Goal: Task Accomplishment & Management: Complete application form

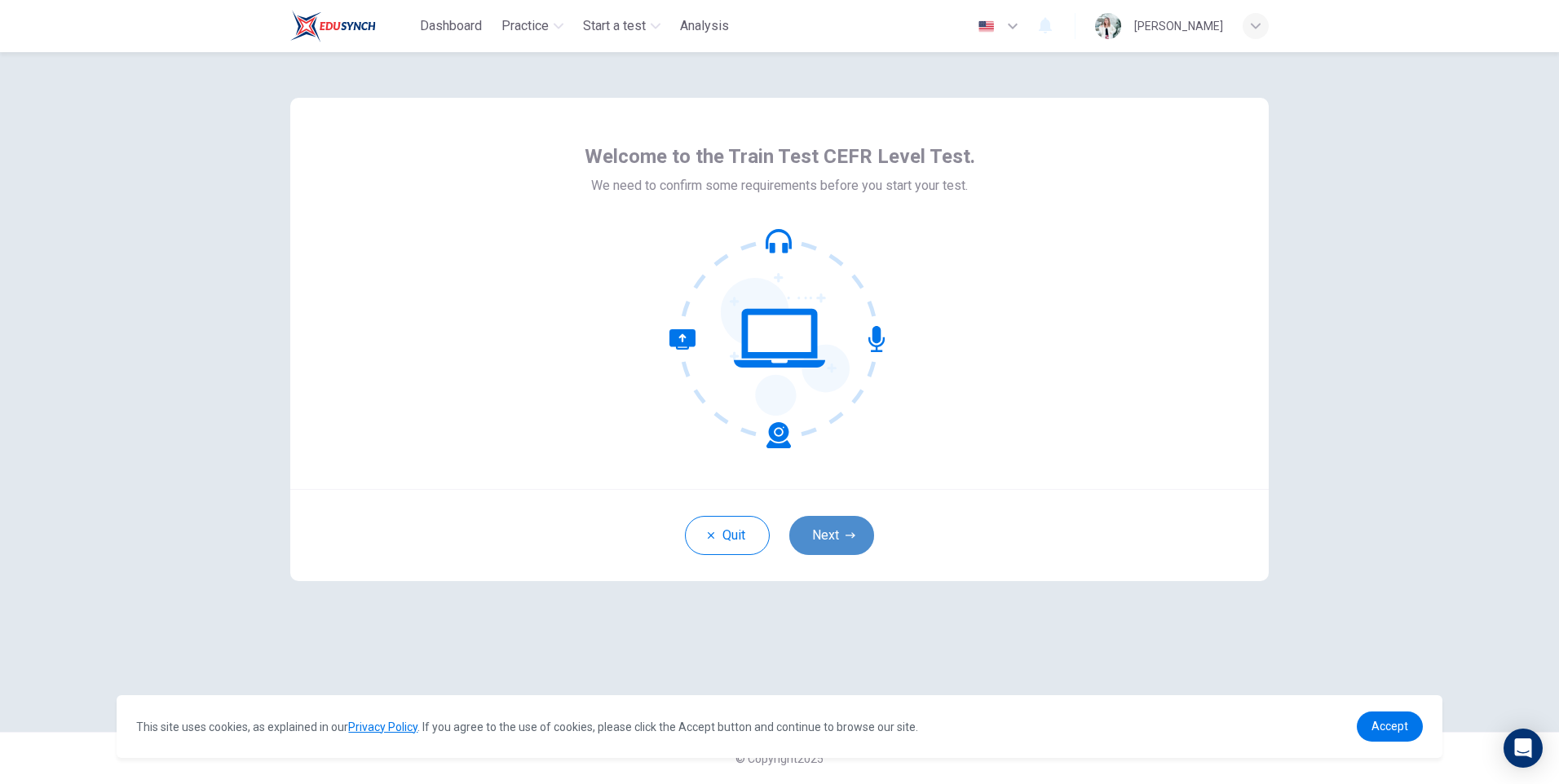
click at [839, 528] on button "Next" at bounding box center [832, 535] width 85 height 39
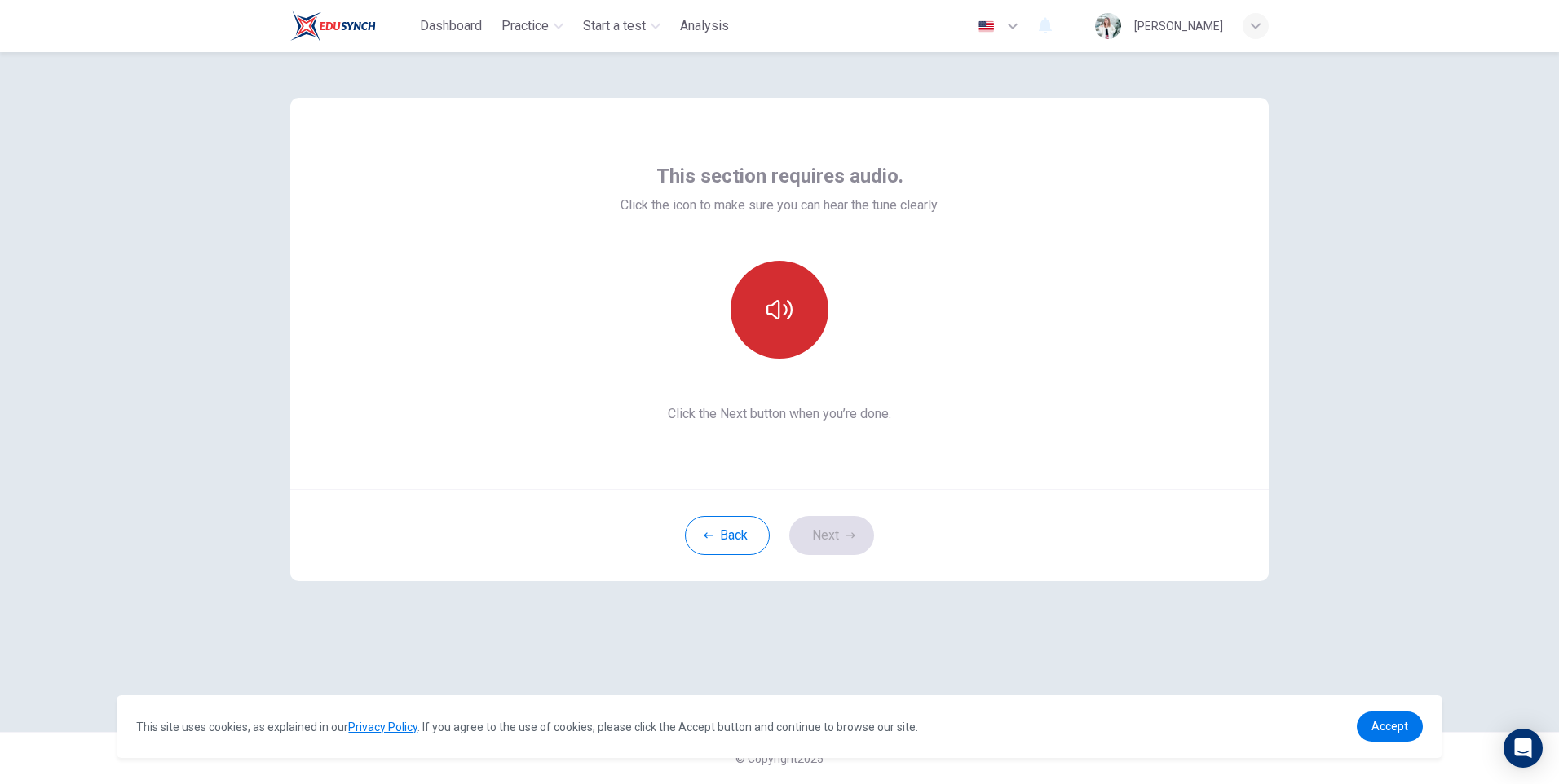
click at [800, 336] on button "button" at bounding box center [779, 309] width 98 height 98
click at [856, 533] on button "Next" at bounding box center [832, 535] width 85 height 39
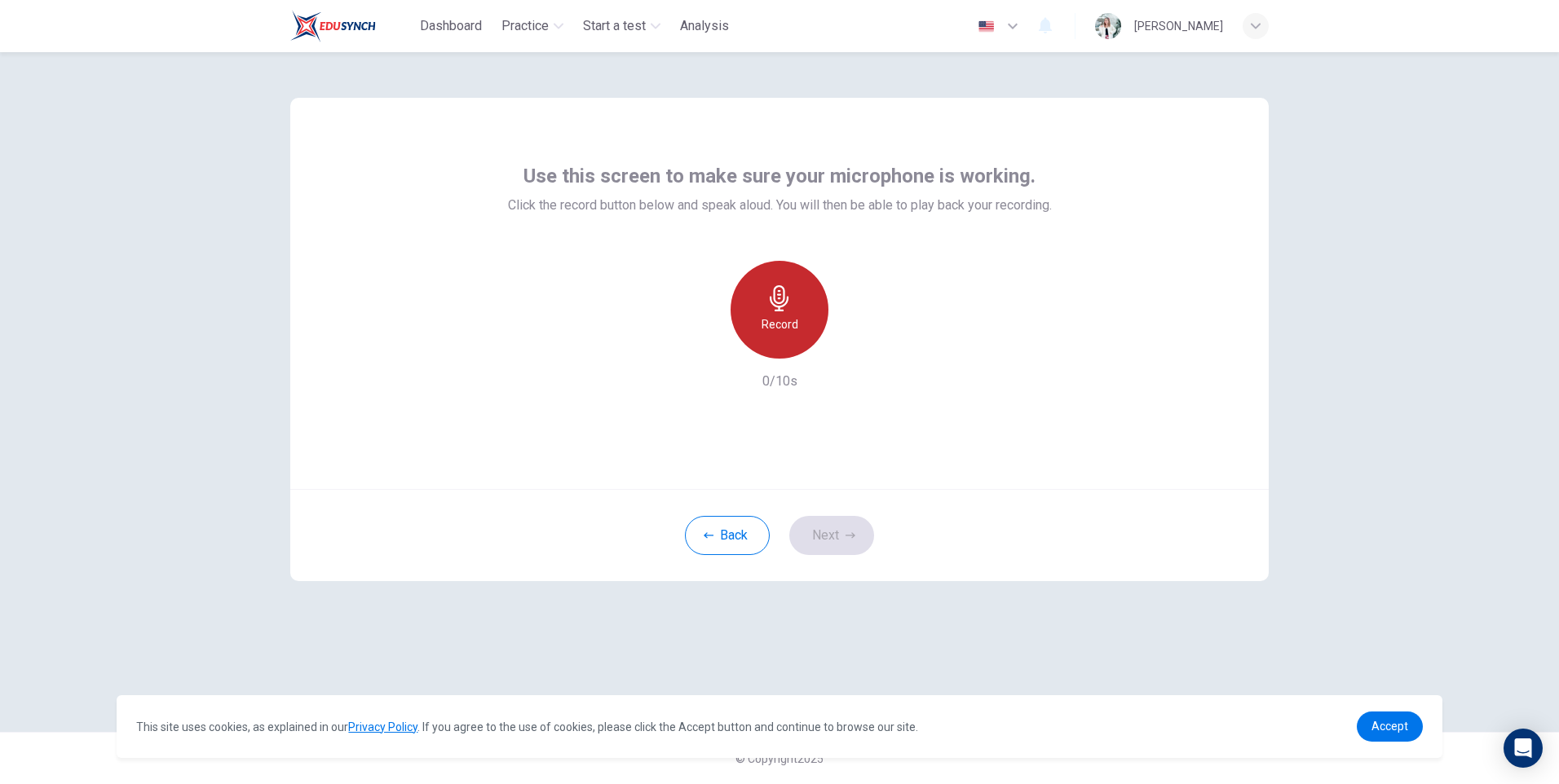
click at [754, 293] on div "Record" at bounding box center [779, 309] width 98 height 98
click at [786, 313] on div "Stop" at bounding box center [779, 309] width 98 height 98
click at [861, 347] on icon "button" at bounding box center [854, 345] width 16 height 16
click at [847, 532] on icon "button" at bounding box center [850, 536] width 10 height 10
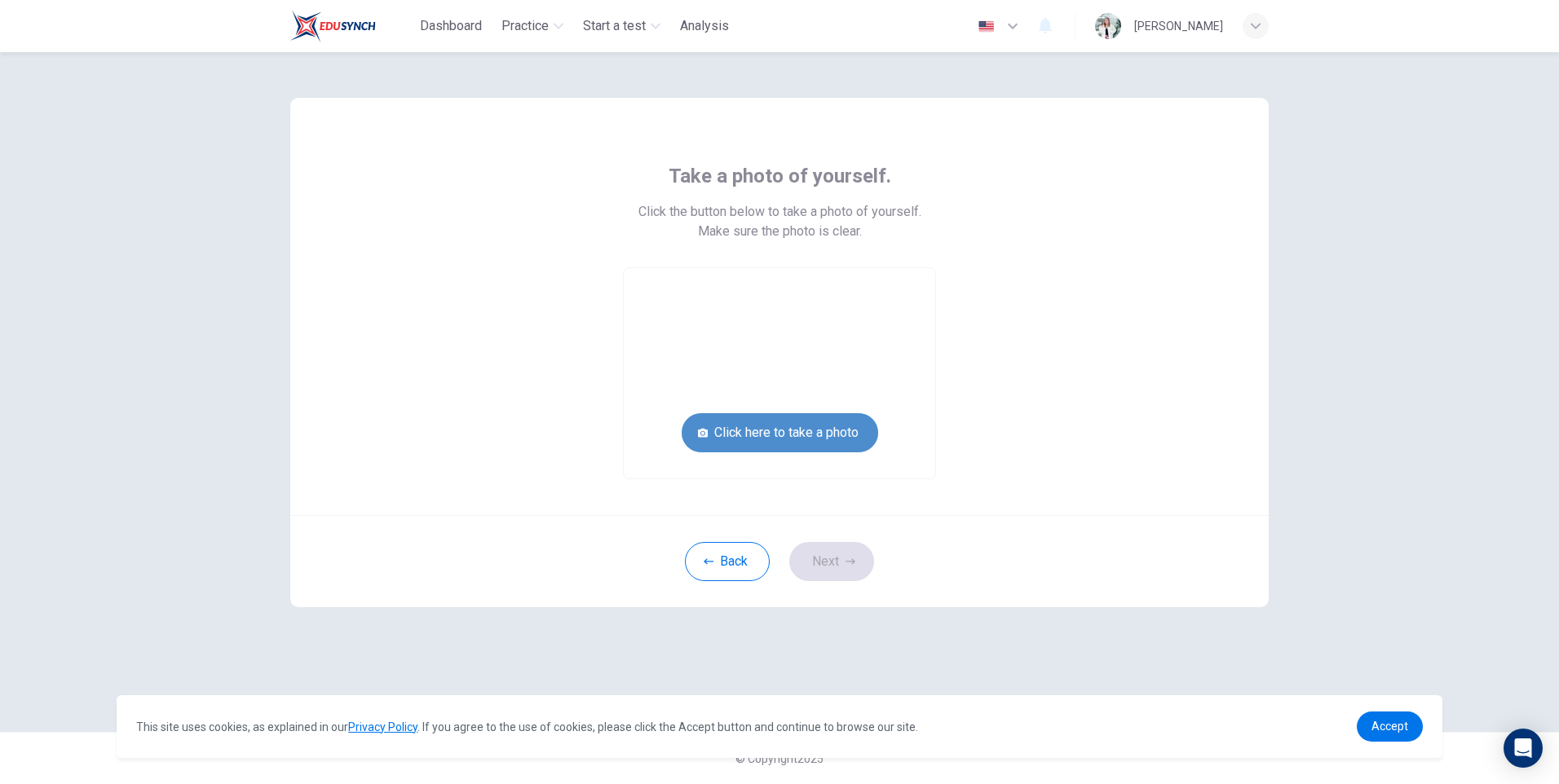
click at [811, 434] on button "Click here to take a photo" at bounding box center [779, 433] width 196 height 39
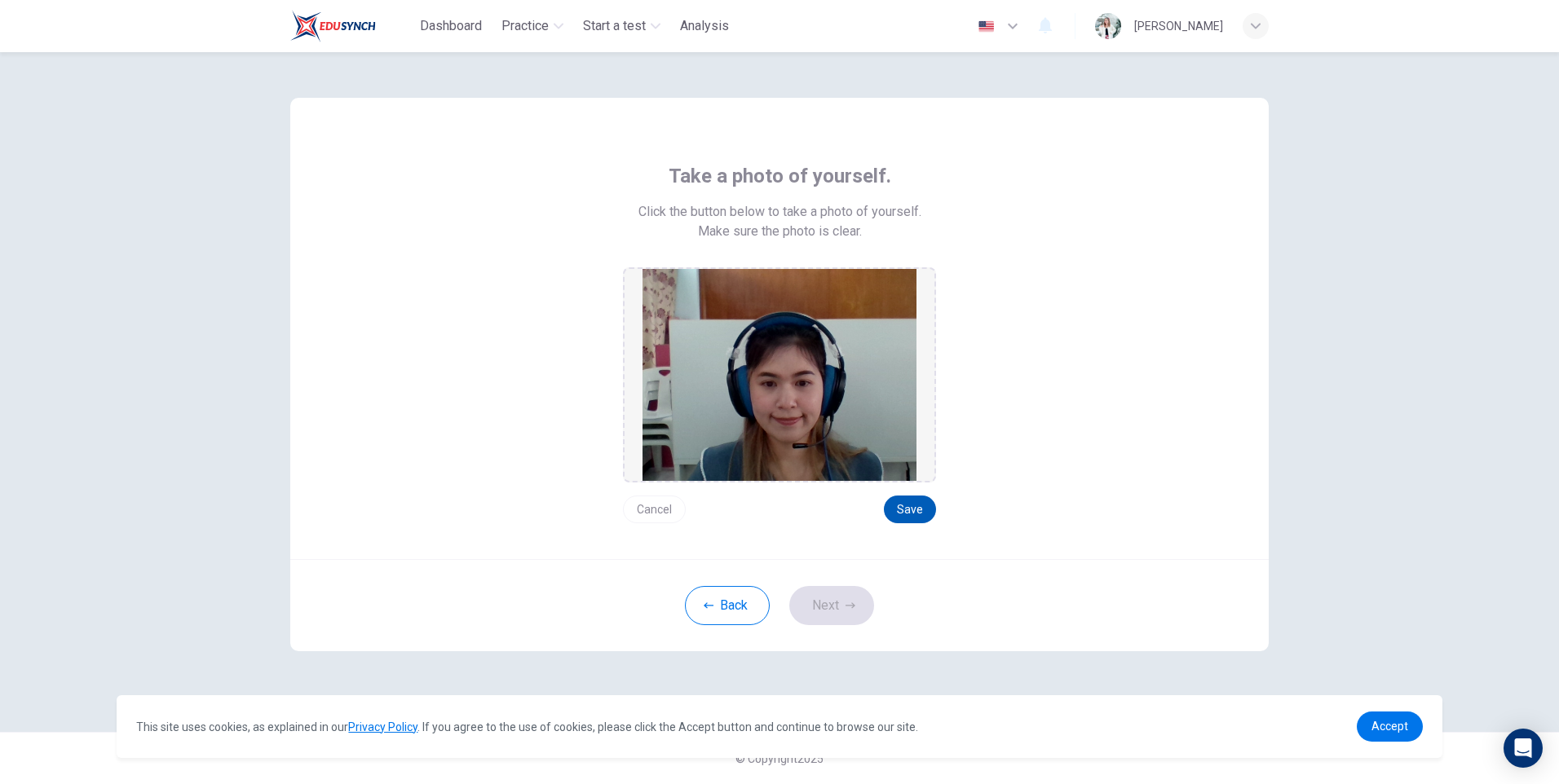
click at [918, 512] on button "Save" at bounding box center [909, 509] width 52 height 28
click at [832, 609] on button "Next" at bounding box center [832, 606] width 85 height 39
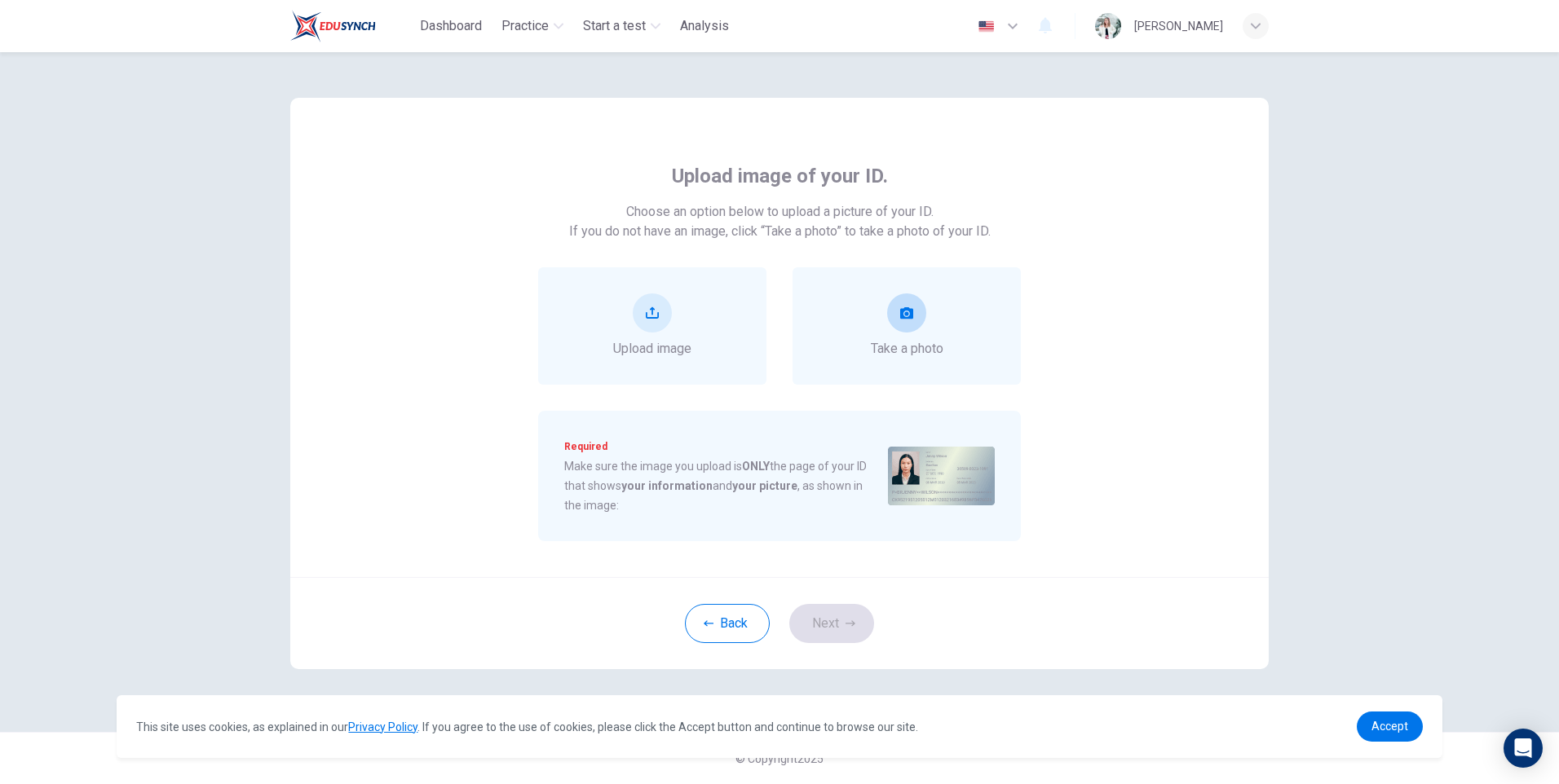
click at [940, 336] on div "Take a photo" at bounding box center [907, 325] width 72 height 65
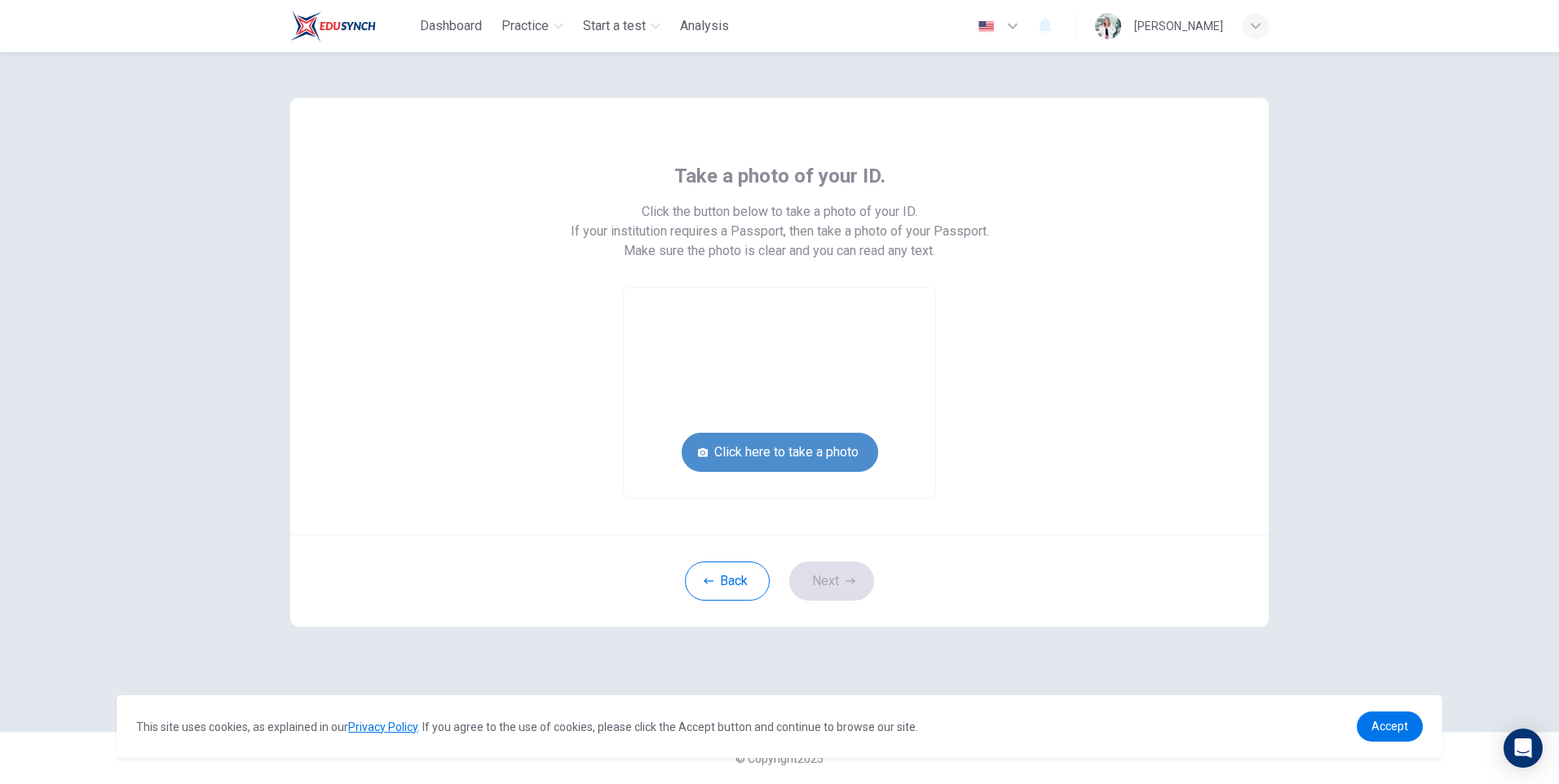
click at [816, 452] on button "Click here to take a photo" at bounding box center [779, 453] width 196 height 39
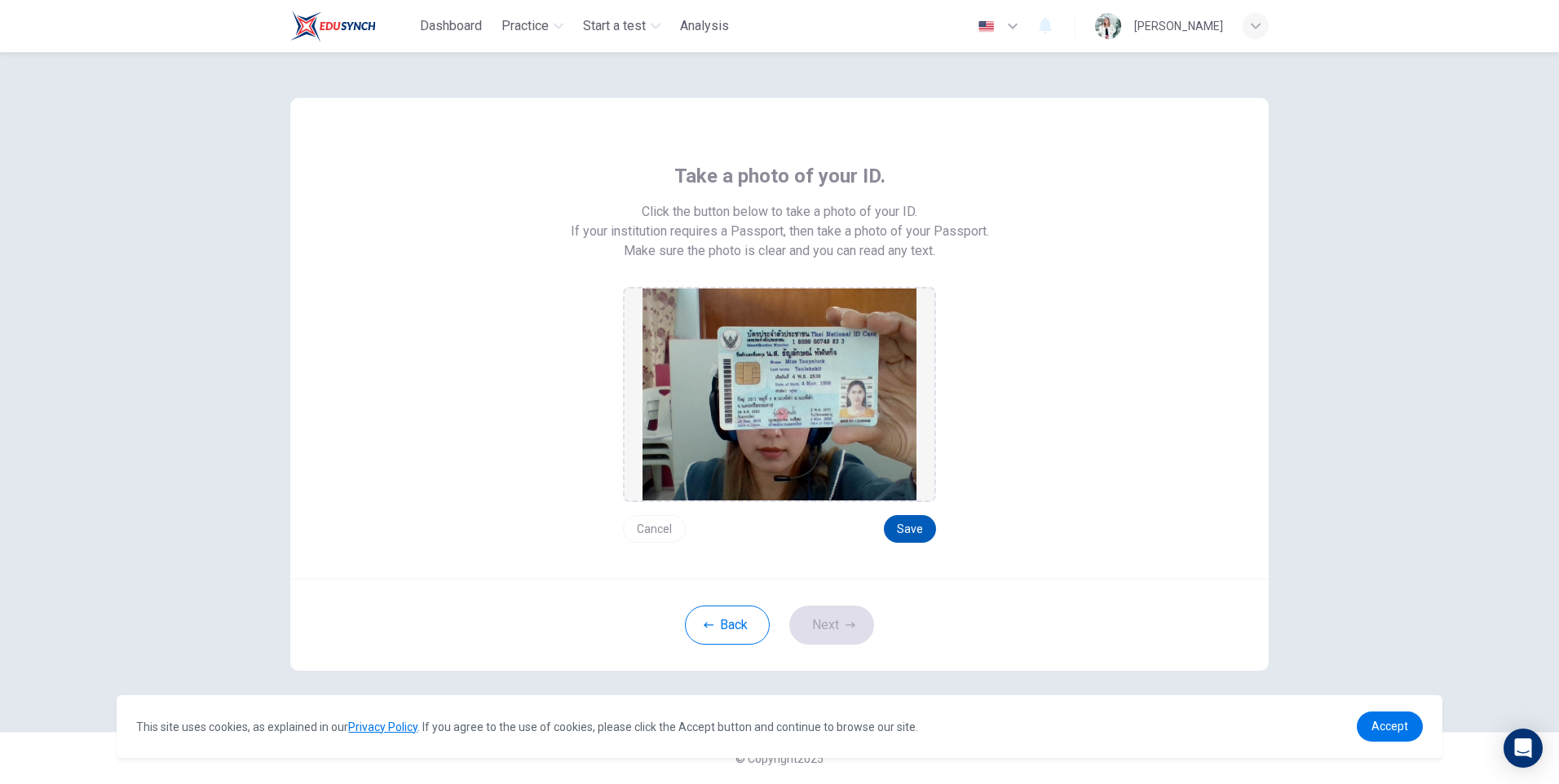
click at [914, 522] on button "Save" at bounding box center [909, 529] width 52 height 28
click at [916, 527] on button "Save" at bounding box center [909, 529] width 52 height 28
click at [846, 636] on button "Next" at bounding box center [832, 625] width 85 height 39
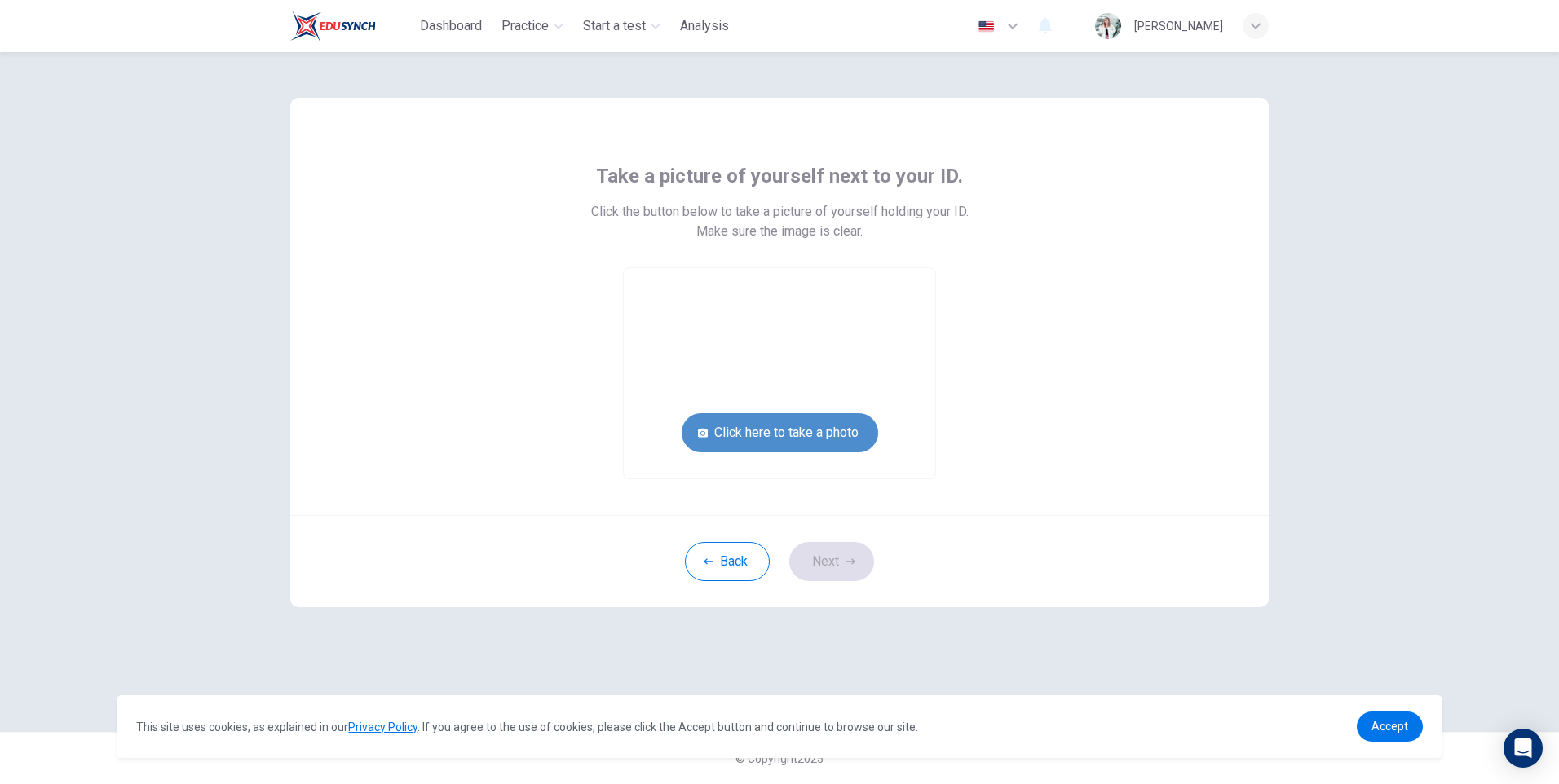
click at [851, 426] on button "Click here to take a photo" at bounding box center [779, 433] width 196 height 39
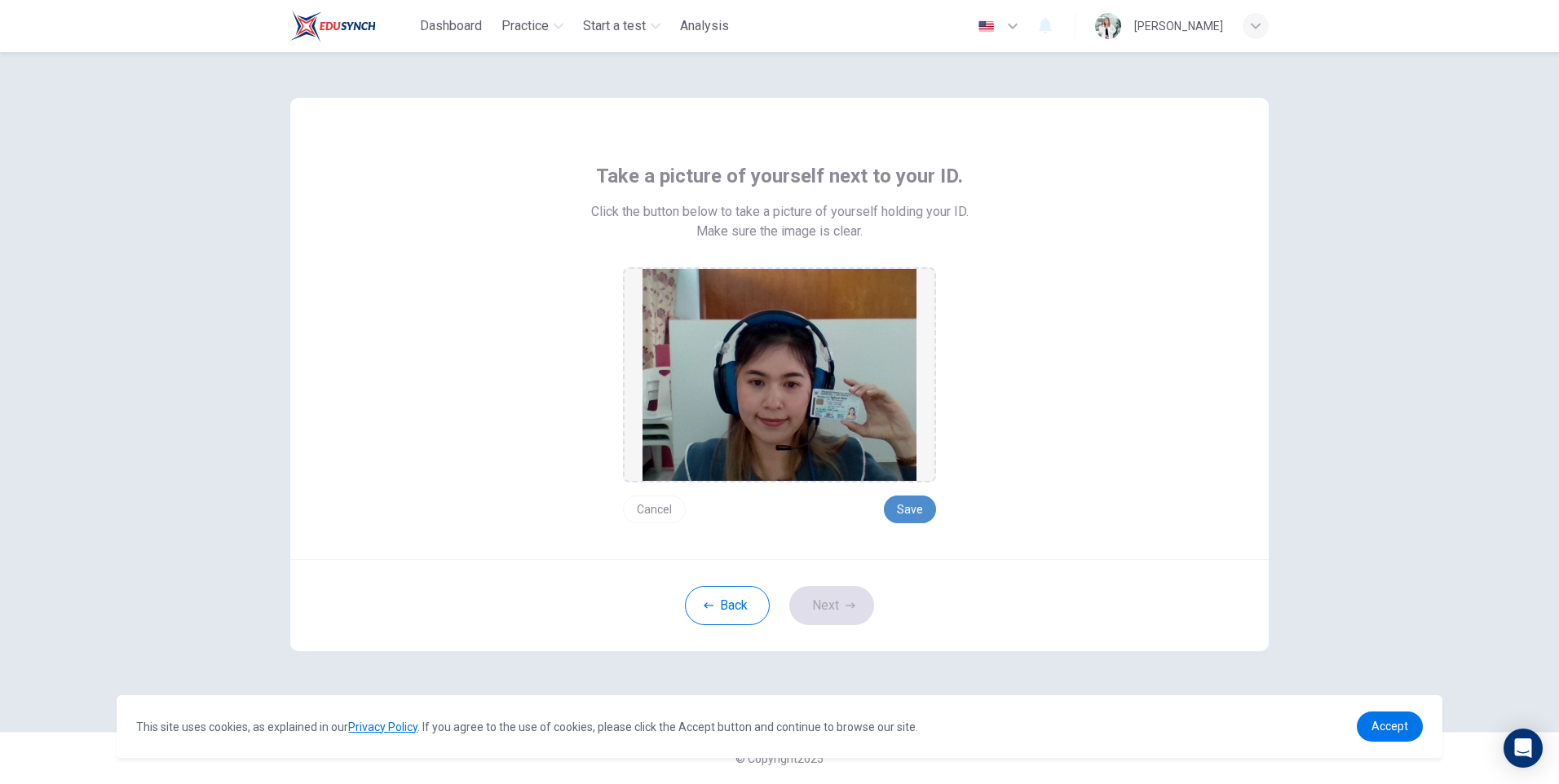
click at [907, 510] on button "Save" at bounding box center [909, 509] width 52 height 28
click at [851, 600] on button "Next" at bounding box center [832, 606] width 85 height 39
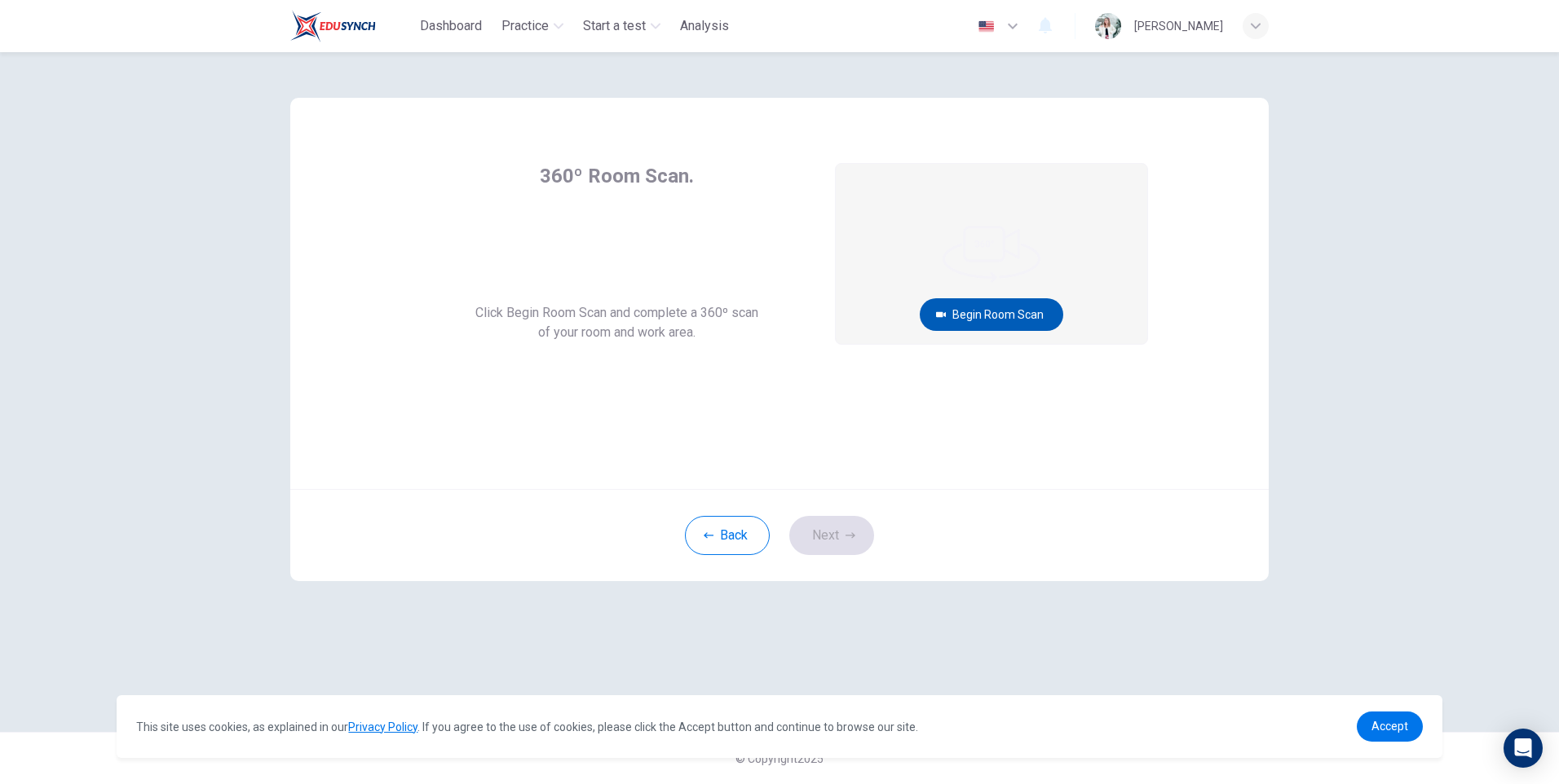
click at [1040, 307] on button "Begin Room Scan" at bounding box center [991, 314] width 144 height 32
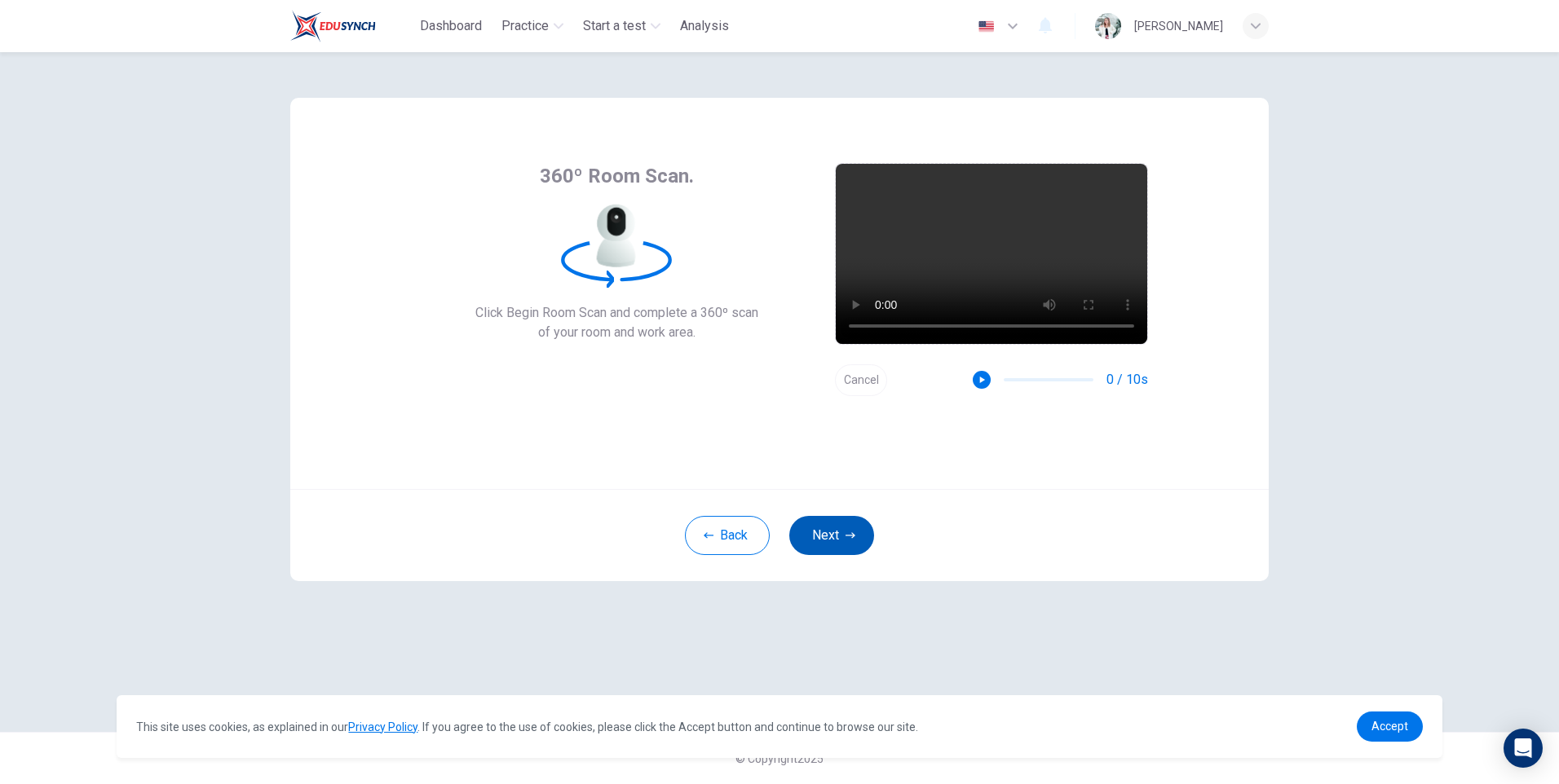
click at [854, 534] on icon "button" at bounding box center [850, 536] width 10 height 10
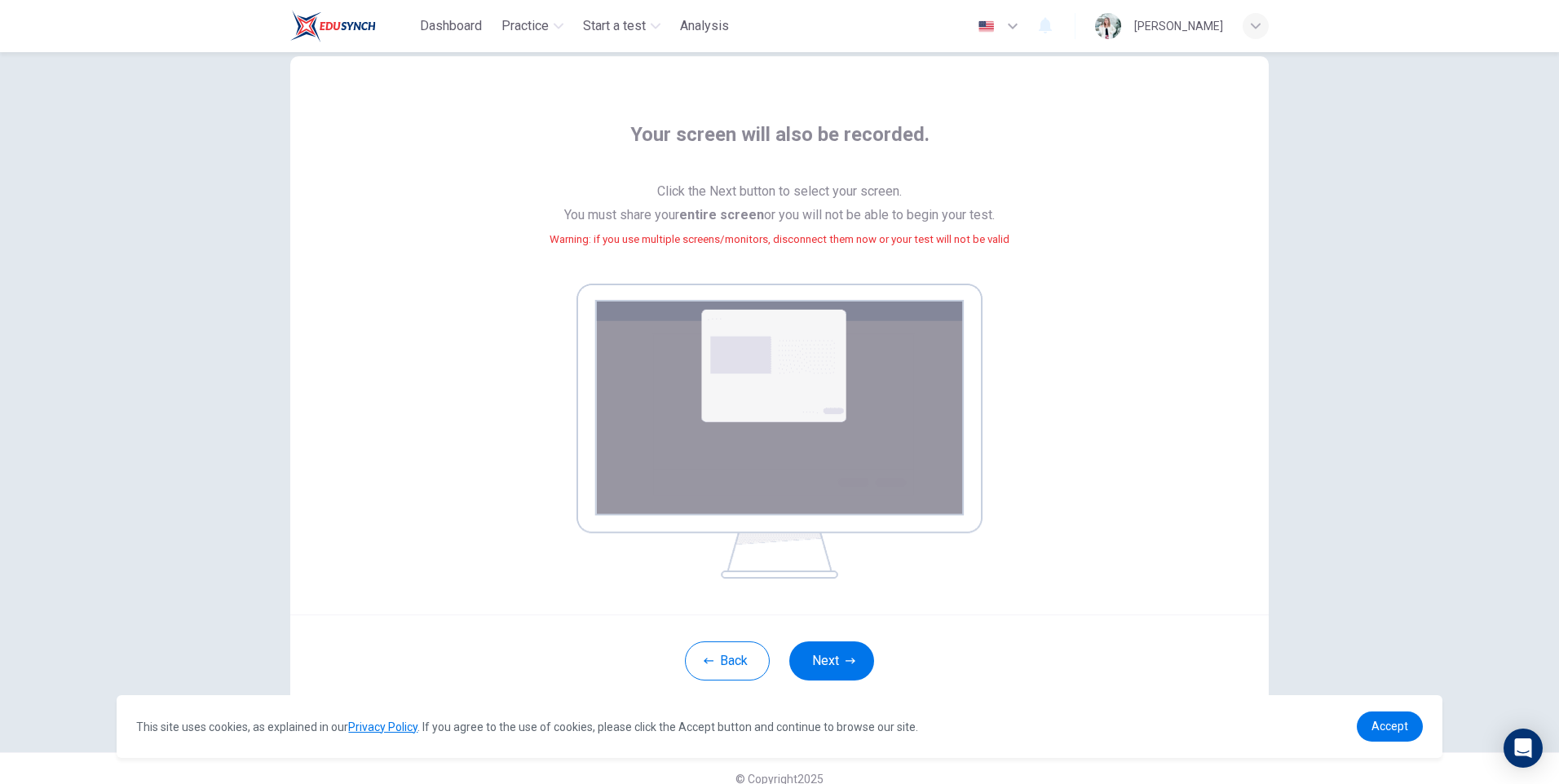
scroll to position [61, 0]
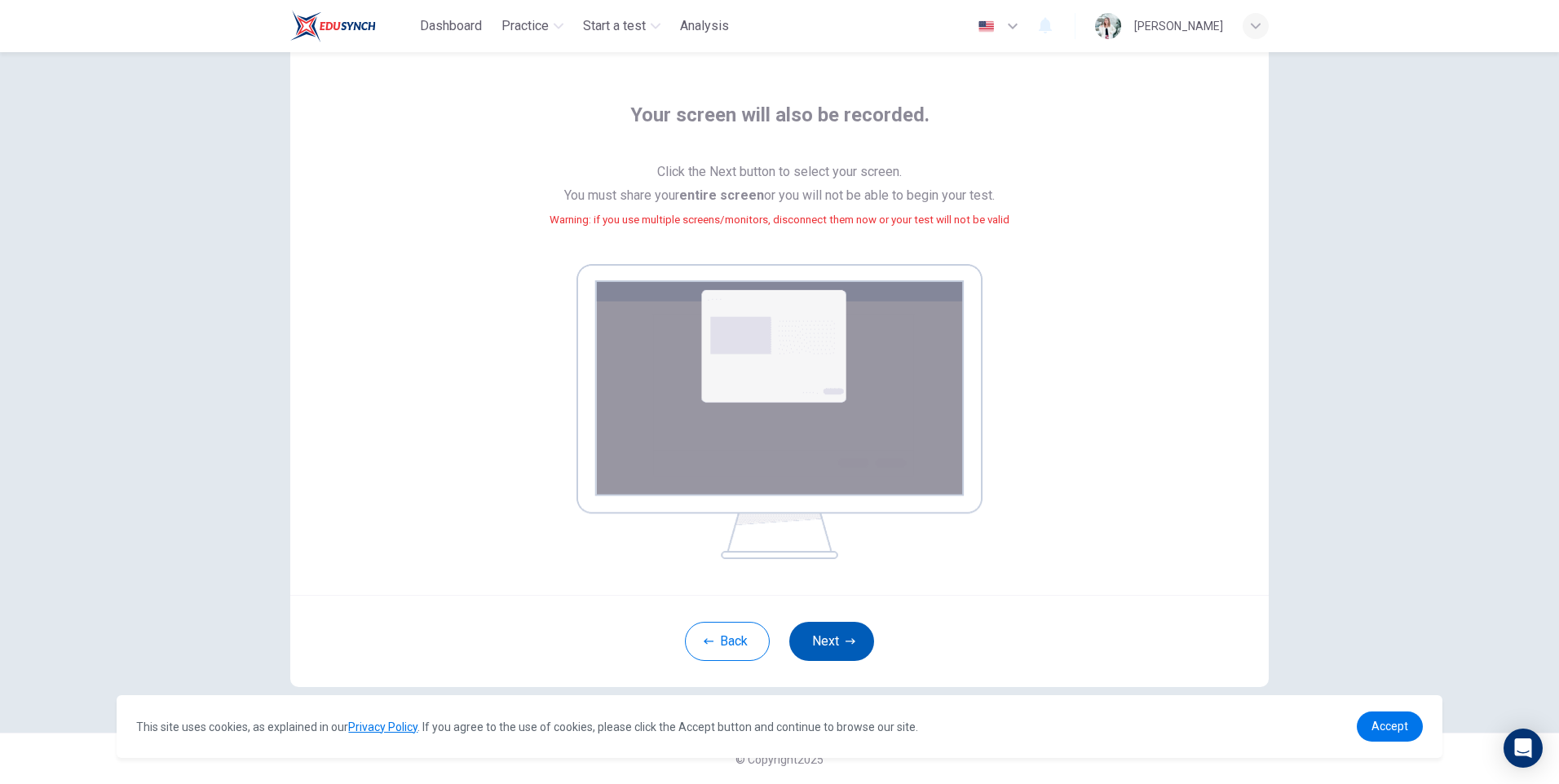
click at [835, 640] on button "Next" at bounding box center [832, 641] width 85 height 39
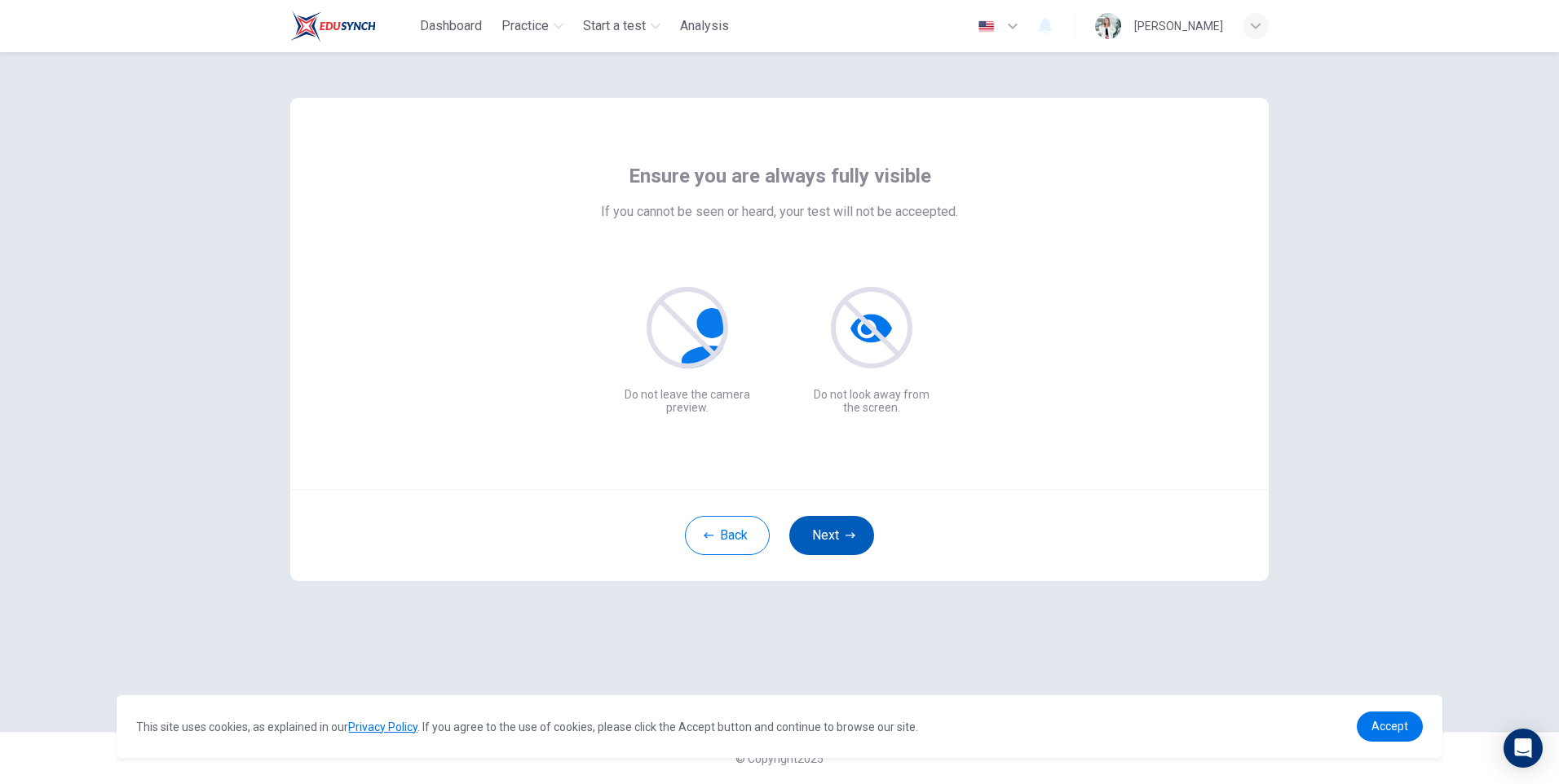
click at [852, 539] on icon "button" at bounding box center [850, 536] width 10 height 10
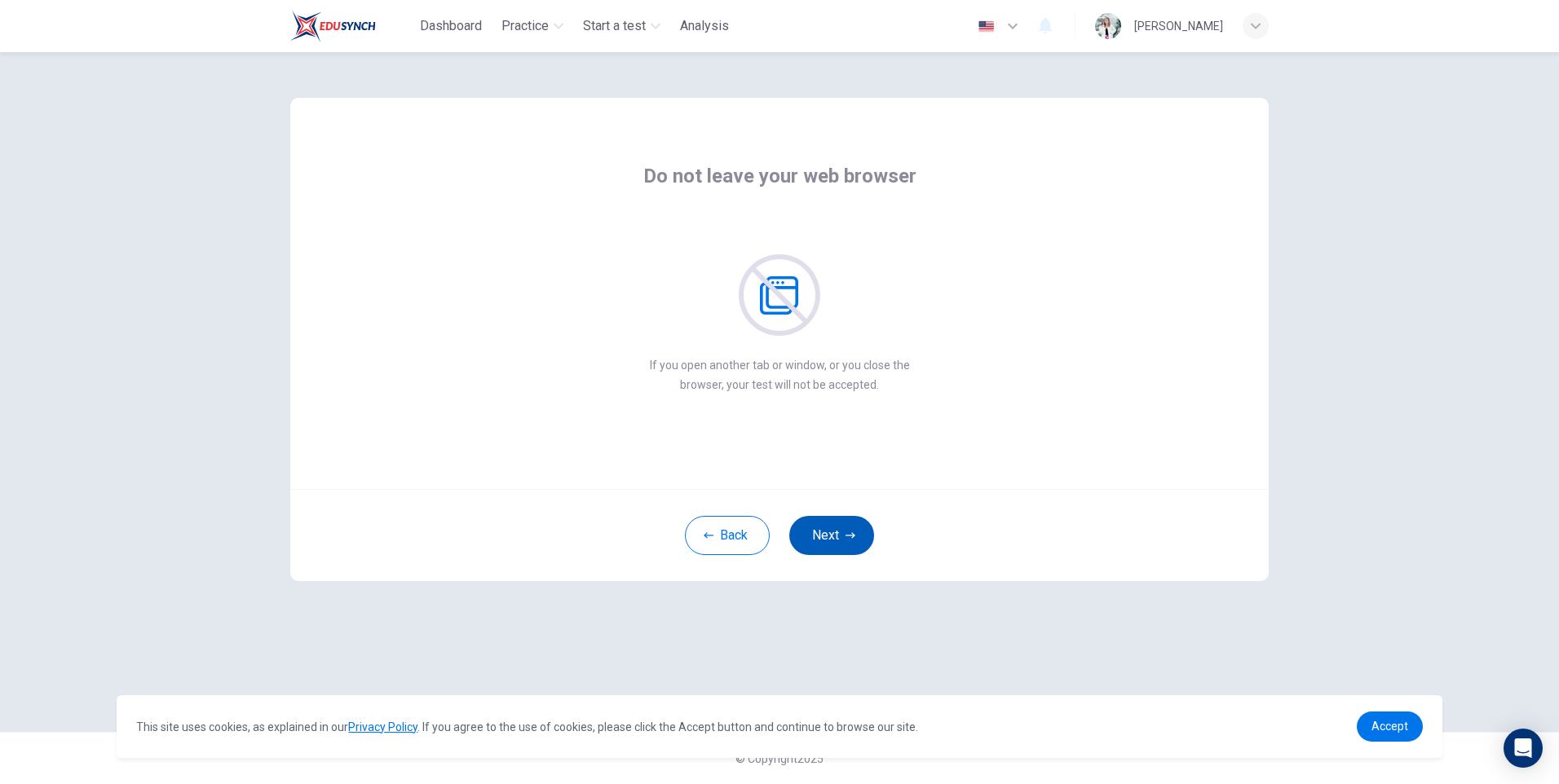
click at [853, 539] on icon "button" at bounding box center [850, 536] width 10 height 10
click at [854, 539] on icon "button" at bounding box center [850, 536] width 10 height 10
click at [855, 540] on button "Next" at bounding box center [832, 535] width 85 height 39
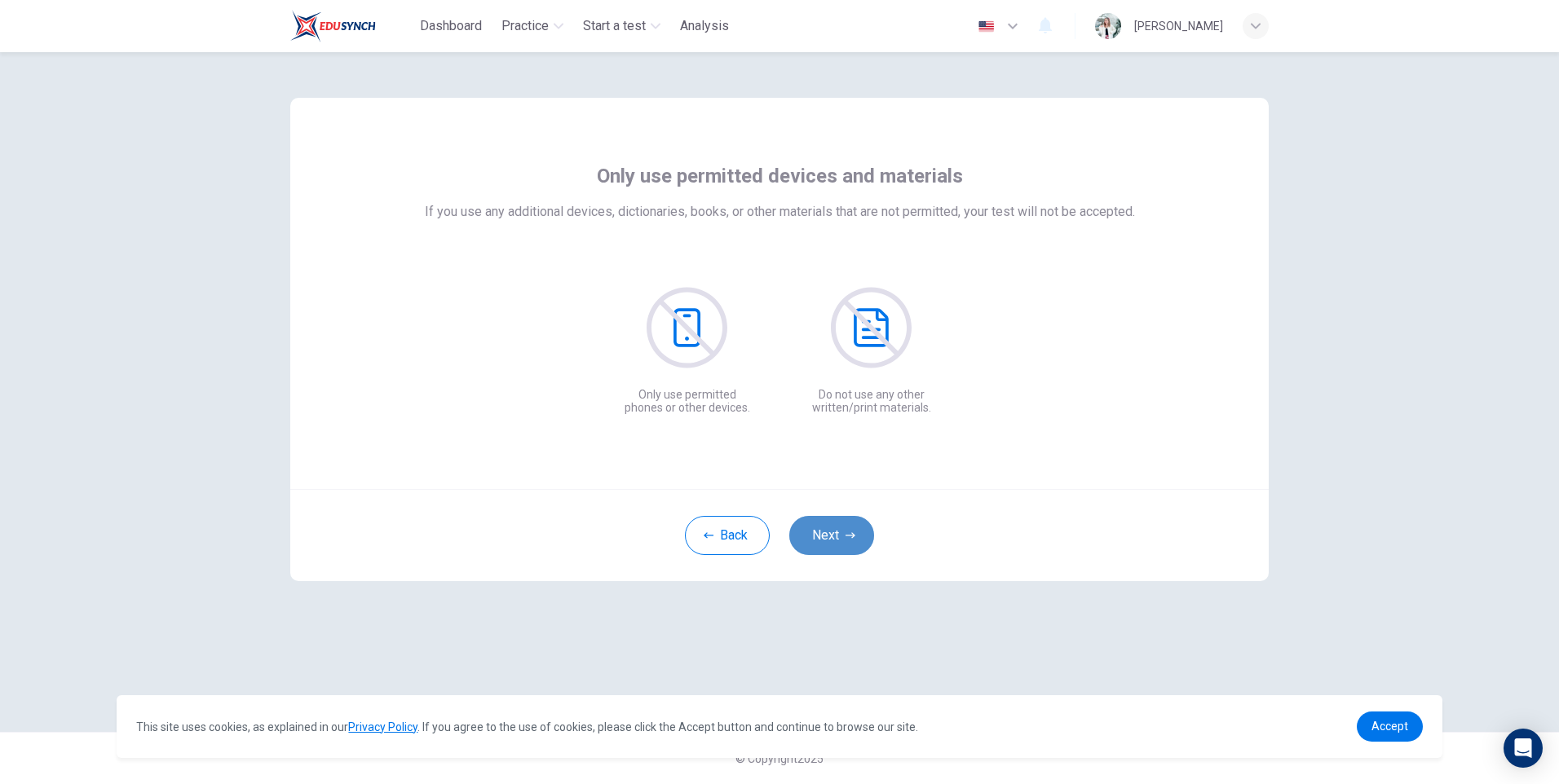
click at [855, 543] on button "Next" at bounding box center [832, 535] width 85 height 39
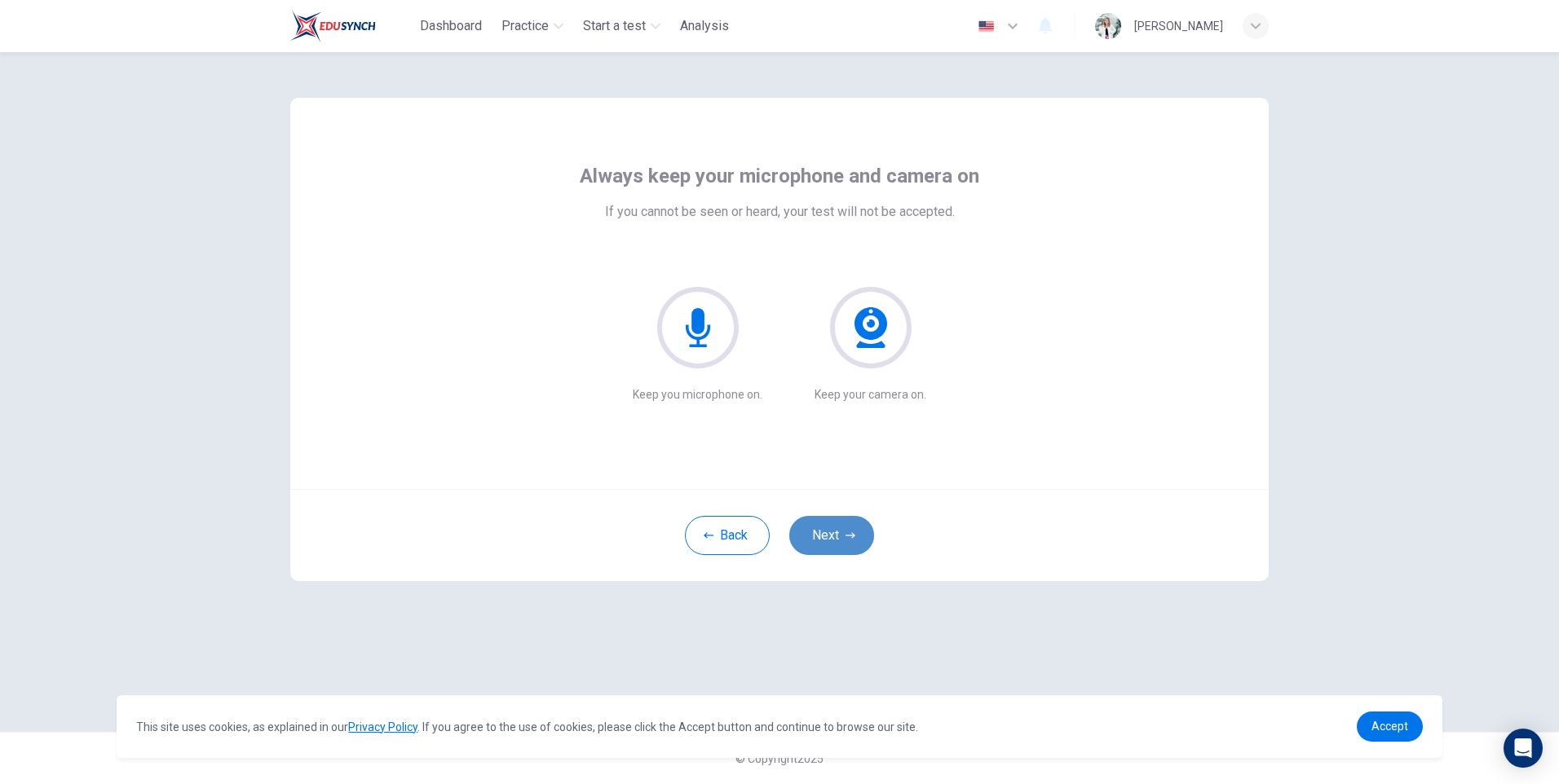
click at [855, 543] on button "Next" at bounding box center [832, 535] width 85 height 39
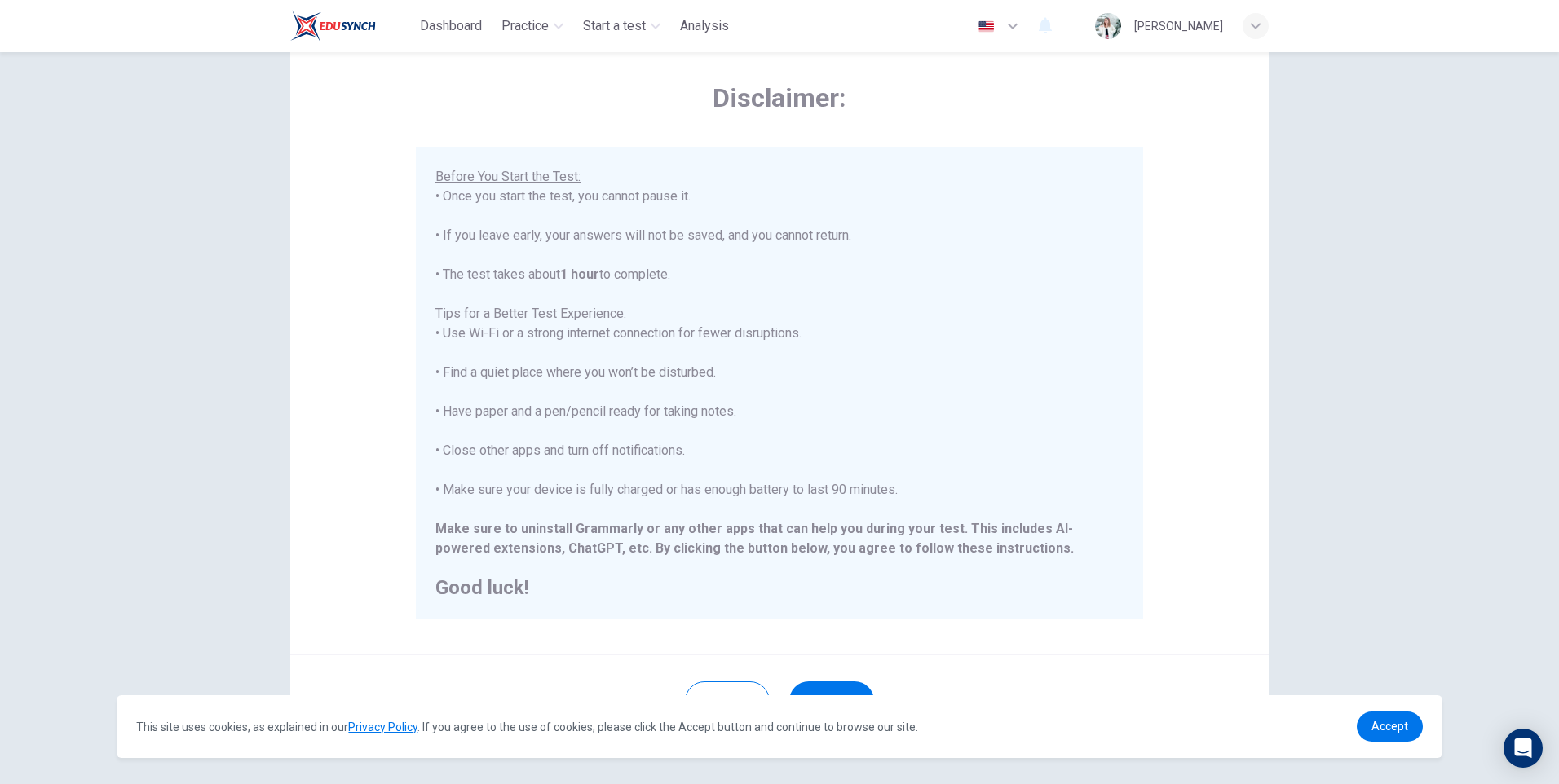
scroll to position [122, 0]
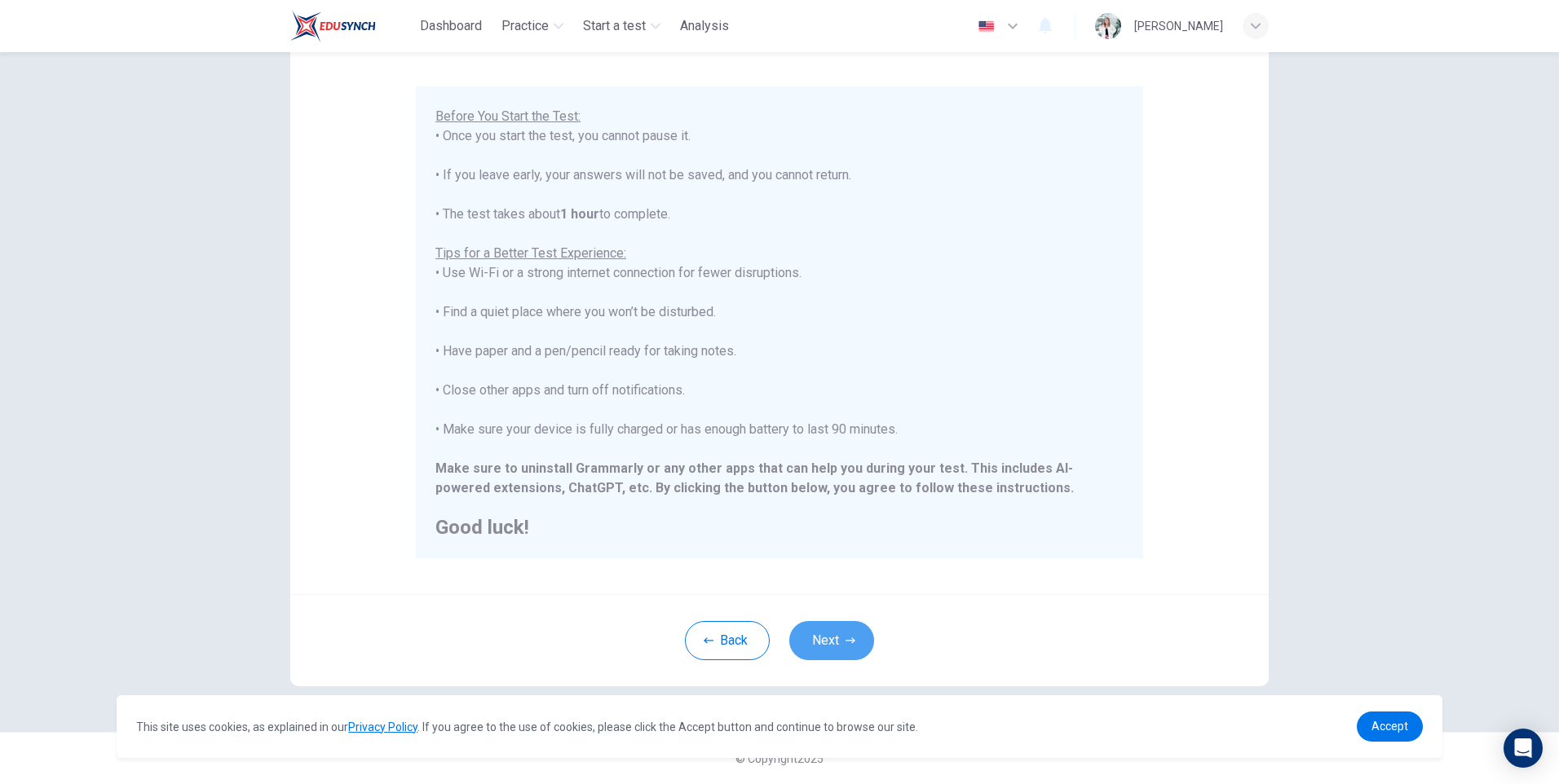
click at [833, 626] on button "Next" at bounding box center [832, 640] width 85 height 39
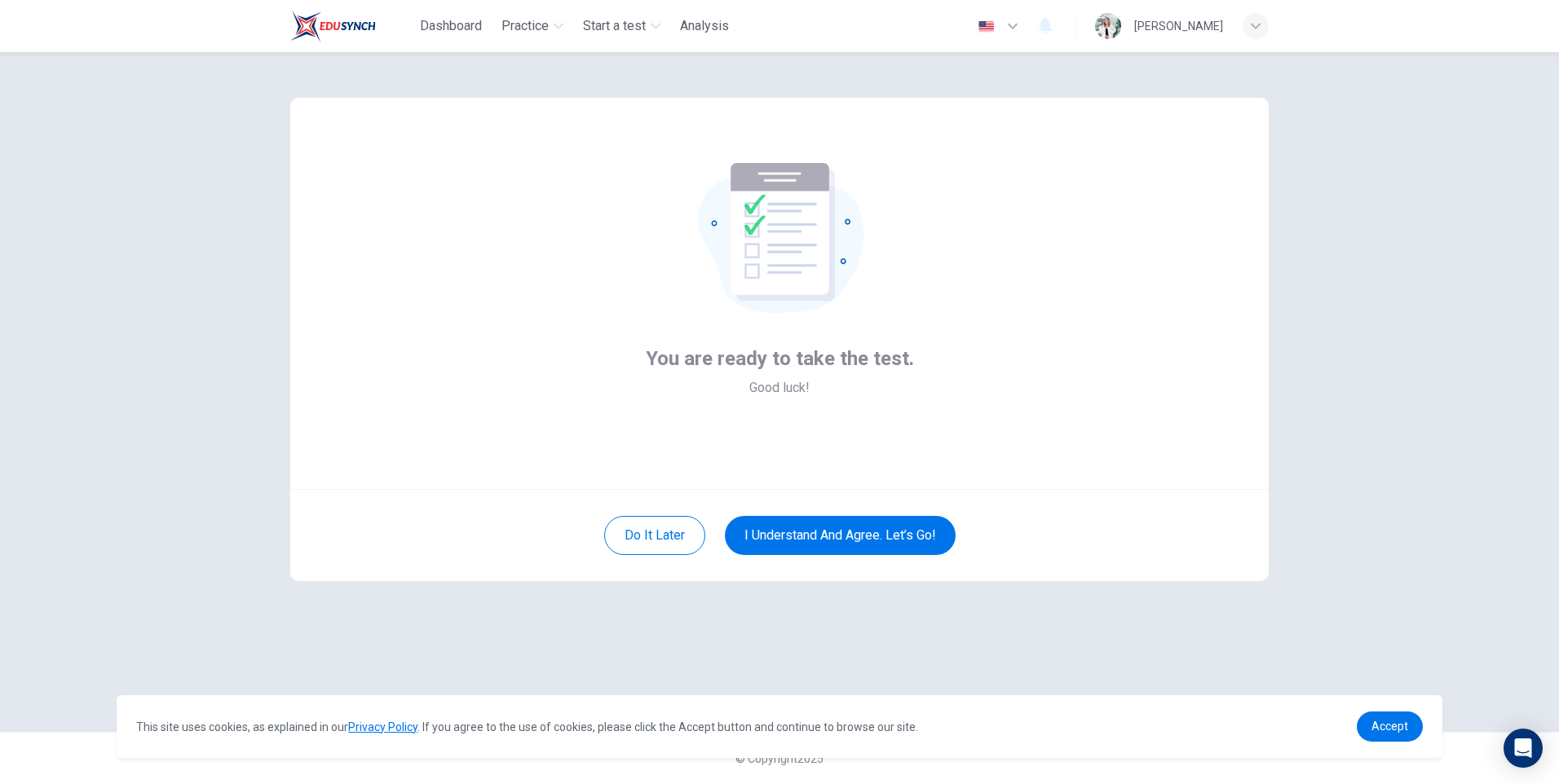
scroll to position [0, 0]
click at [868, 536] on button "I understand and agree. Let’s go!" at bounding box center [840, 535] width 231 height 39
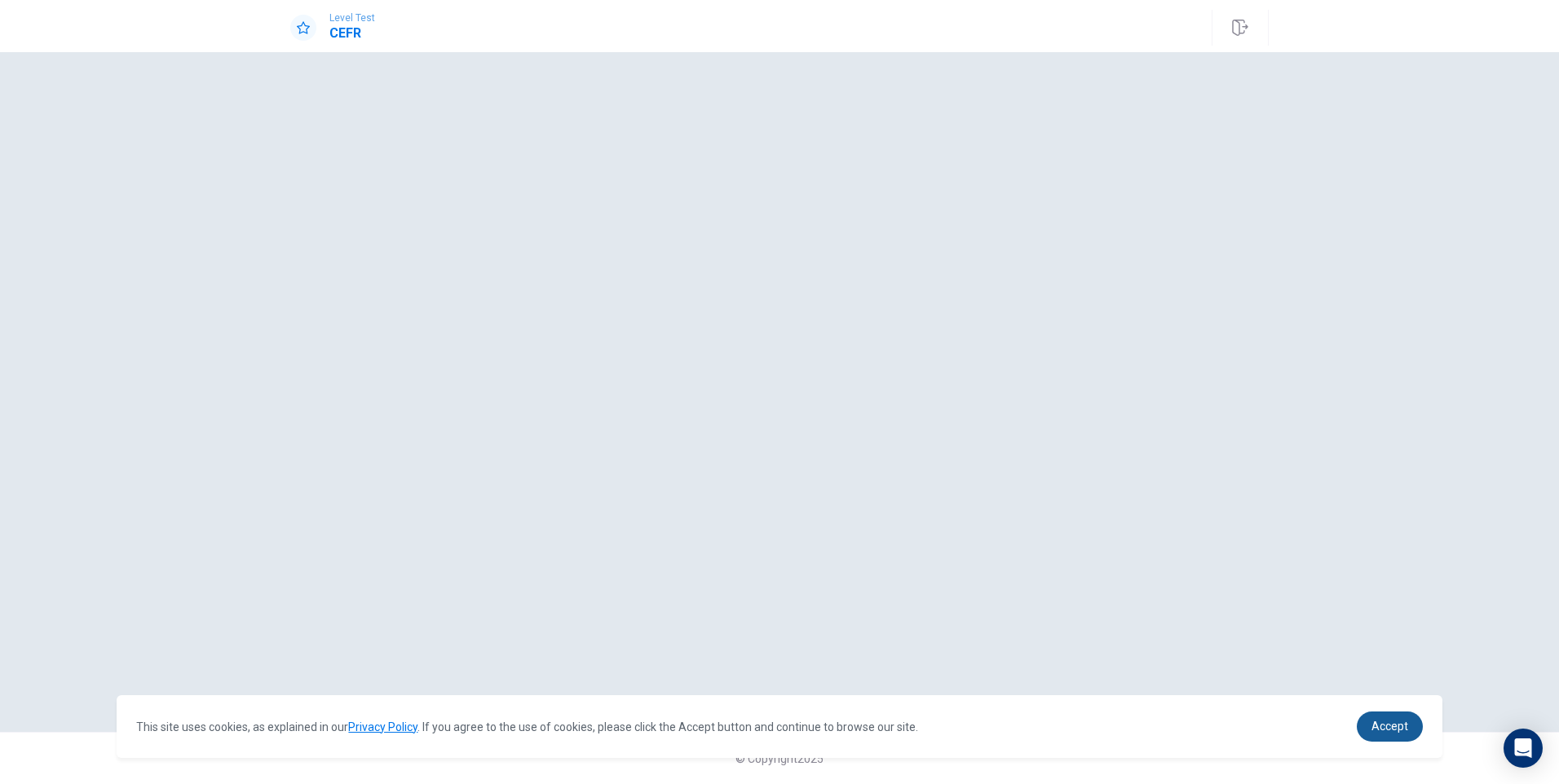
click at [1400, 728] on span "Accept" at bounding box center [1389, 725] width 37 height 13
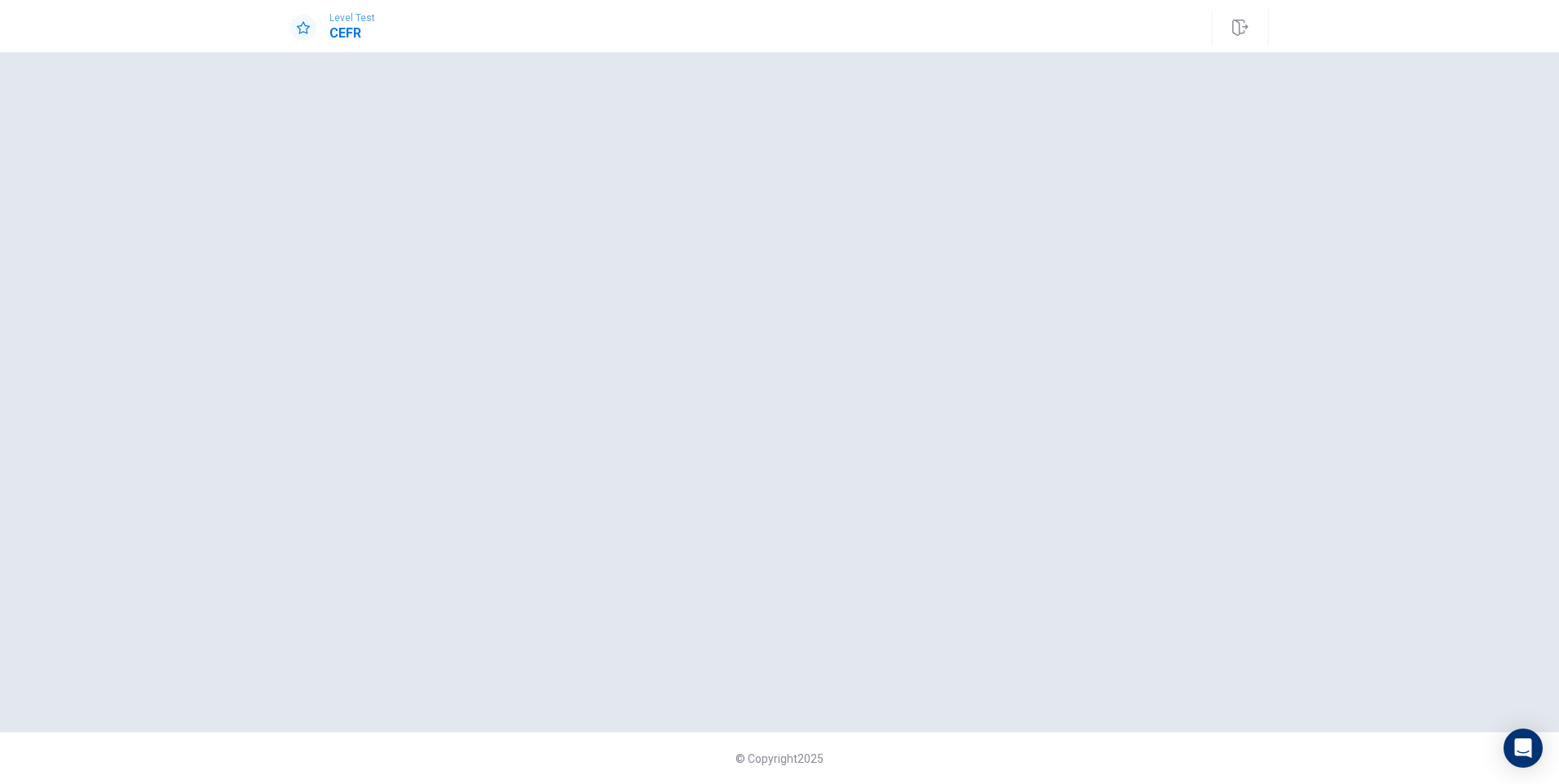
click at [717, 326] on div at bounding box center [780, 392] width 979 height 615
click at [912, 397] on div at bounding box center [780, 392] width 979 height 615
click at [753, 268] on div at bounding box center [780, 392] width 979 height 615
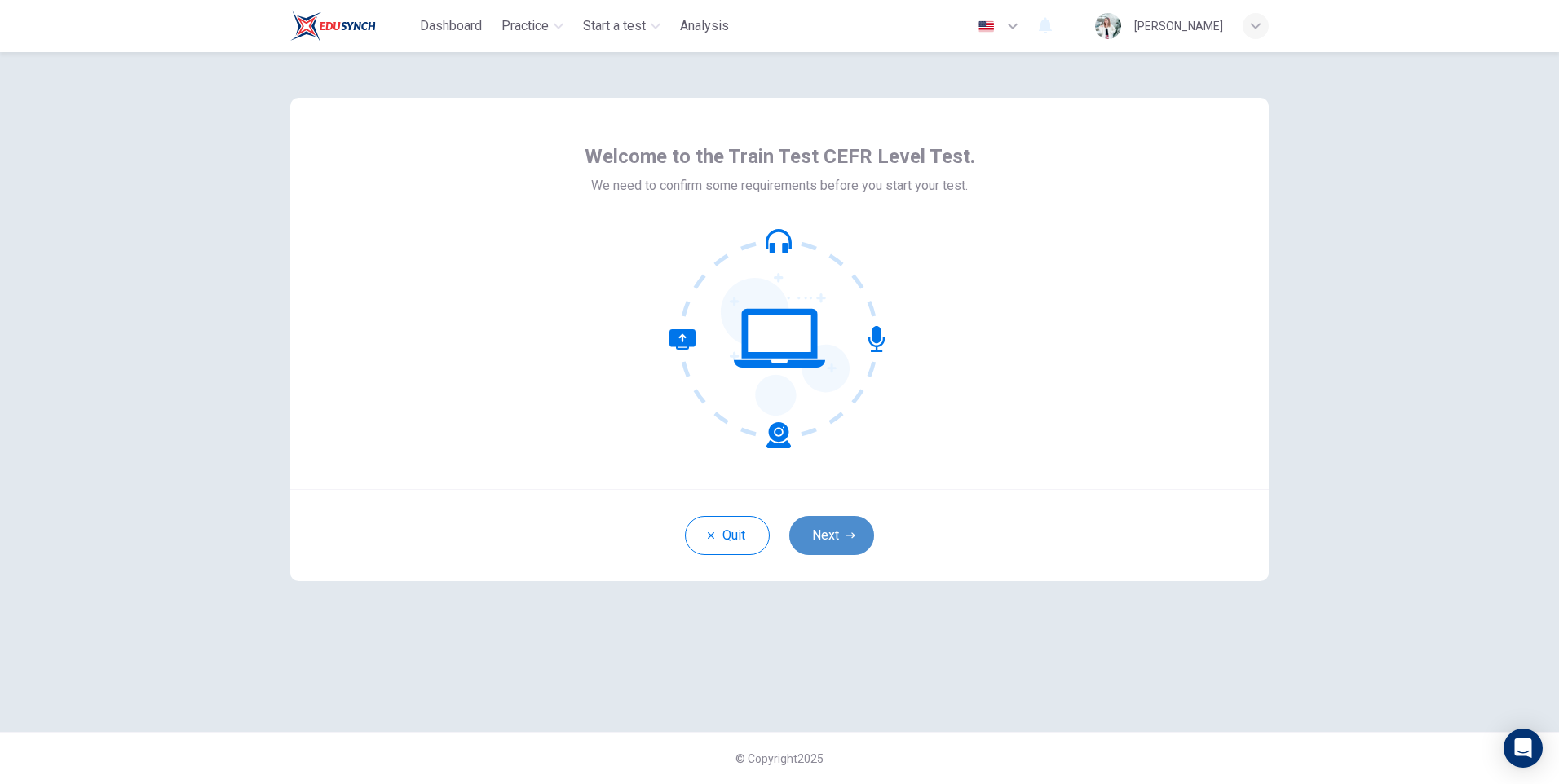
click at [834, 537] on button "Next" at bounding box center [832, 535] width 85 height 39
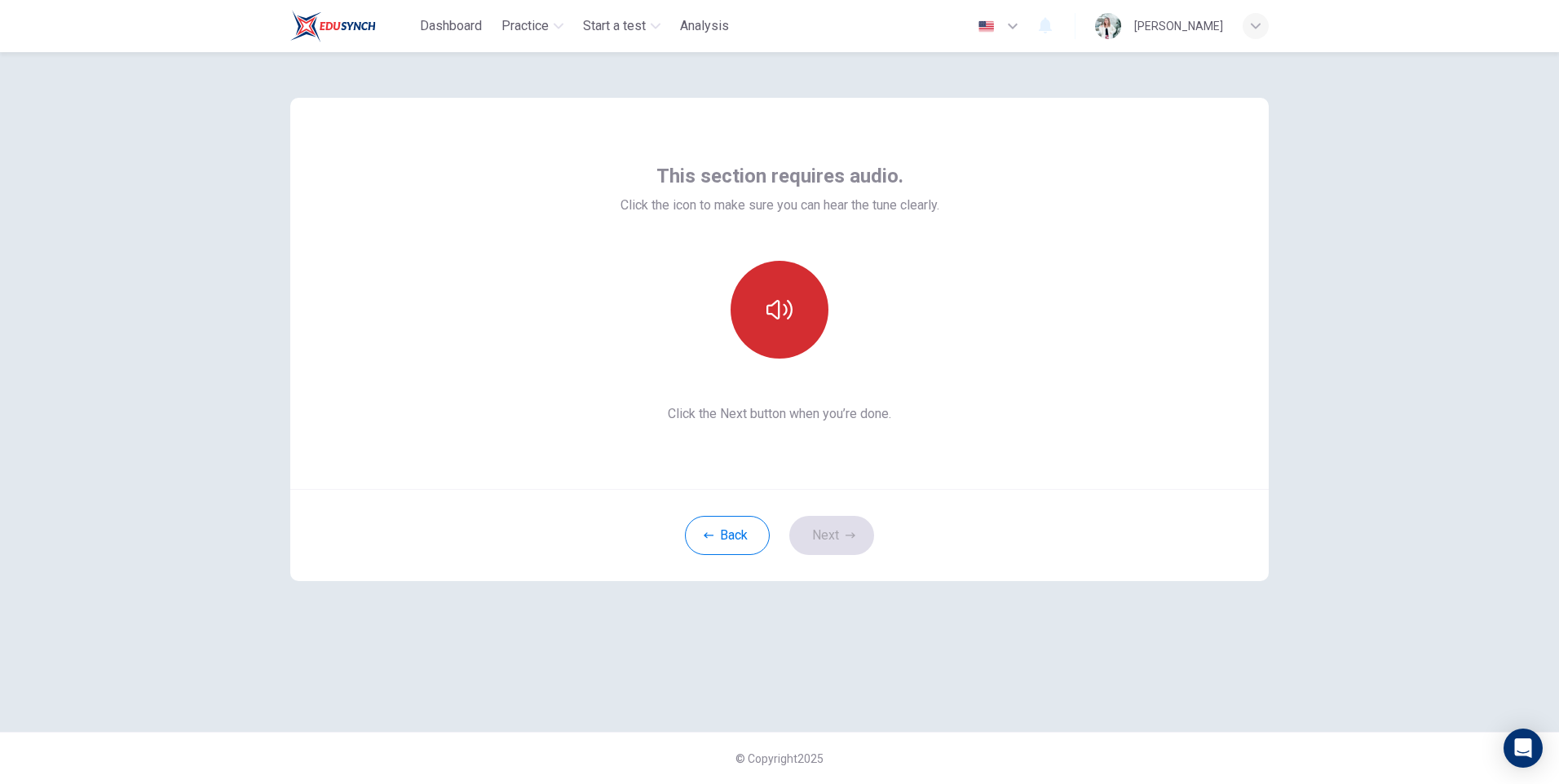
click at [811, 304] on button "button" at bounding box center [779, 309] width 98 height 98
click at [830, 535] on button "Next" at bounding box center [832, 535] width 85 height 39
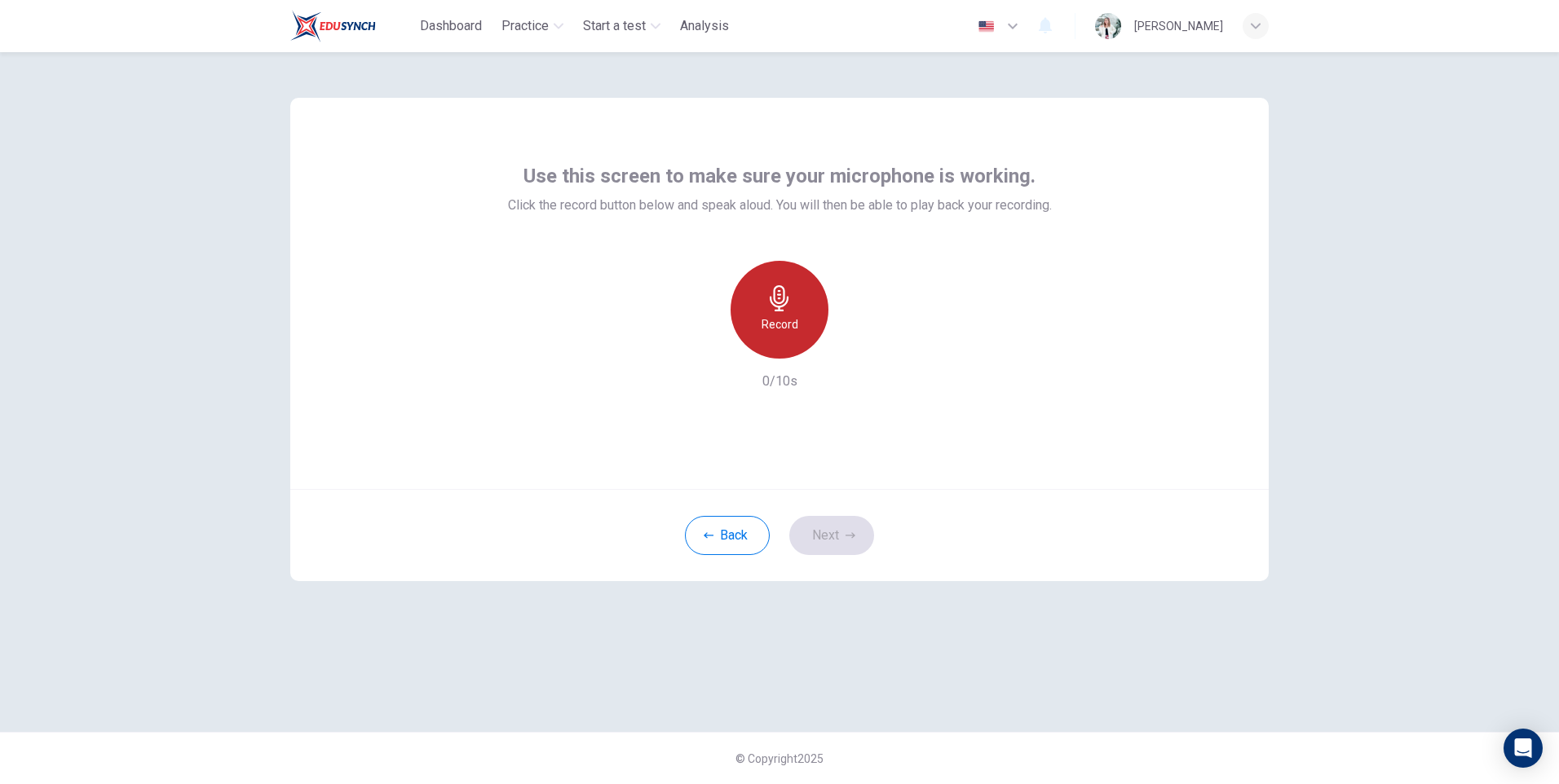
click at [781, 313] on div "Record" at bounding box center [779, 309] width 98 height 98
click at [795, 335] on div "Stop" at bounding box center [779, 309] width 98 height 98
click at [861, 347] on icon "button" at bounding box center [854, 345] width 16 height 16
click at [844, 530] on button "Next" at bounding box center [832, 535] width 85 height 39
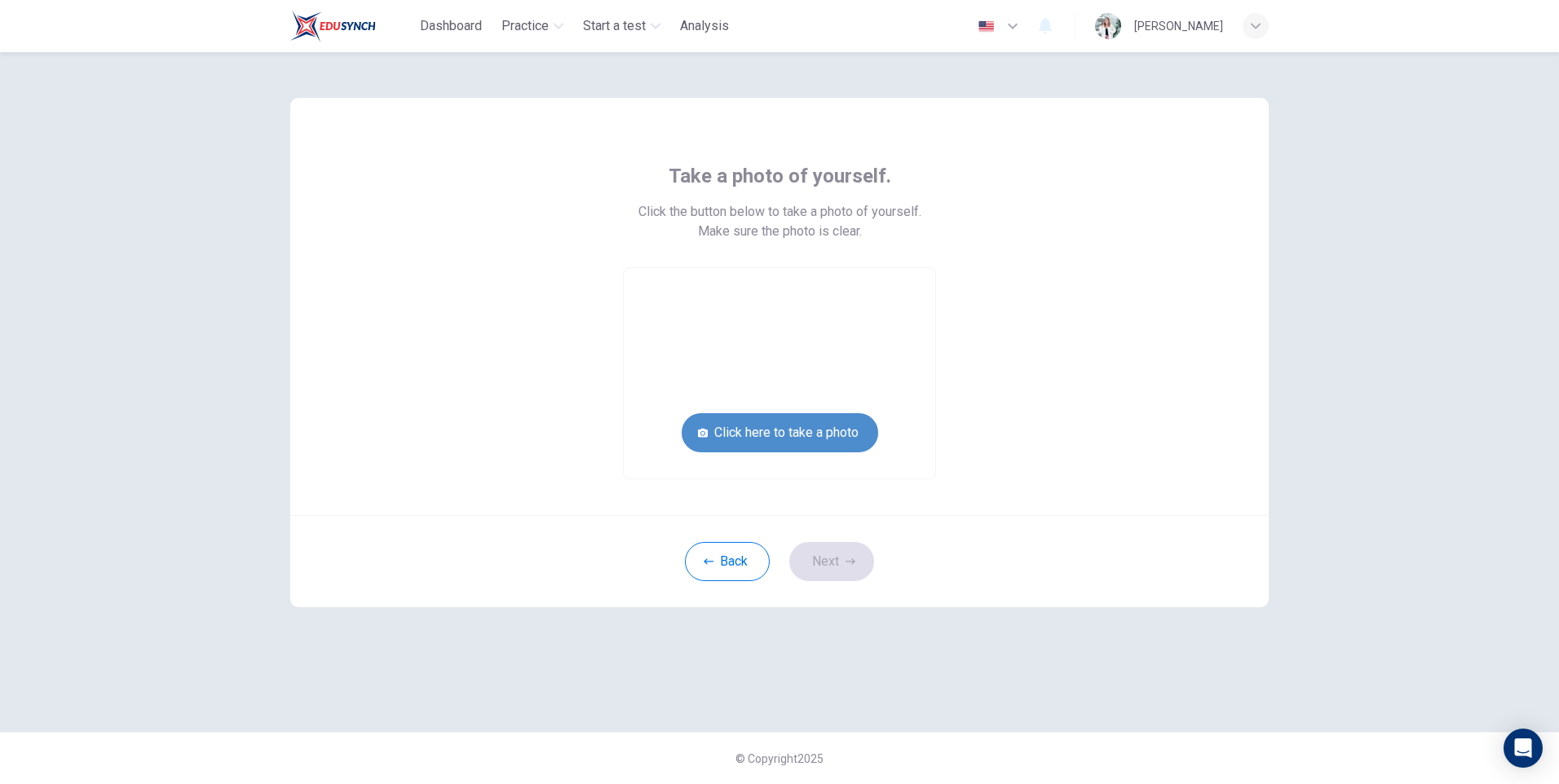
click at [772, 435] on button "Click here to take a photo" at bounding box center [779, 433] width 196 height 39
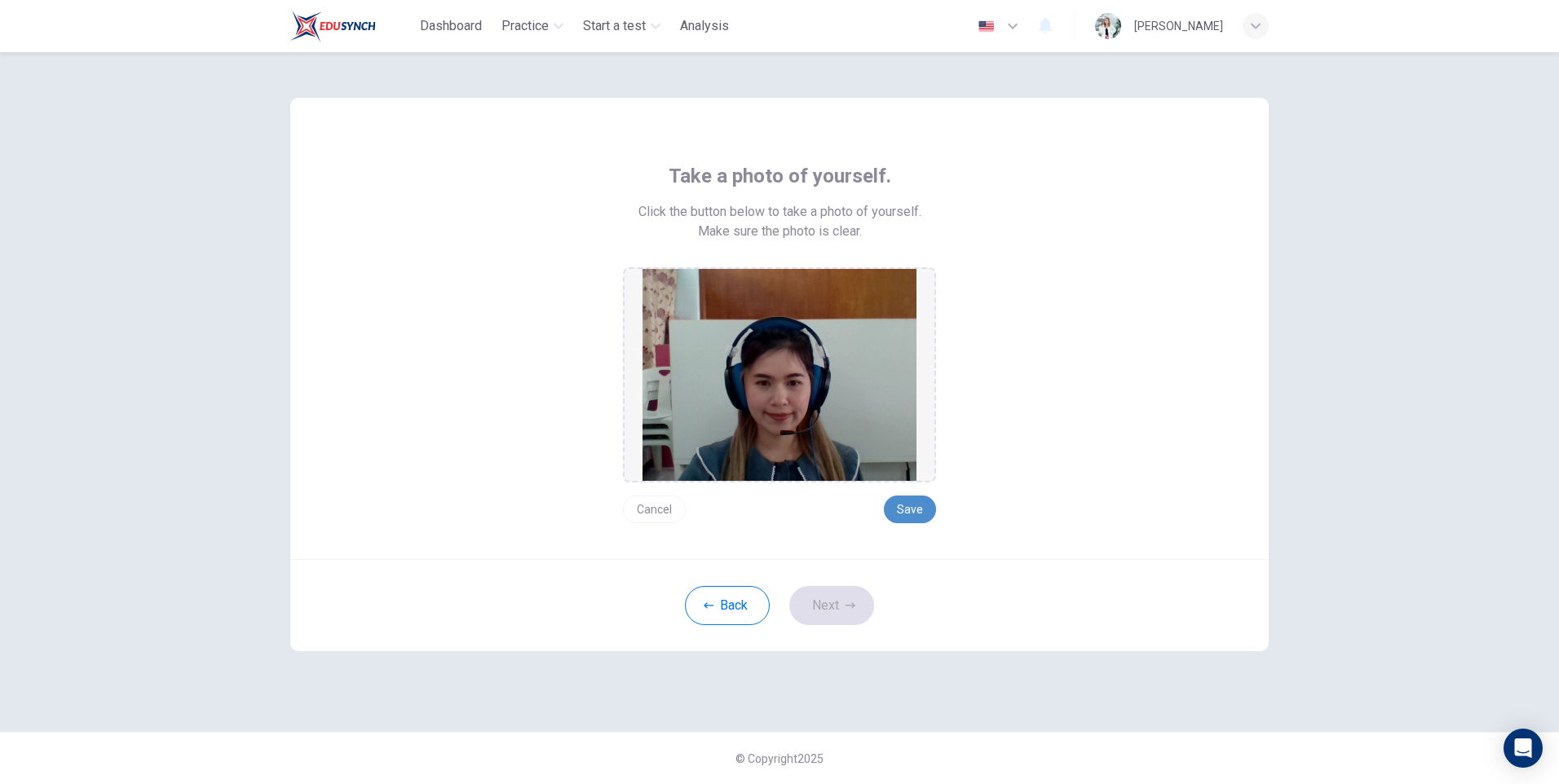
click at [901, 503] on button "Save" at bounding box center [909, 509] width 52 height 28
click at [823, 594] on button "Next" at bounding box center [832, 606] width 85 height 39
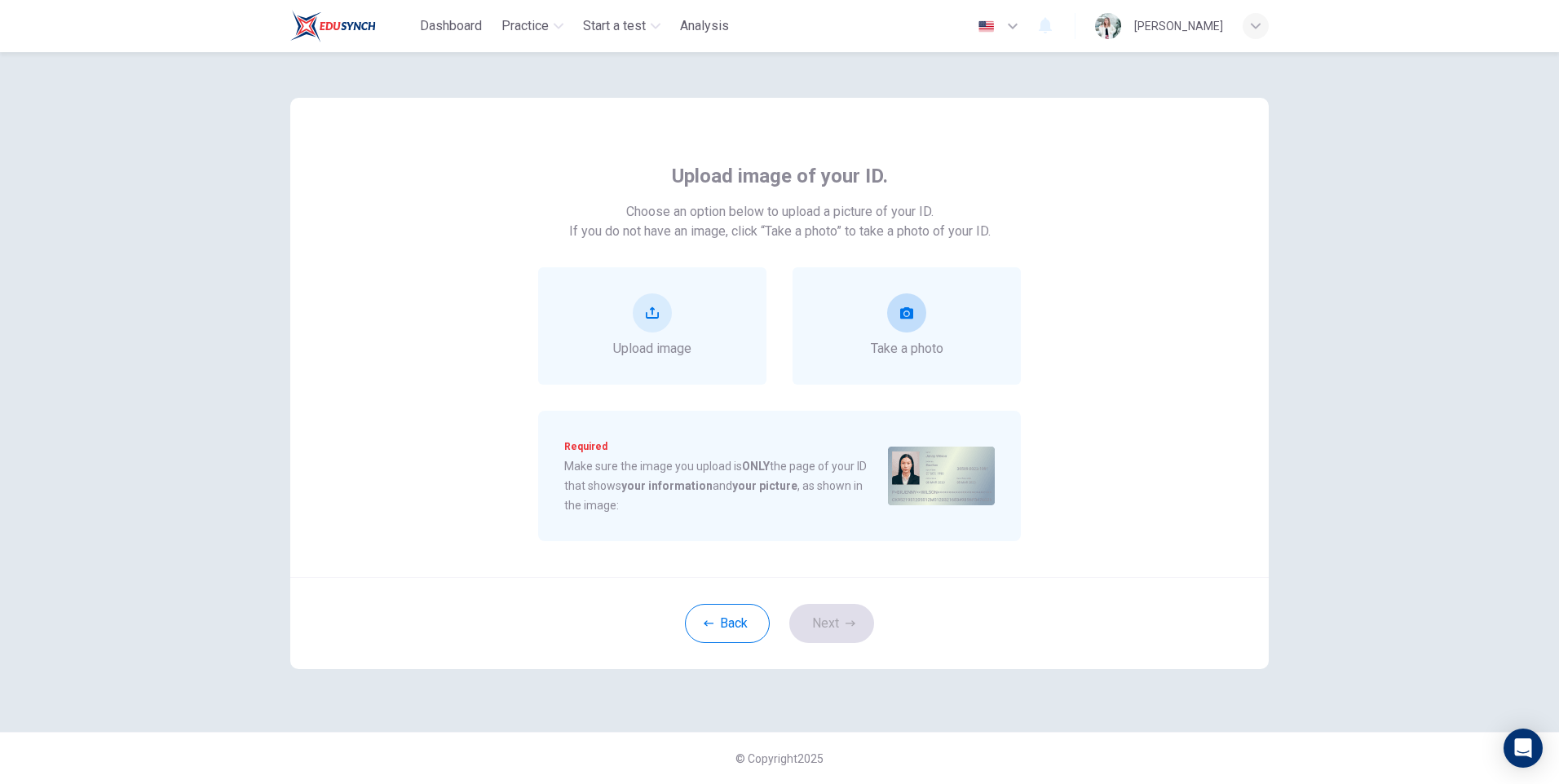
click at [977, 348] on div "Take a photo" at bounding box center [907, 326] width 229 height 117
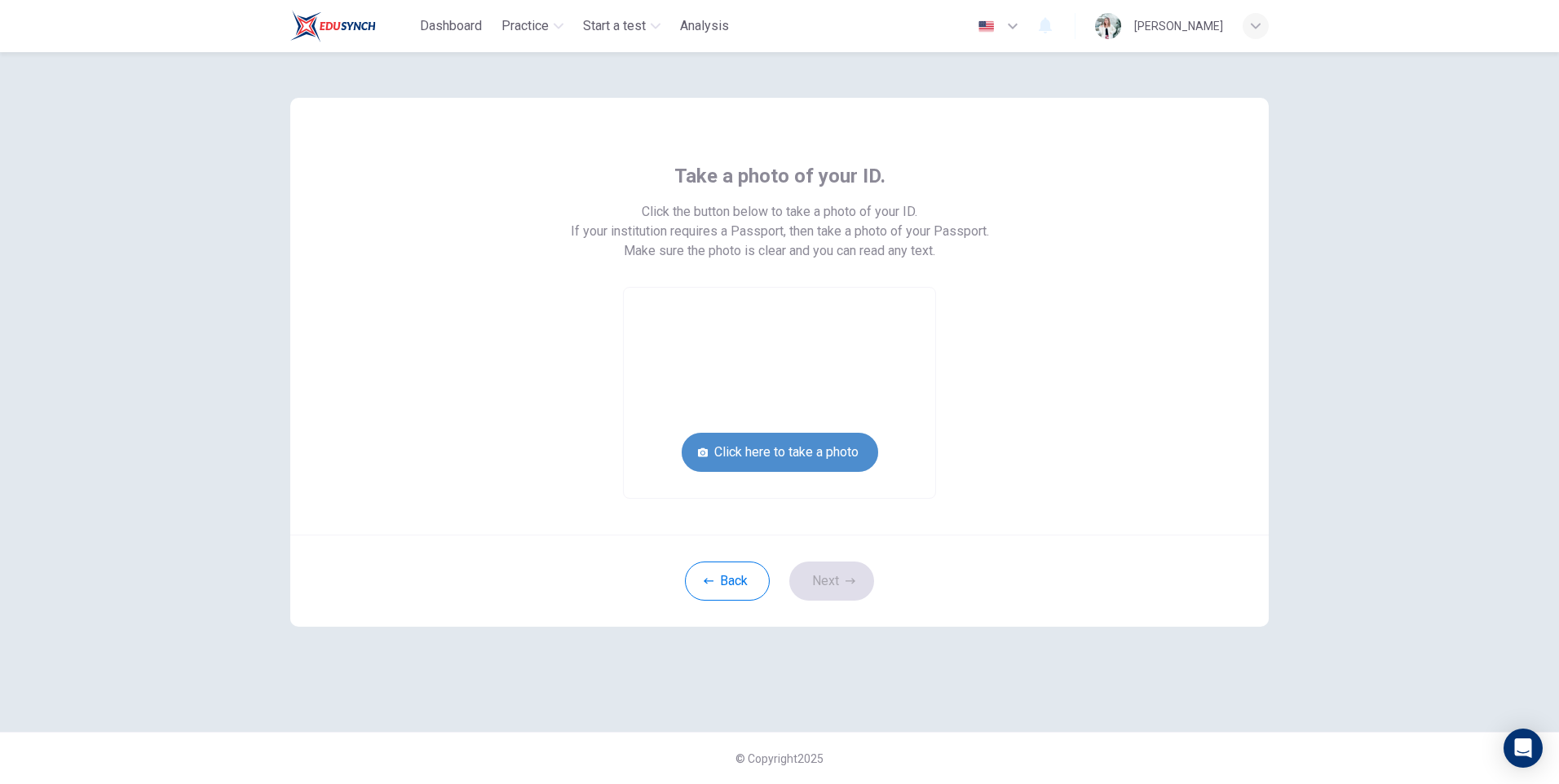
click at [836, 452] on button "Click here to take a photo" at bounding box center [779, 453] width 196 height 39
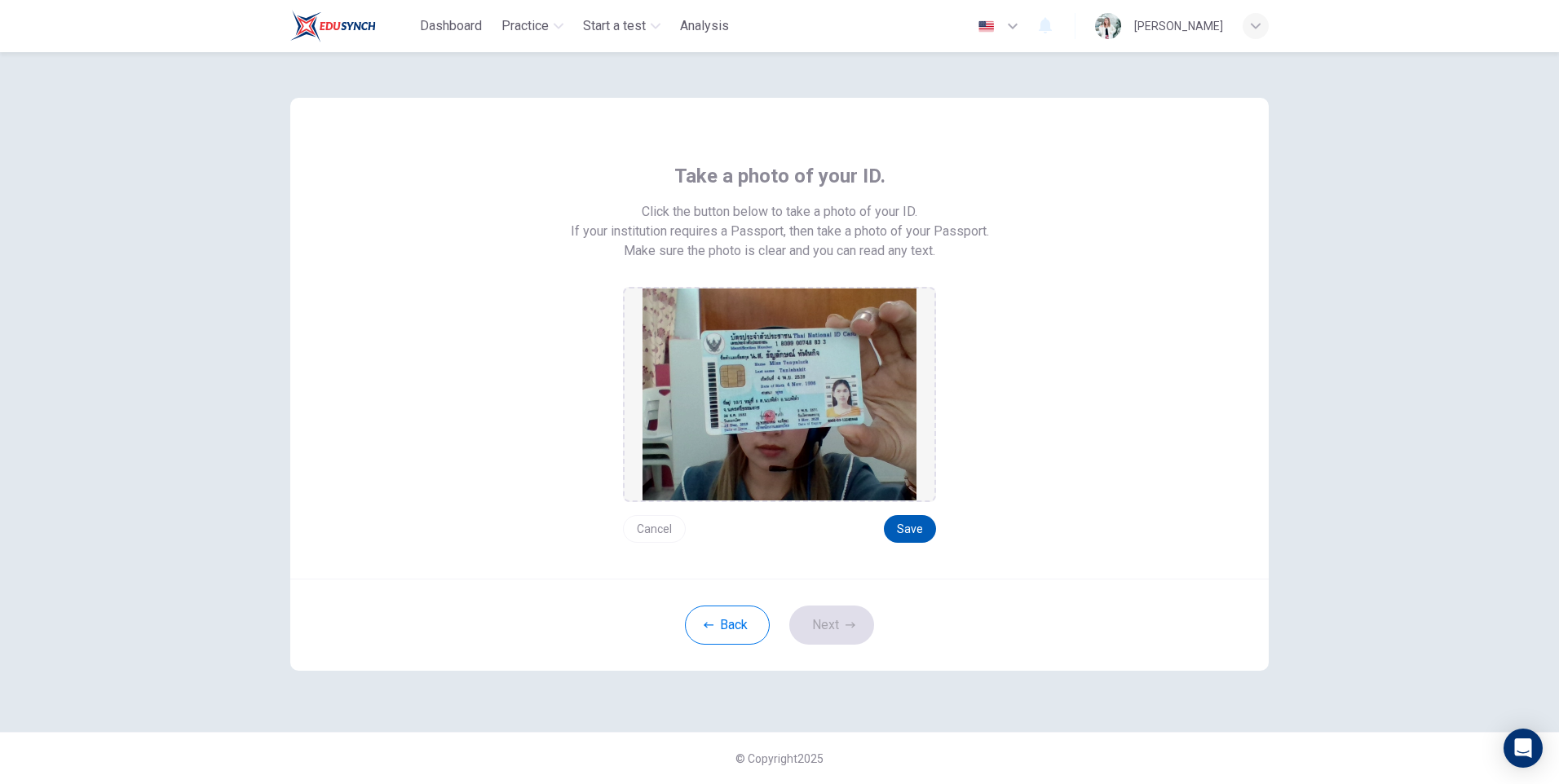
click at [912, 530] on button "Save" at bounding box center [909, 529] width 52 height 28
click at [836, 640] on button "Next" at bounding box center [832, 625] width 85 height 39
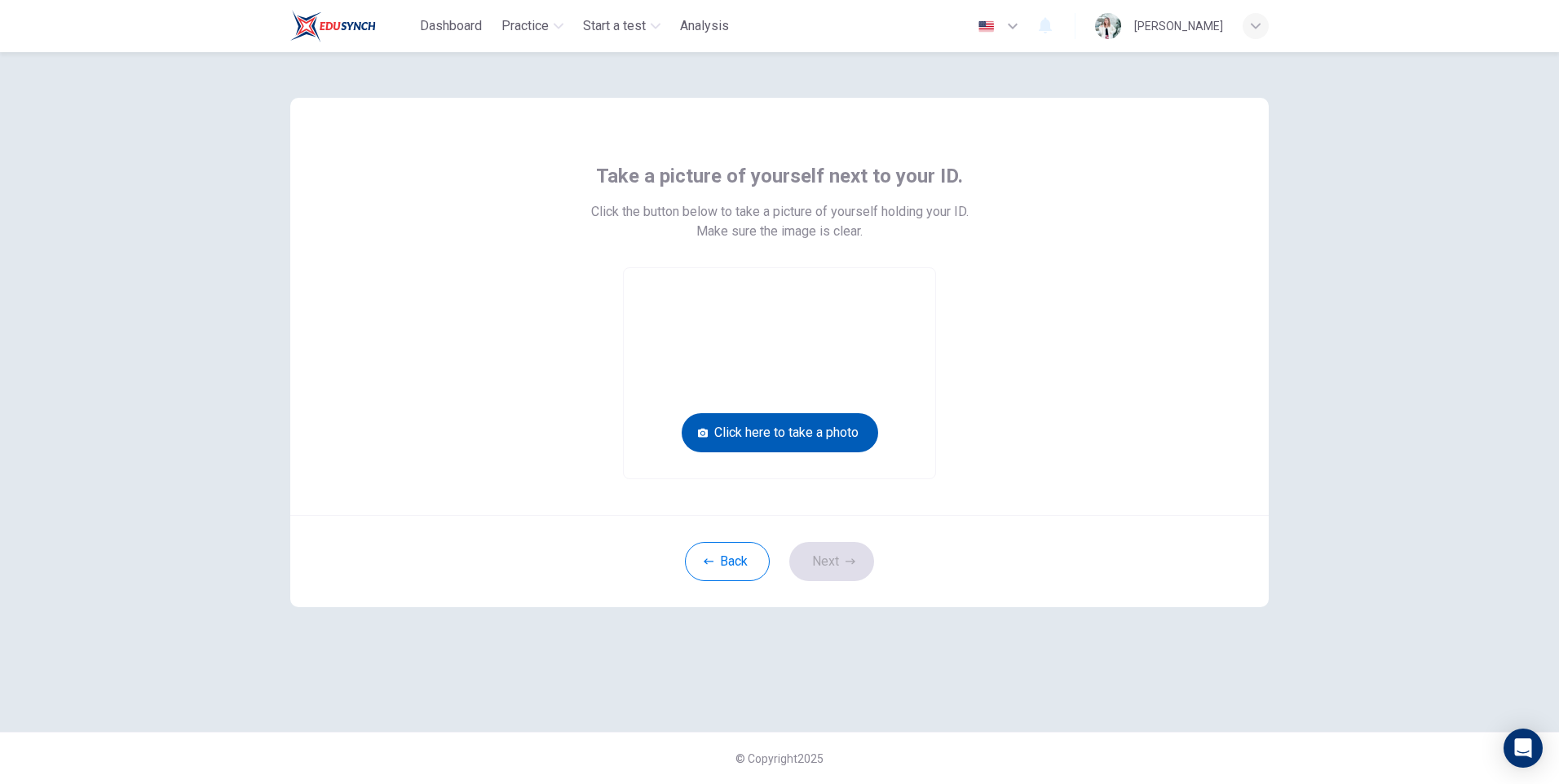
click at [859, 429] on button "Click here to take a photo" at bounding box center [779, 433] width 196 height 39
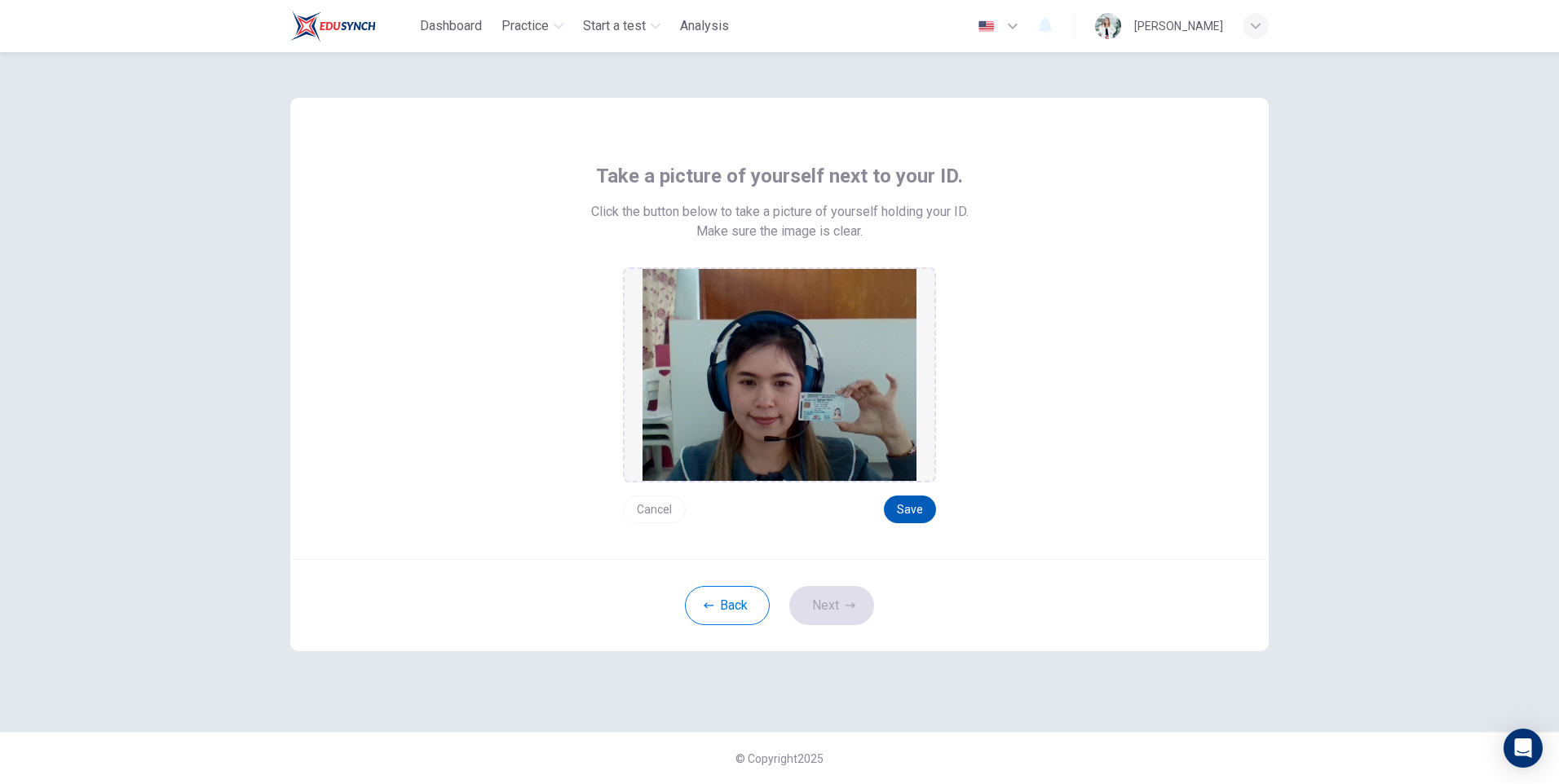
click at [911, 507] on button "Save" at bounding box center [909, 509] width 52 height 28
click at [843, 617] on button "Next" at bounding box center [832, 606] width 85 height 39
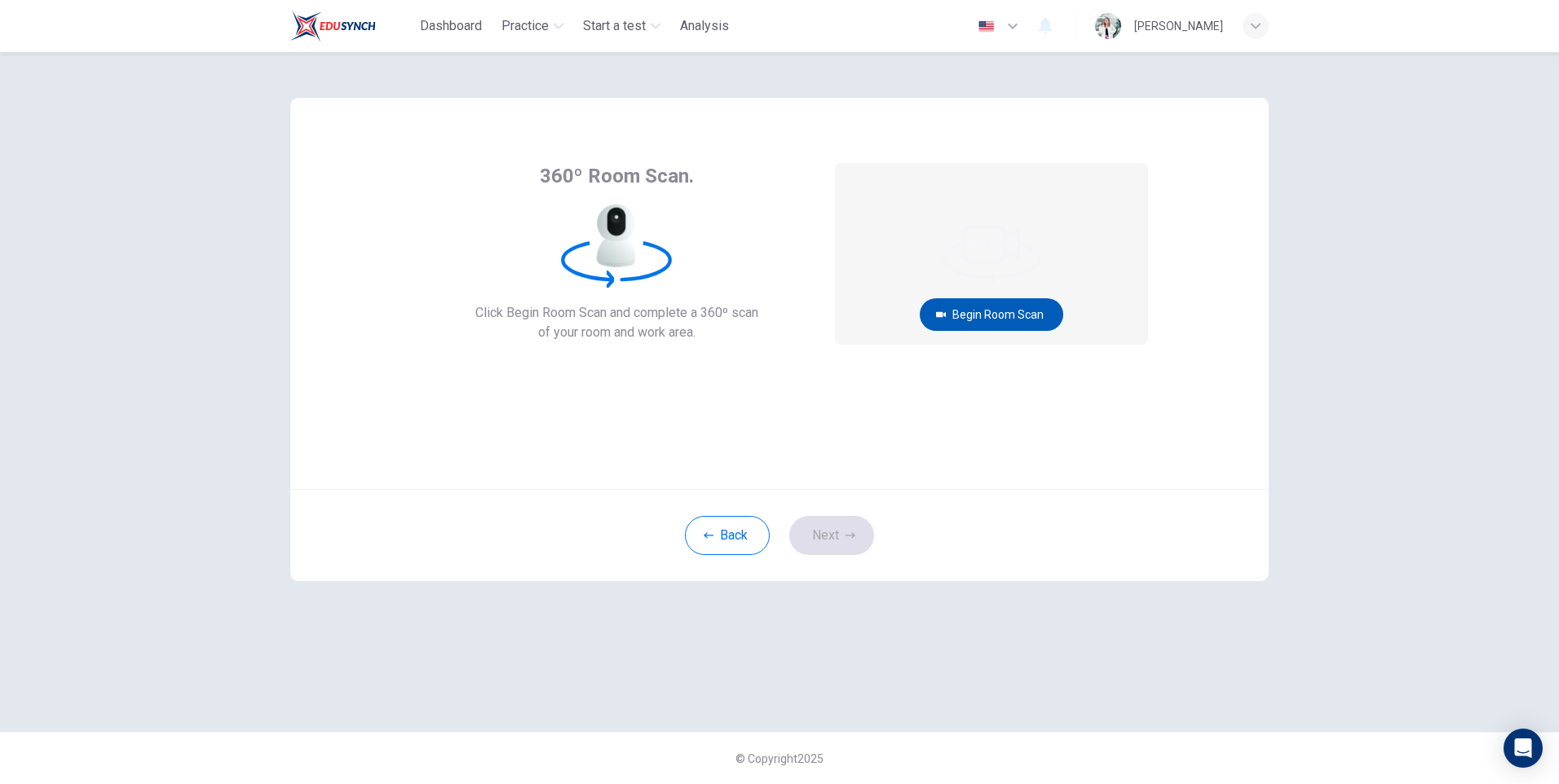
click at [1007, 316] on button "Begin Room Scan" at bounding box center [991, 314] width 144 height 32
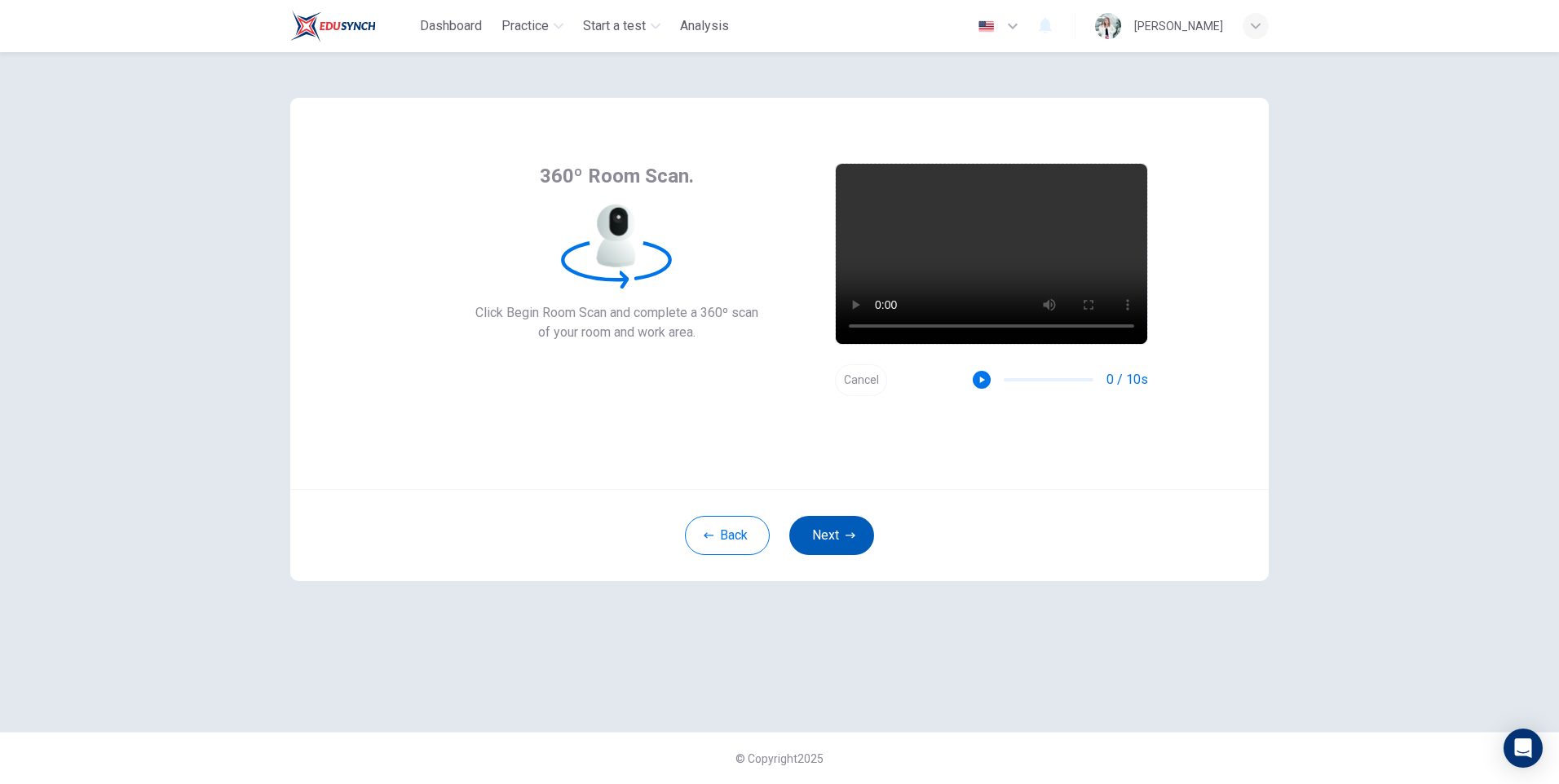
click at [825, 528] on button "Next" at bounding box center [832, 535] width 85 height 39
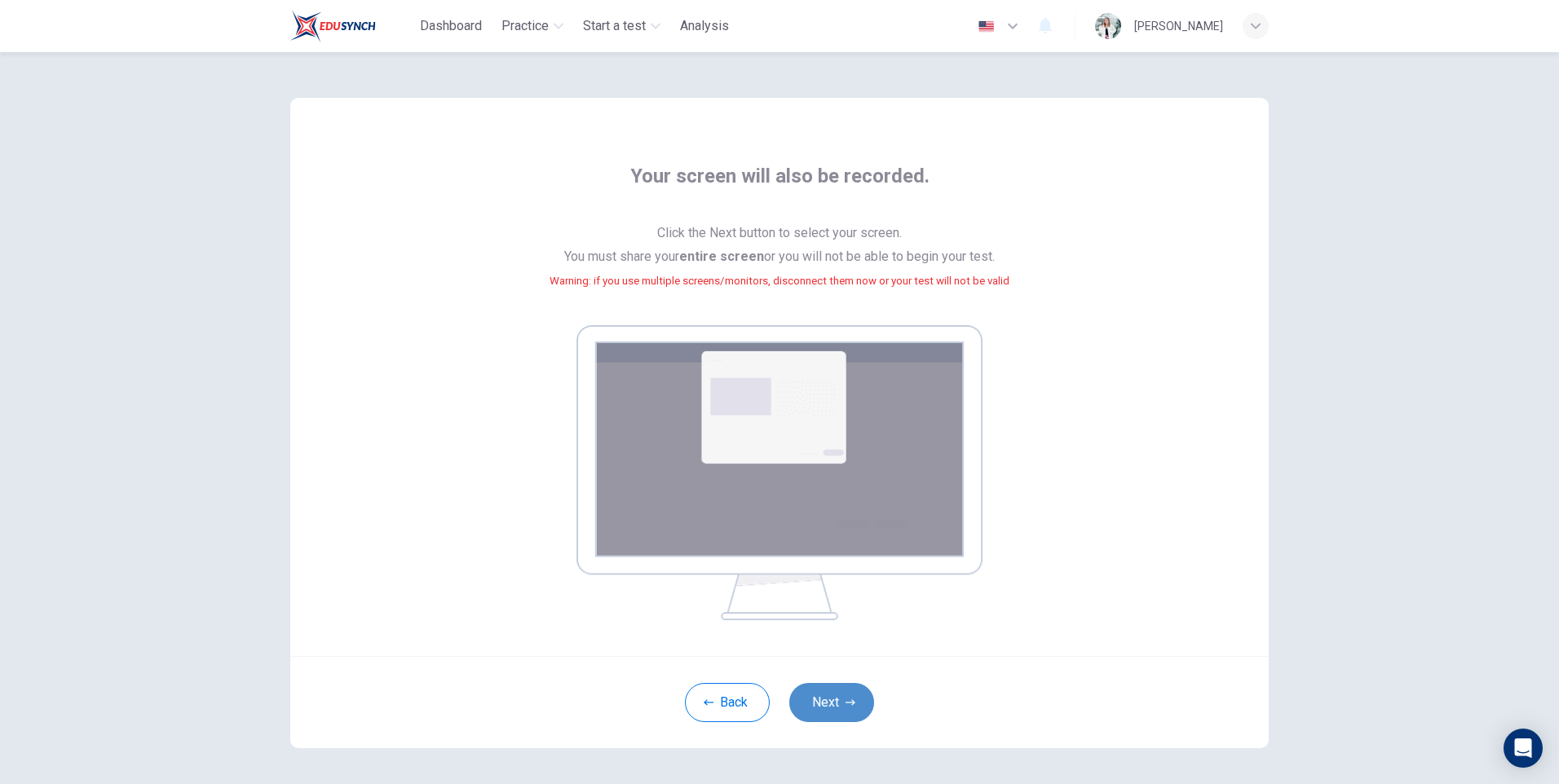
click at [842, 709] on button "Next" at bounding box center [832, 702] width 85 height 39
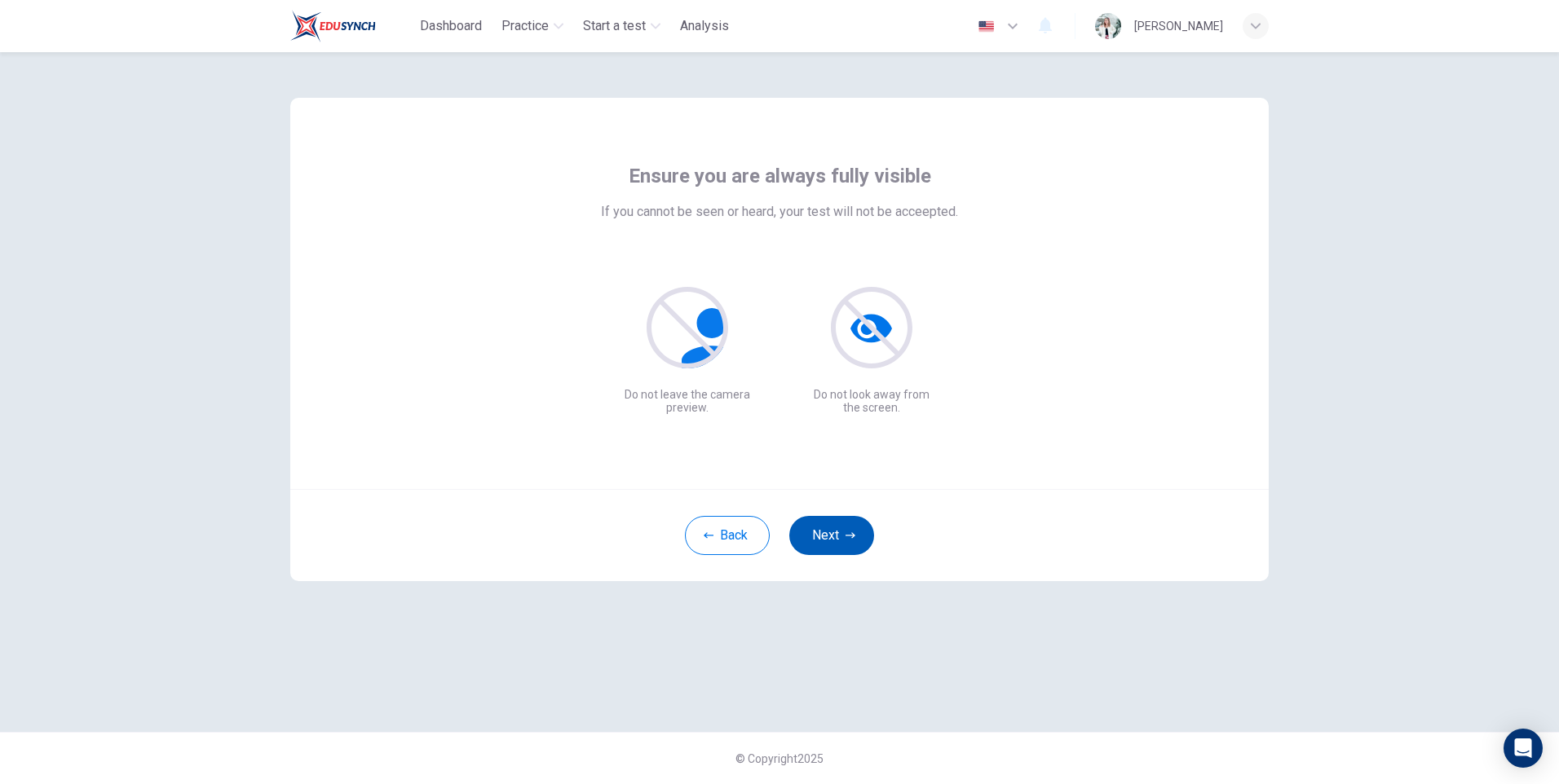
click at [855, 531] on icon "button" at bounding box center [850, 536] width 10 height 10
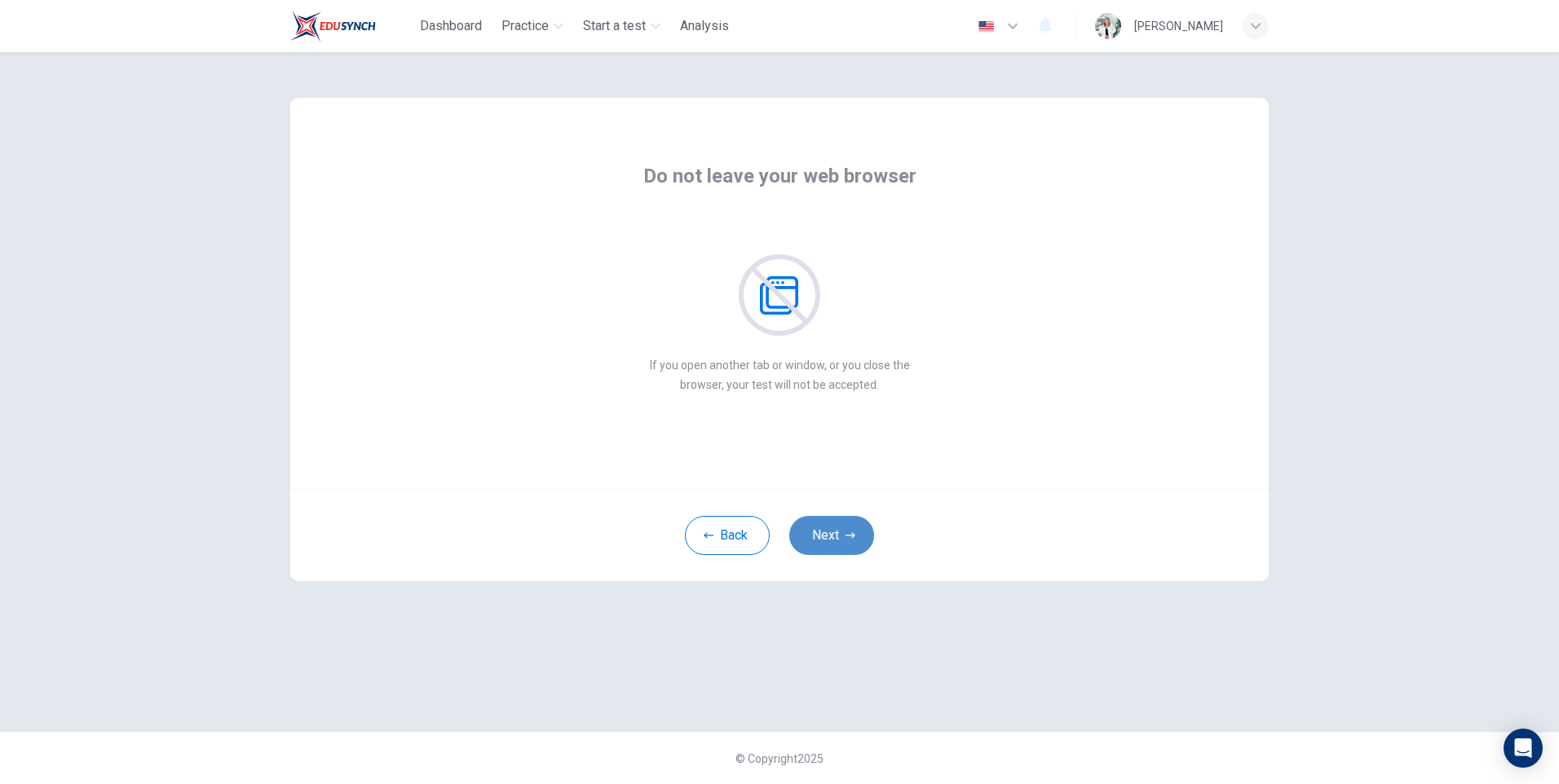
click at [834, 554] on button "Next" at bounding box center [832, 535] width 85 height 39
click at [857, 527] on button "Next" at bounding box center [832, 535] width 85 height 39
click at [842, 541] on button "Next" at bounding box center [832, 535] width 85 height 39
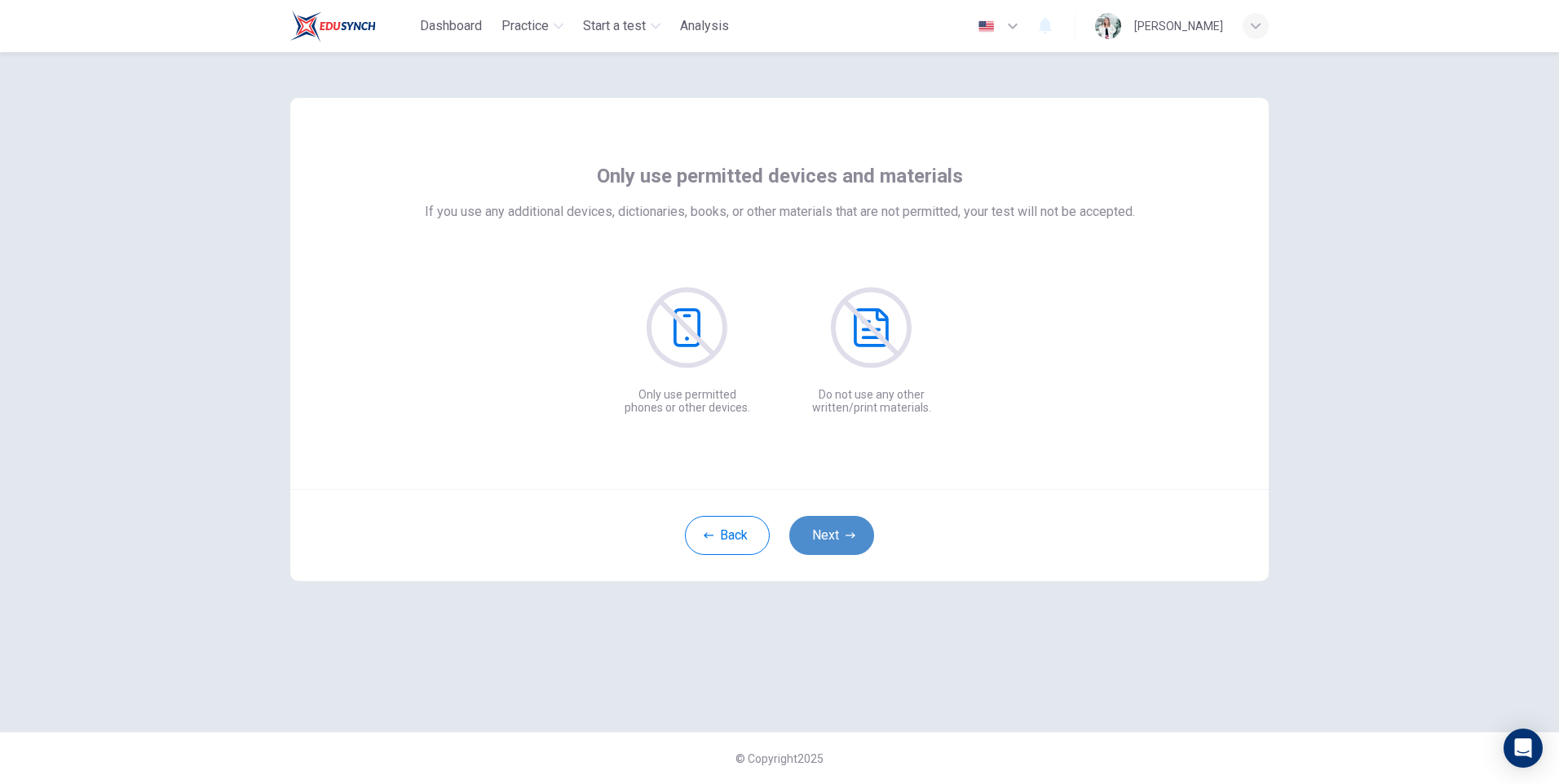
click at [842, 541] on button "Next" at bounding box center [832, 535] width 85 height 39
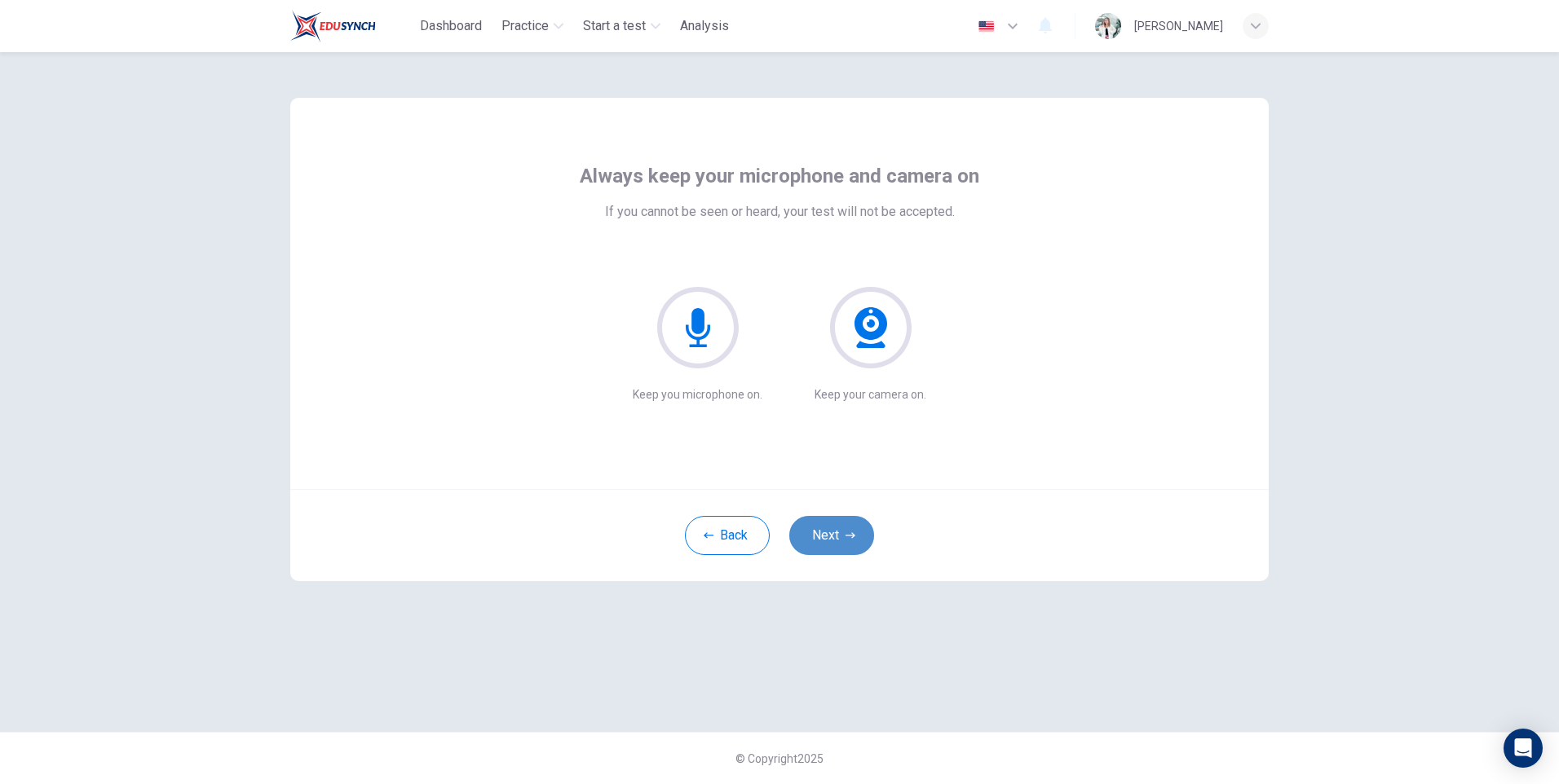
click at [842, 541] on button "Next" at bounding box center [832, 535] width 85 height 39
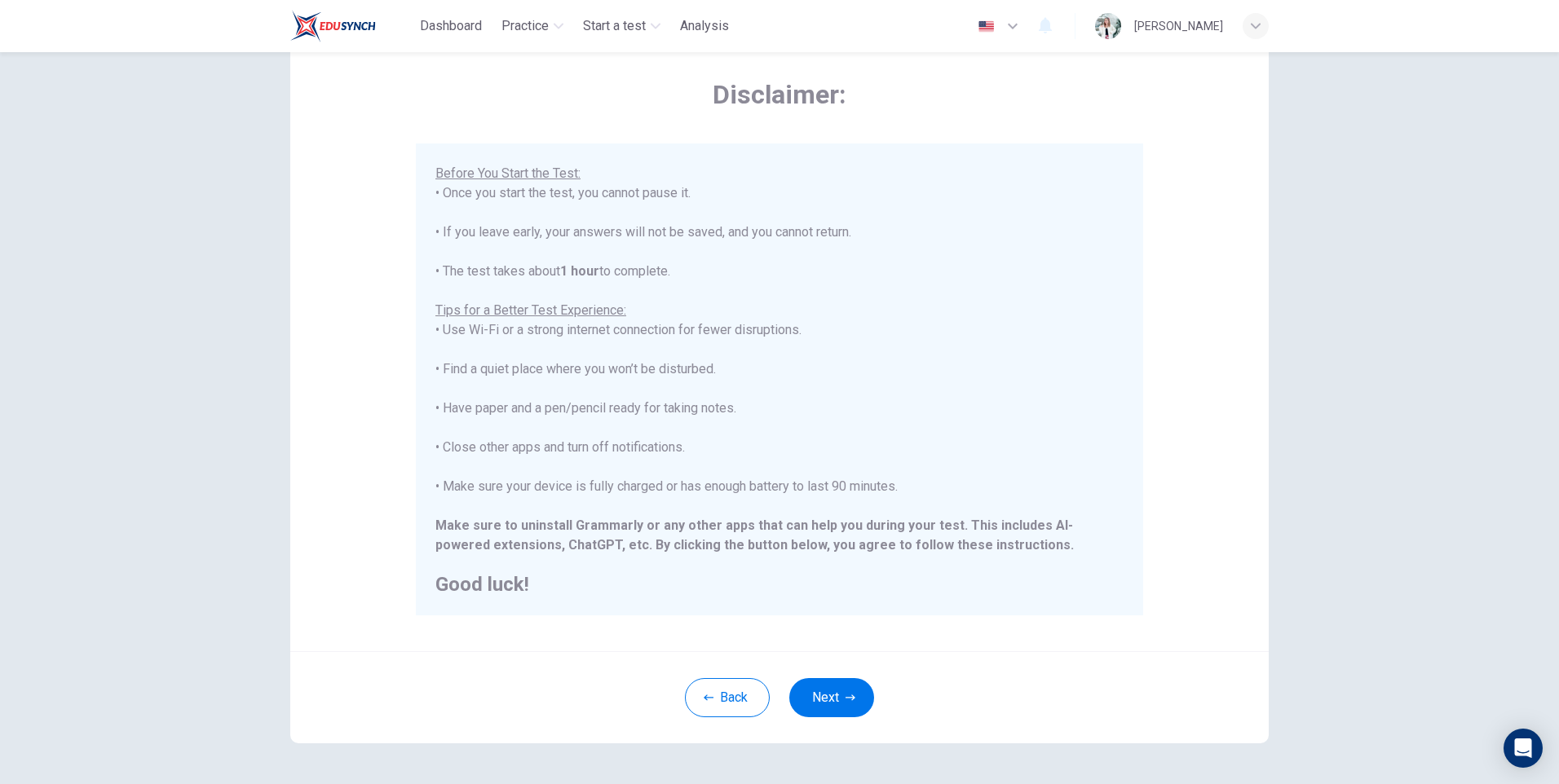
scroll to position [122, 0]
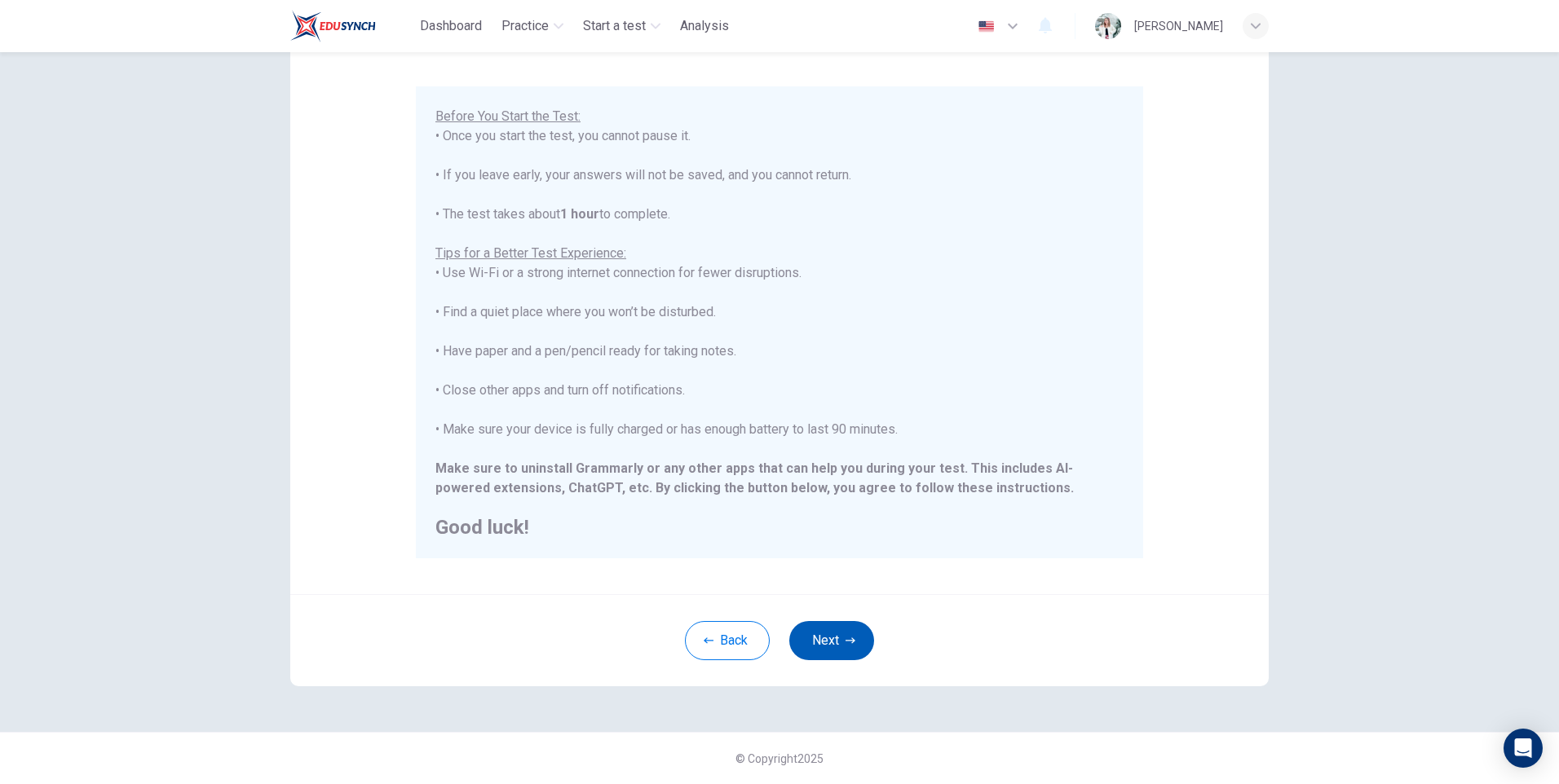
click at [822, 641] on button "Next" at bounding box center [832, 640] width 85 height 39
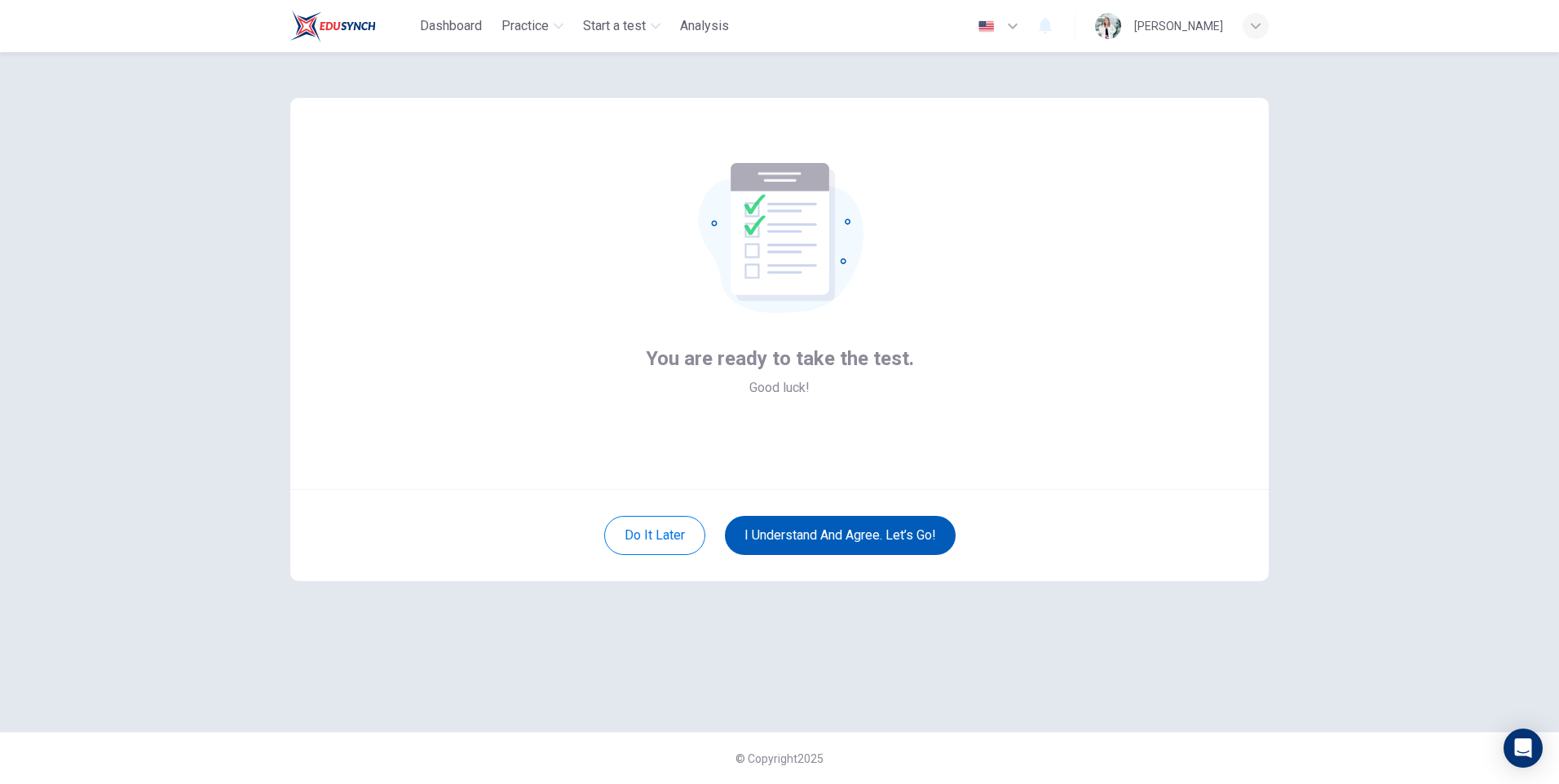
scroll to position [0, 0]
click at [931, 536] on button "I understand and agree. Let’s go!" at bounding box center [840, 535] width 231 height 39
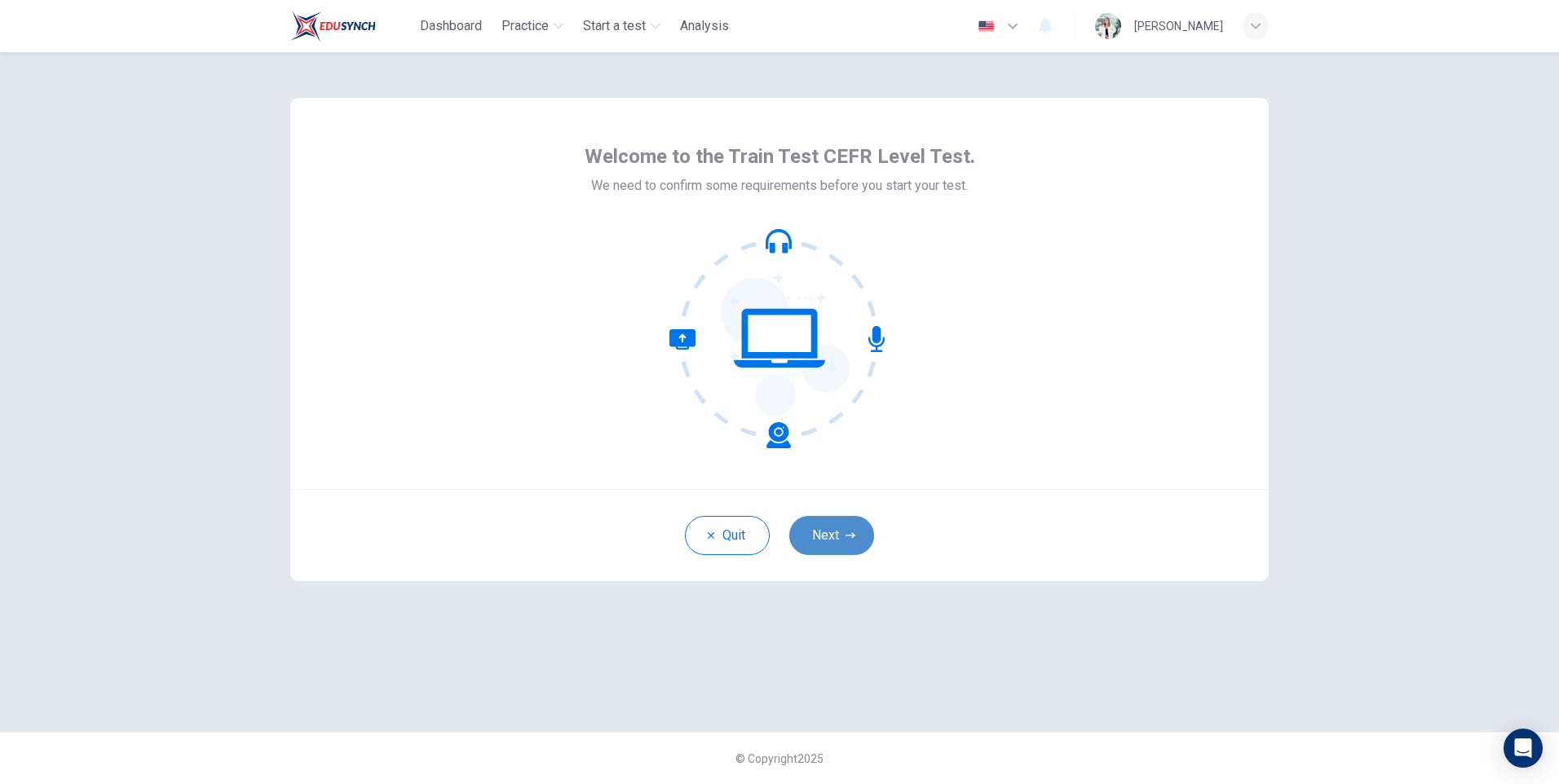
click at [846, 541] on button "Next" at bounding box center [832, 535] width 85 height 39
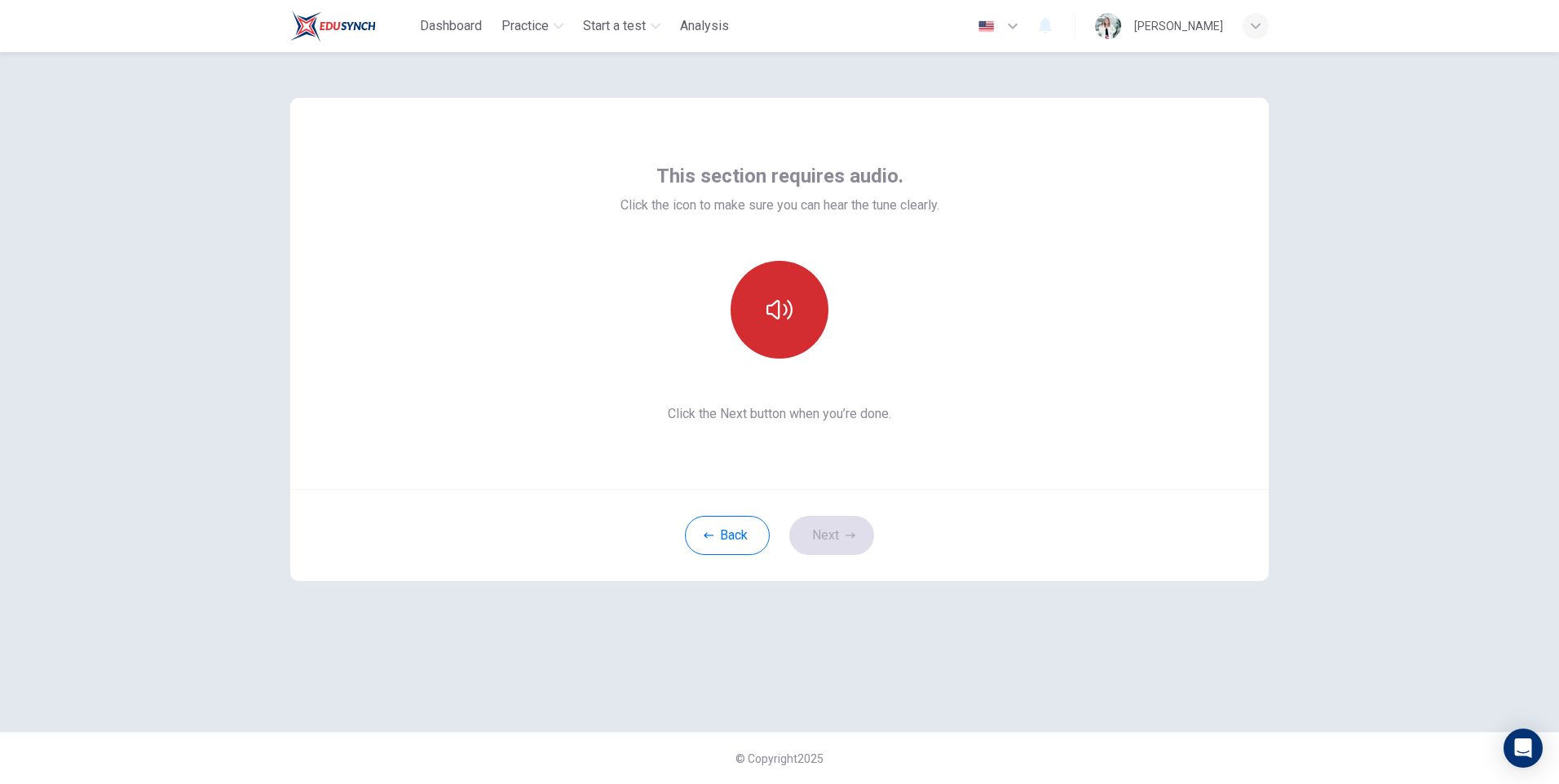
click at [782, 301] on icon "button" at bounding box center [779, 309] width 26 height 26
click at [817, 534] on button "Next" at bounding box center [832, 535] width 85 height 39
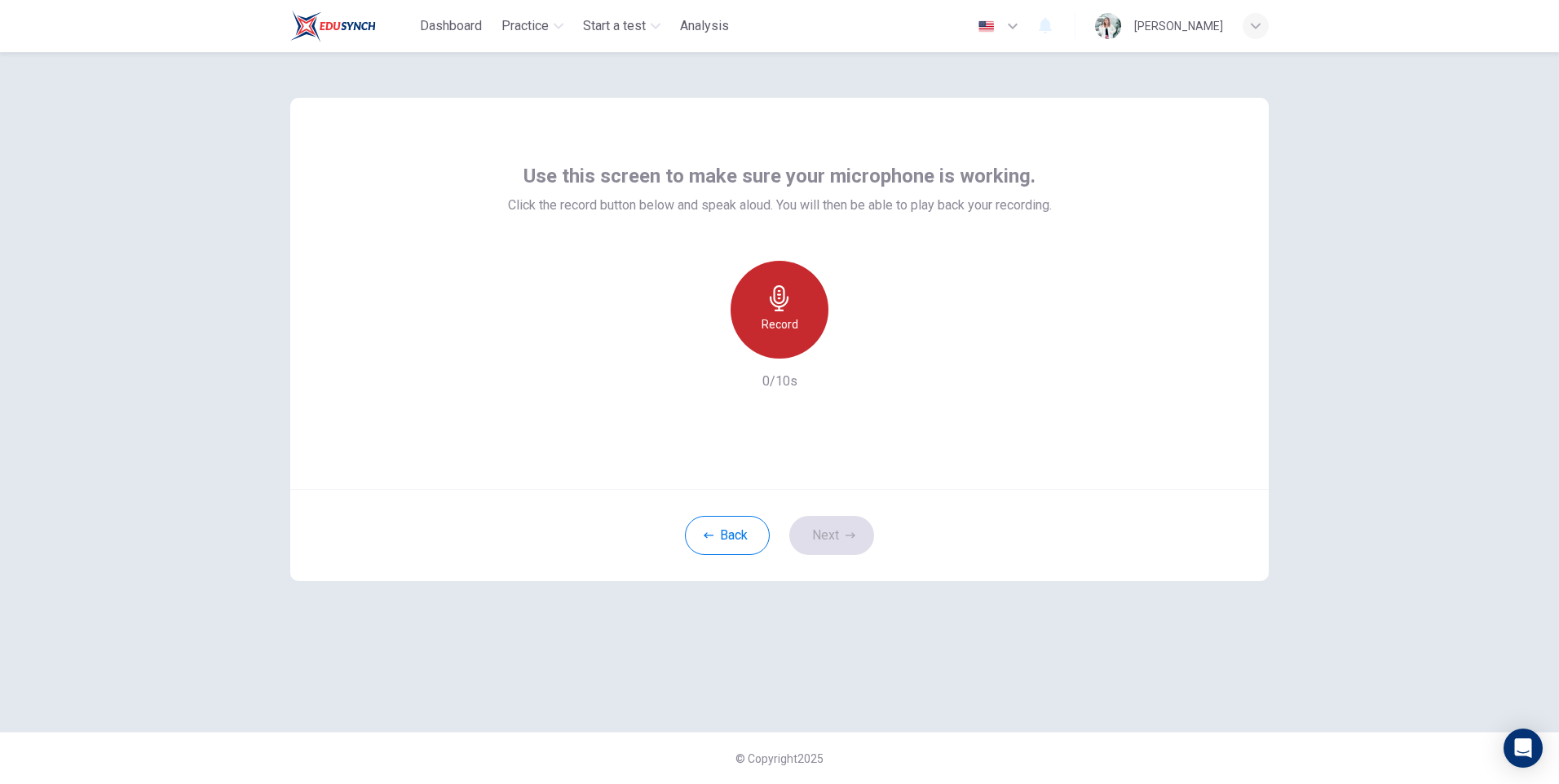
click at [799, 325] on div "Record" at bounding box center [779, 309] width 98 height 98
click at [784, 321] on h6 "Stop" at bounding box center [779, 324] width 25 height 20
click at [852, 349] on icon "button" at bounding box center [856, 346] width 8 height 10
click at [826, 537] on button "Next" at bounding box center [832, 535] width 85 height 39
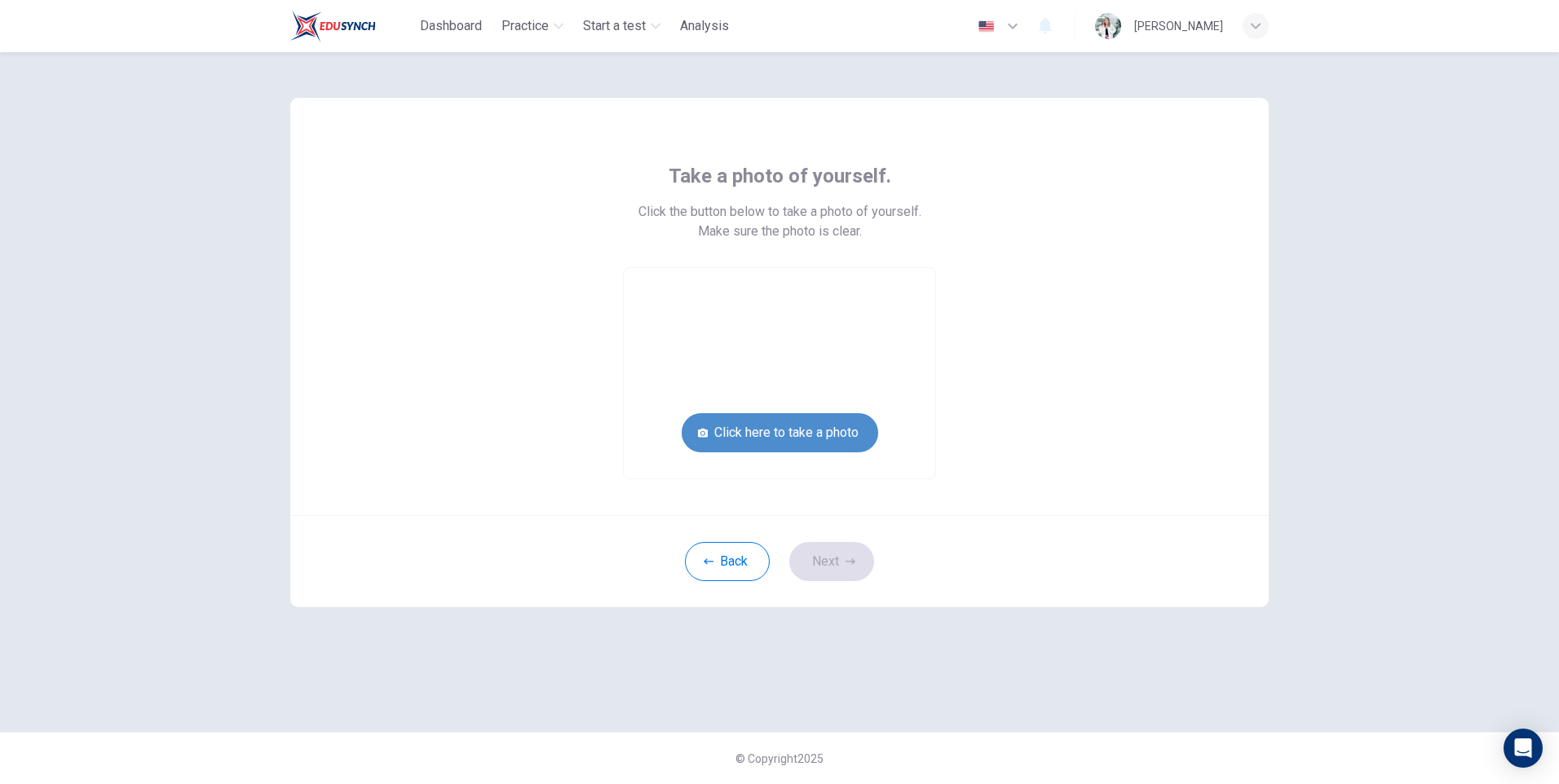
click at [847, 435] on button "Click here to take a photo" at bounding box center [779, 433] width 196 height 39
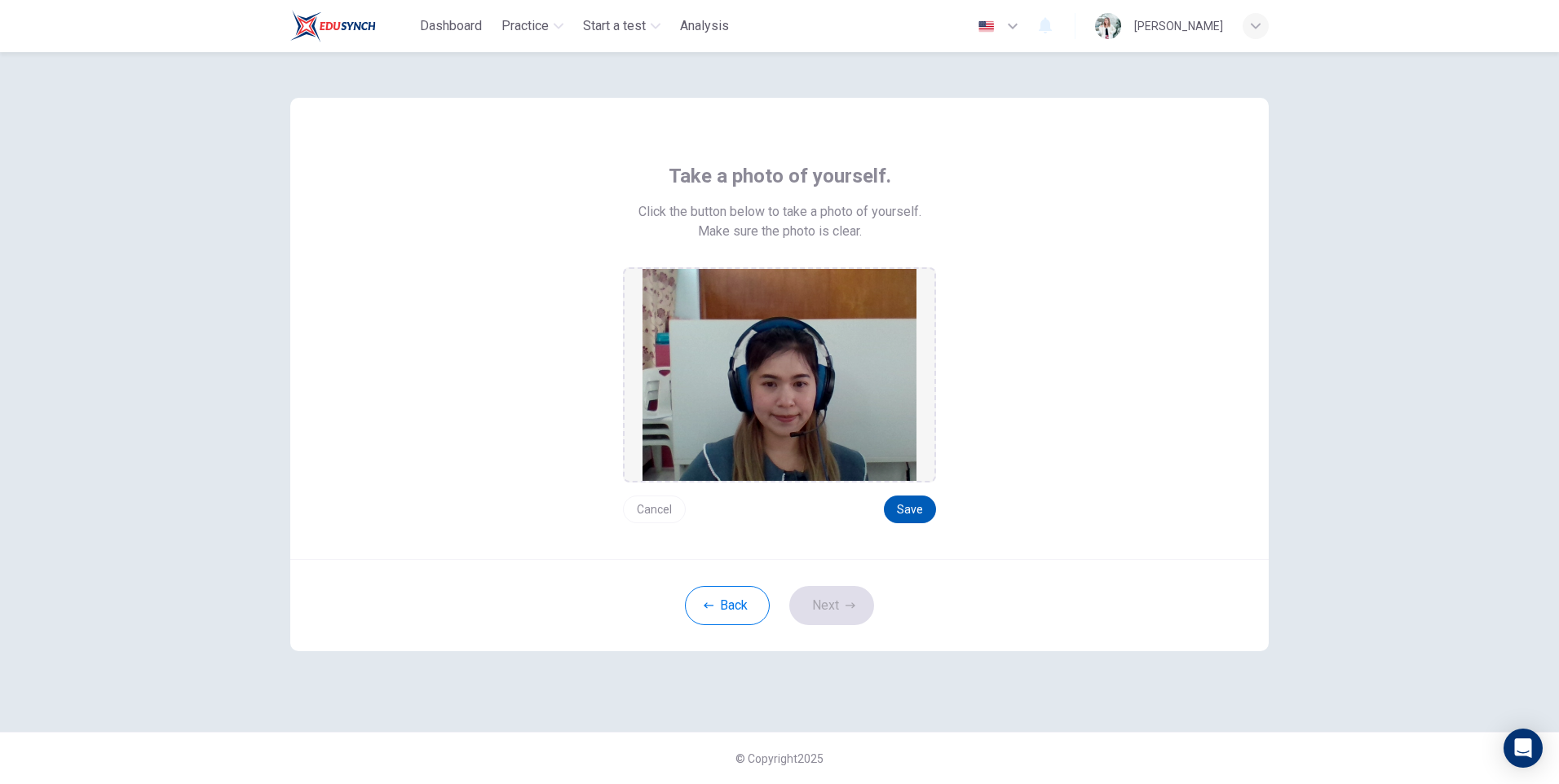
click at [909, 508] on button "Save" at bounding box center [909, 509] width 52 height 28
click at [822, 603] on button "Next" at bounding box center [832, 606] width 85 height 39
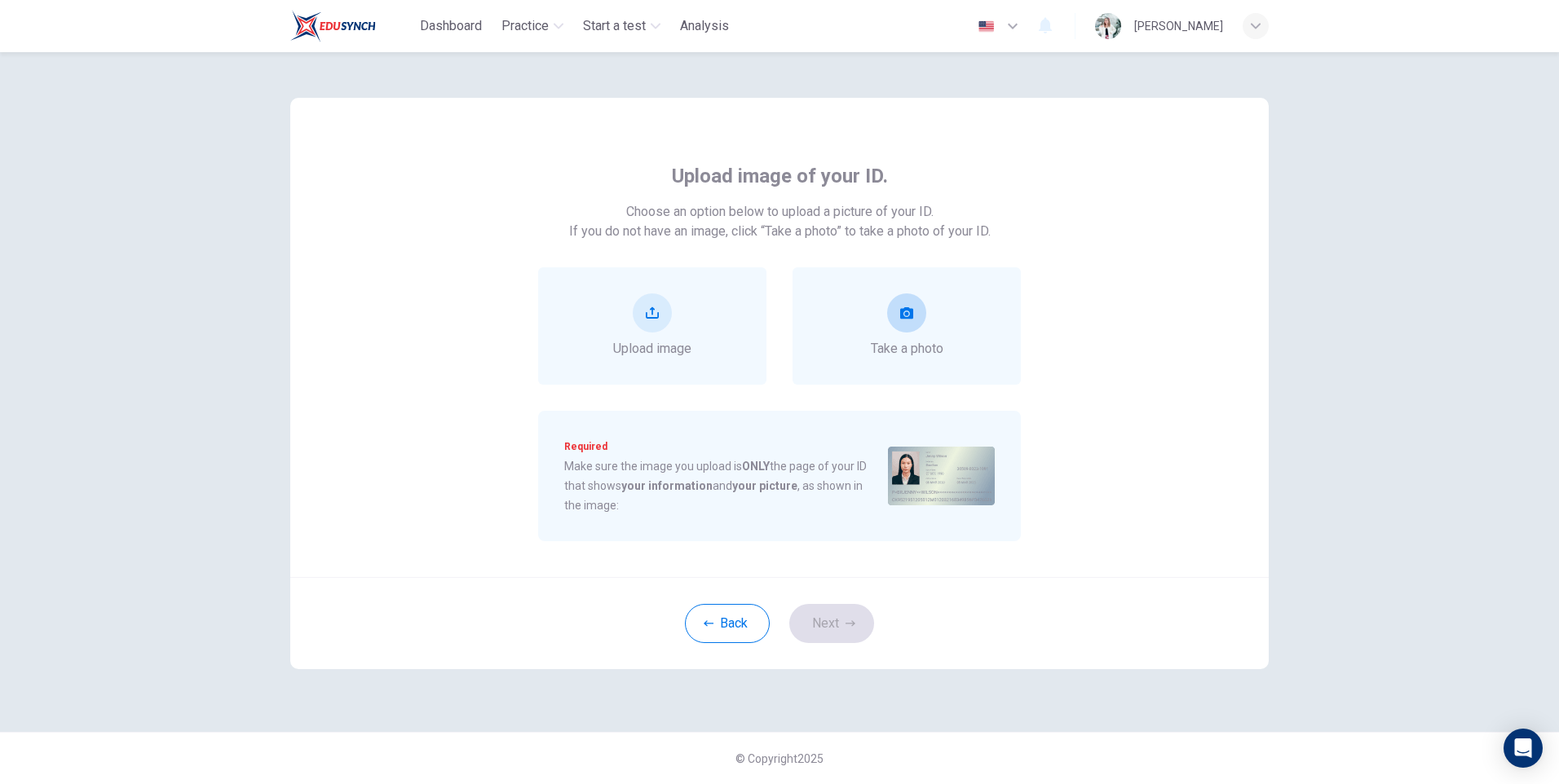
click at [916, 363] on div "Take a photo" at bounding box center [907, 326] width 229 height 117
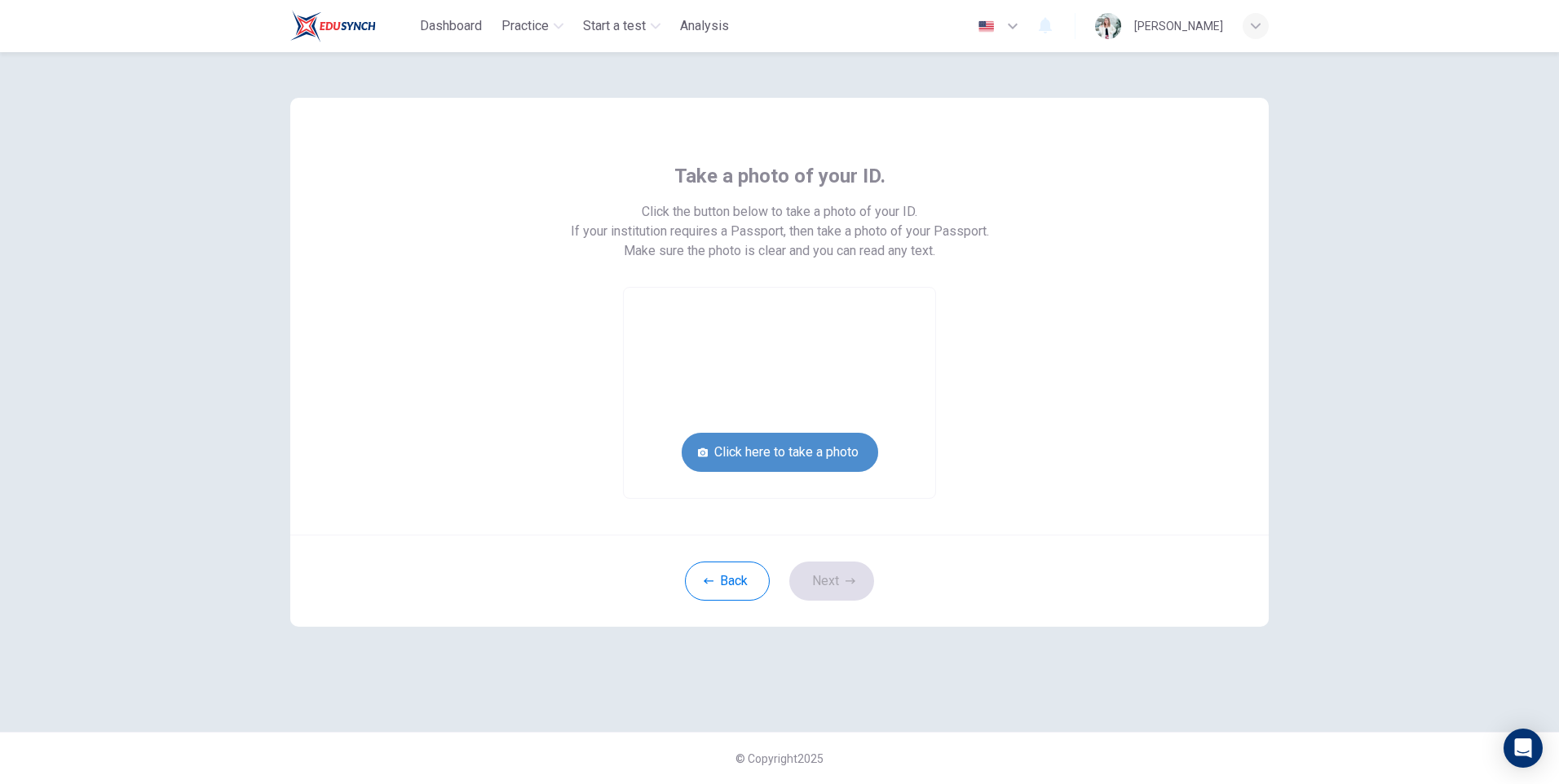
click at [799, 453] on button "Click here to take a photo" at bounding box center [779, 453] width 196 height 39
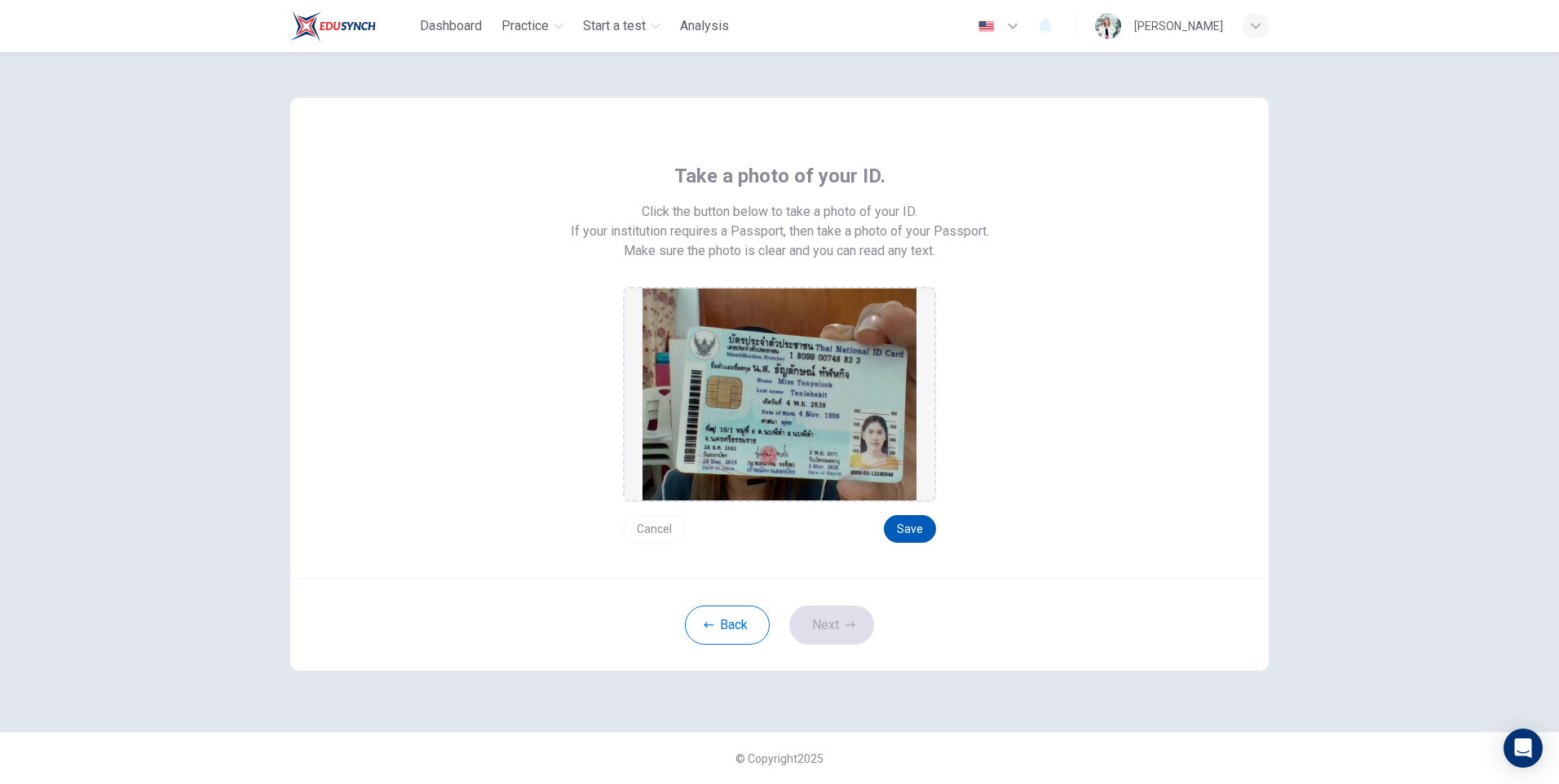
click at [918, 533] on button "Save" at bounding box center [909, 529] width 52 height 28
click at [838, 624] on button "Next" at bounding box center [832, 625] width 85 height 39
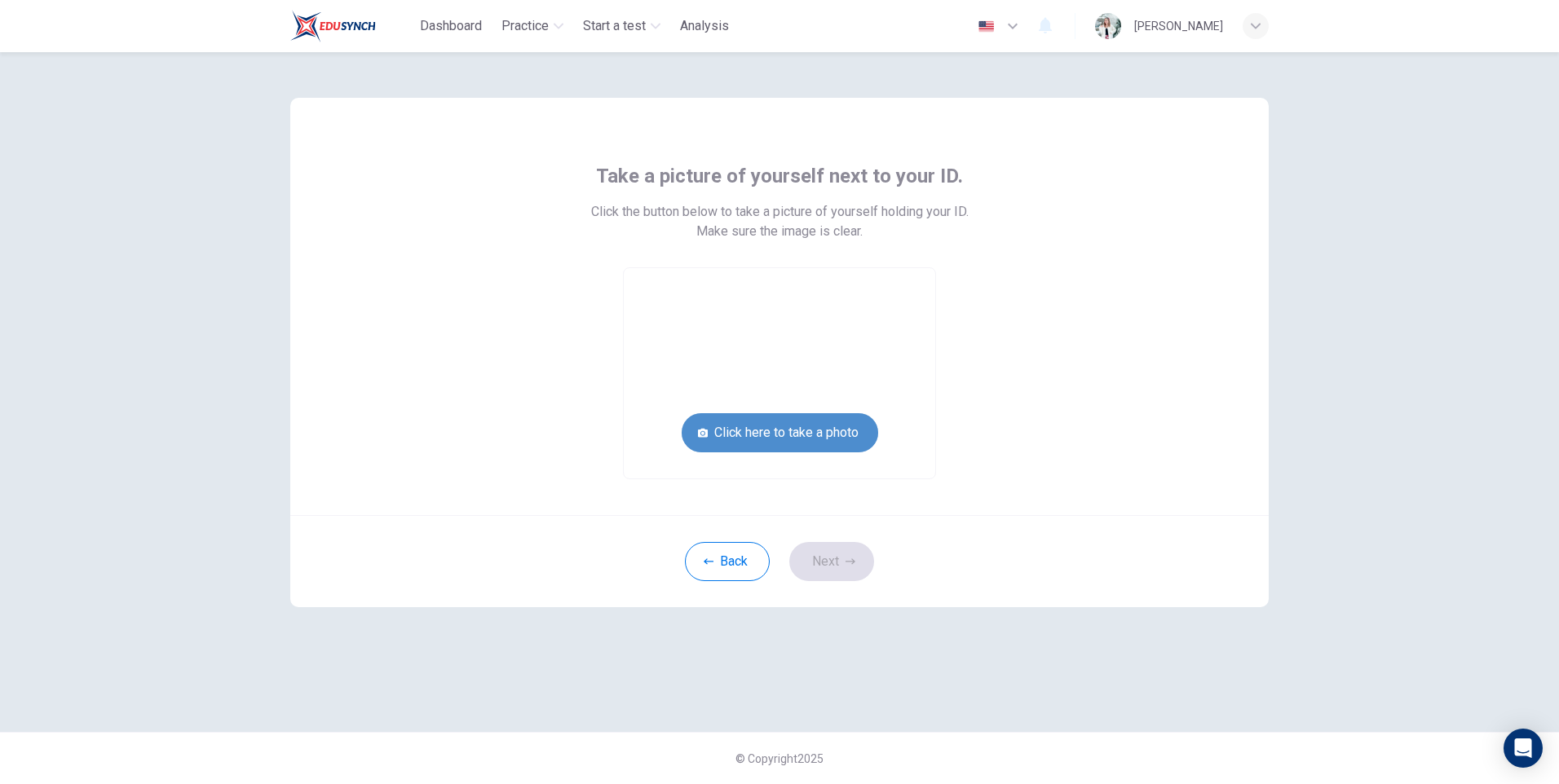
click at [835, 435] on button "Click here to take a photo" at bounding box center [779, 433] width 196 height 39
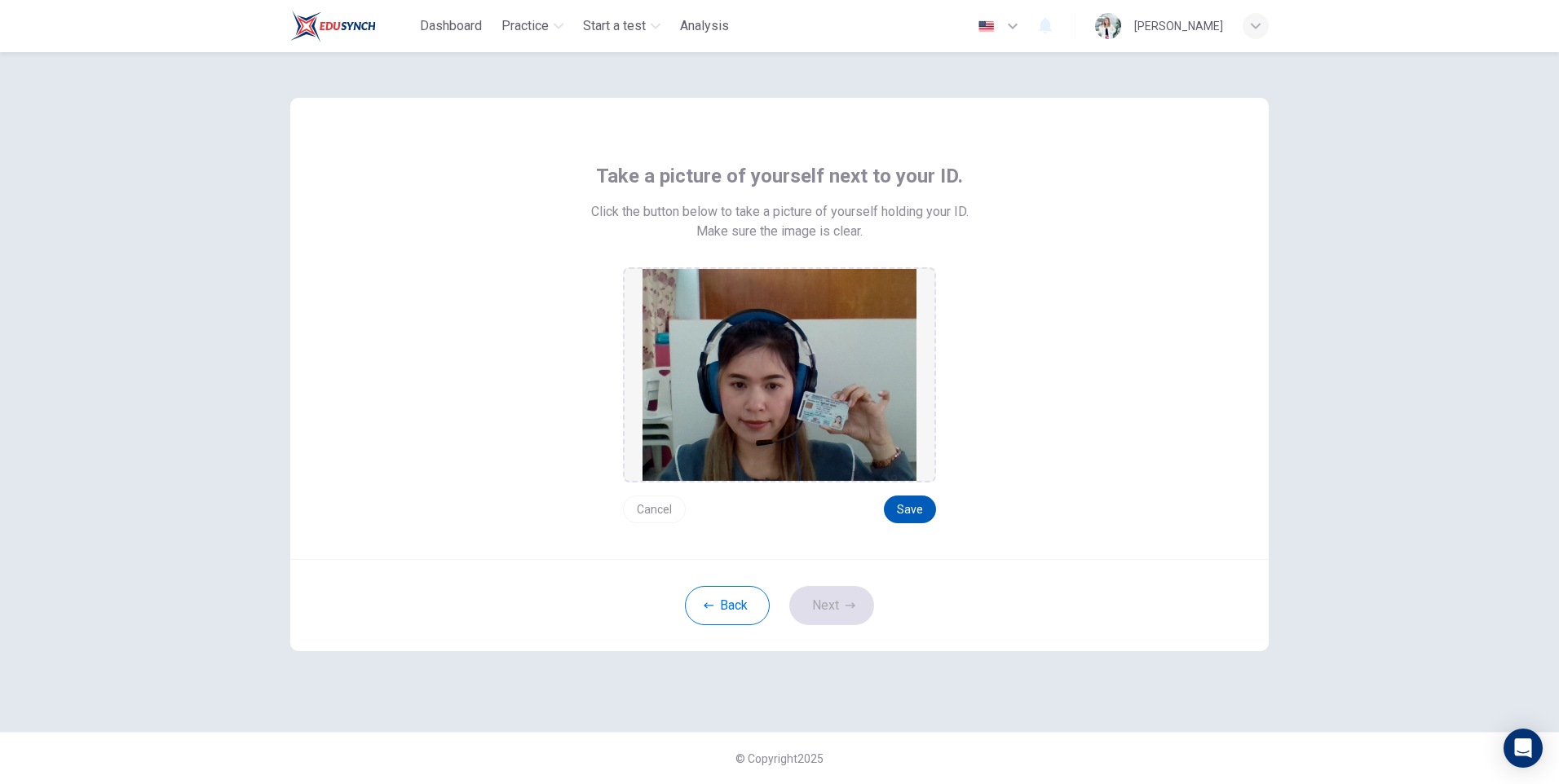
click at [919, 502] on button "Save" at bounding box center [909, 509] width 52 height 28
click at [838, 606] on button "Next" at bounding box center [832, 606] width 85 height 39
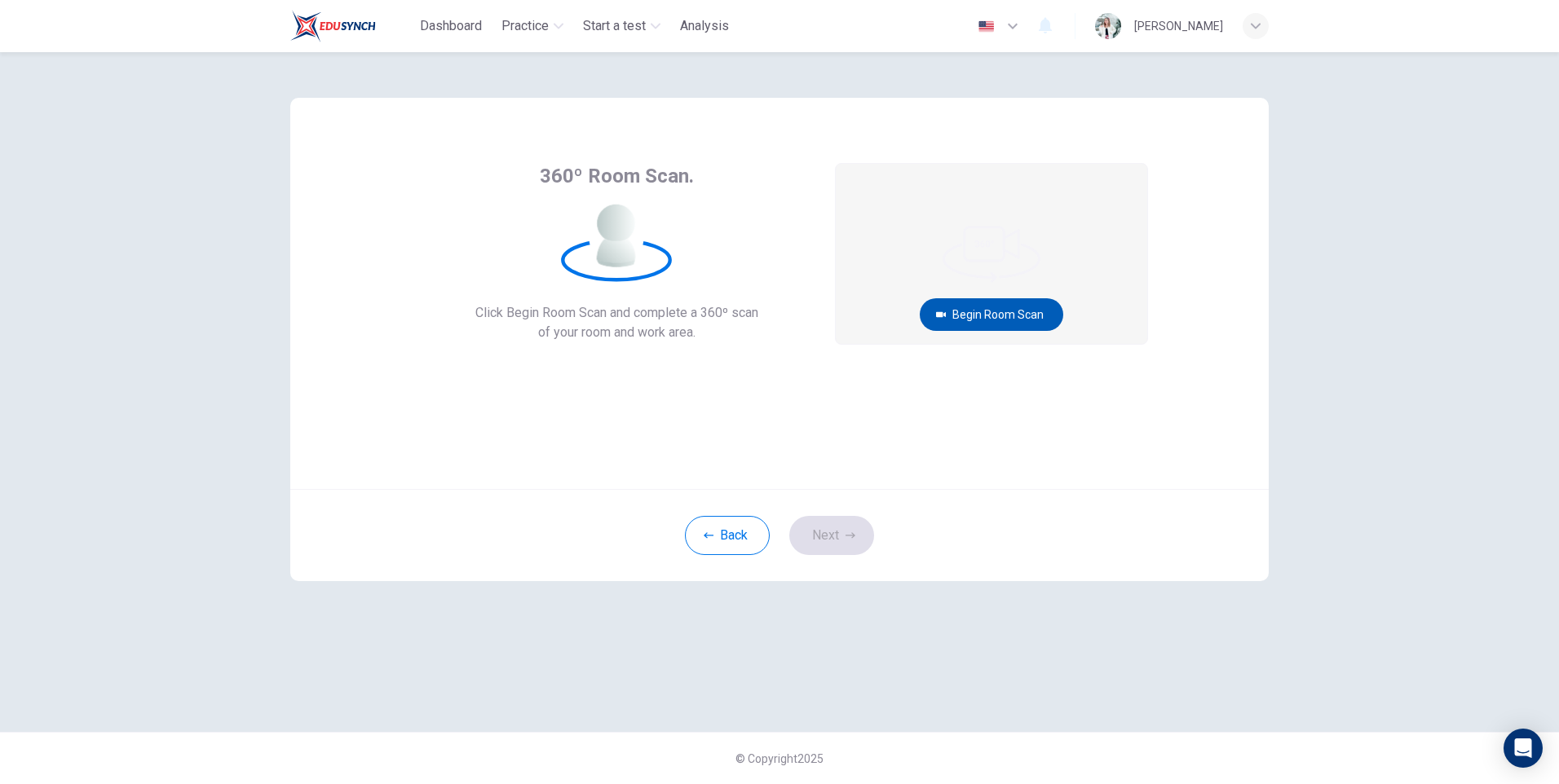
click at [983, 311] on button "Begin Room Scan" at bounding box center [991, 314] width 144 height 32
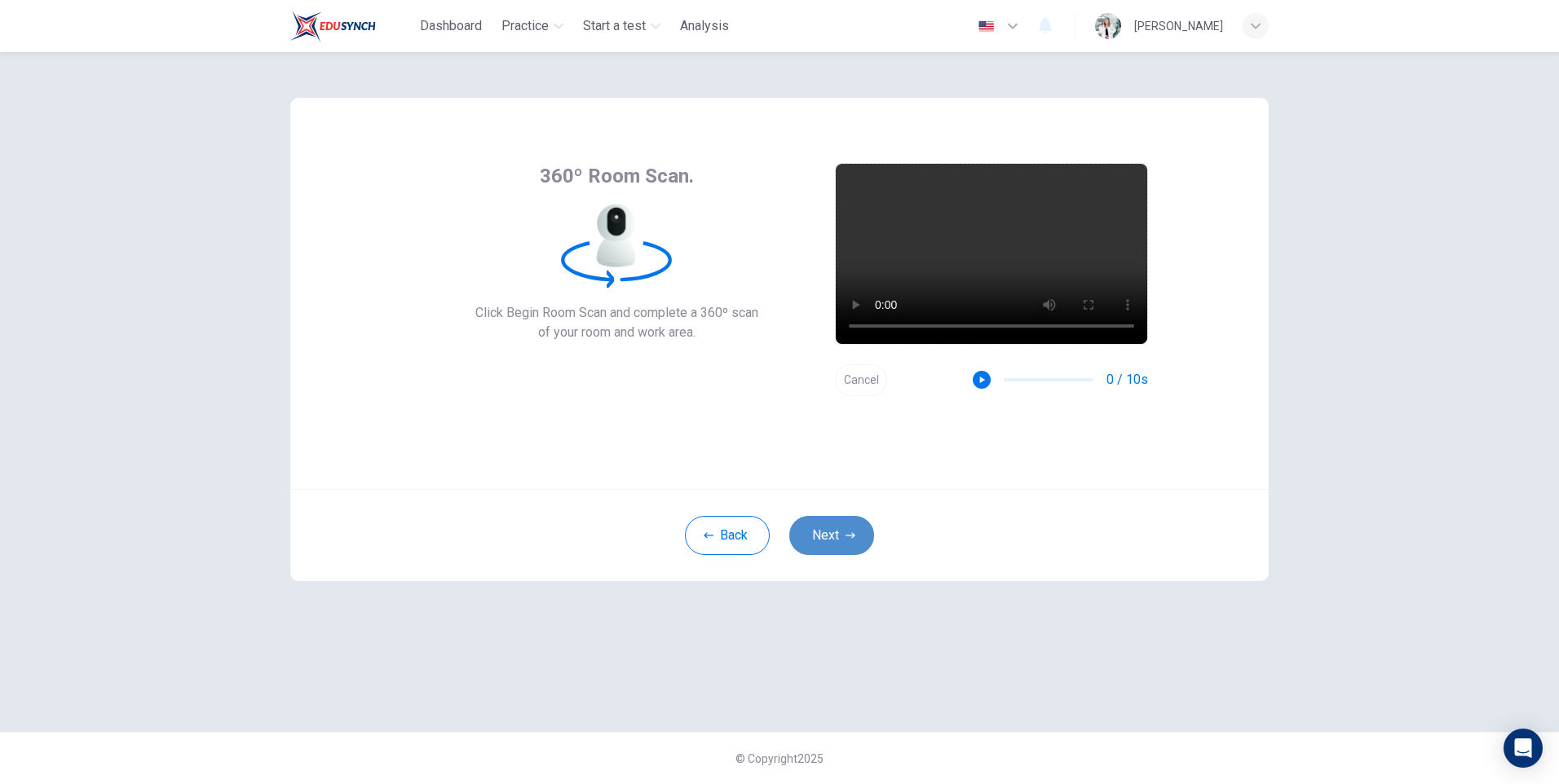
click at [841, 536] on button "Next" at bounding box center [832, 535] width 85 height 39
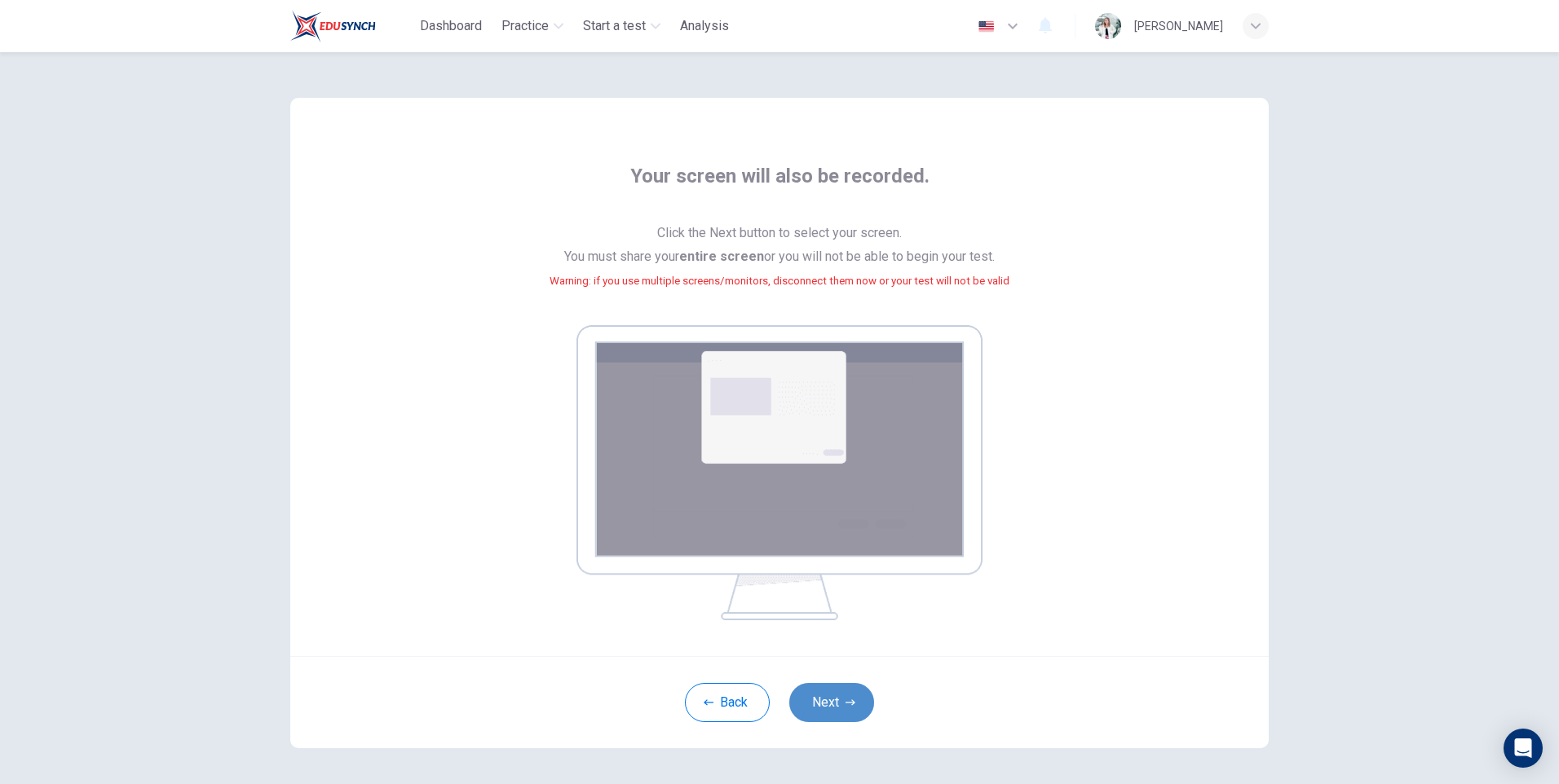
click at [827, 693] on button "Next" at bounding box center [832, 702] width 85 height 39
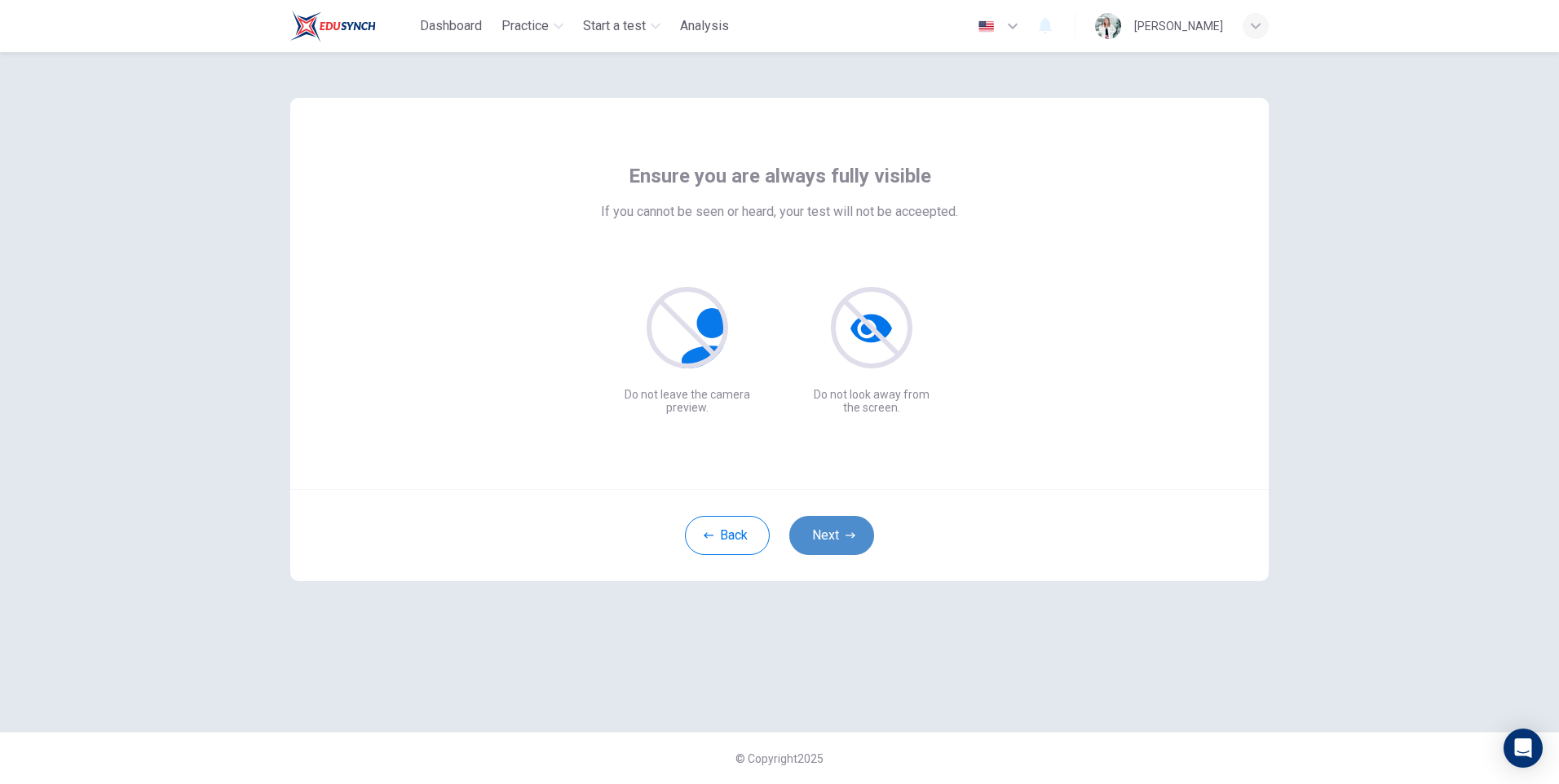
click at [843, 535] on button "Next" at bounding box center [832, 535] width 85 height 39
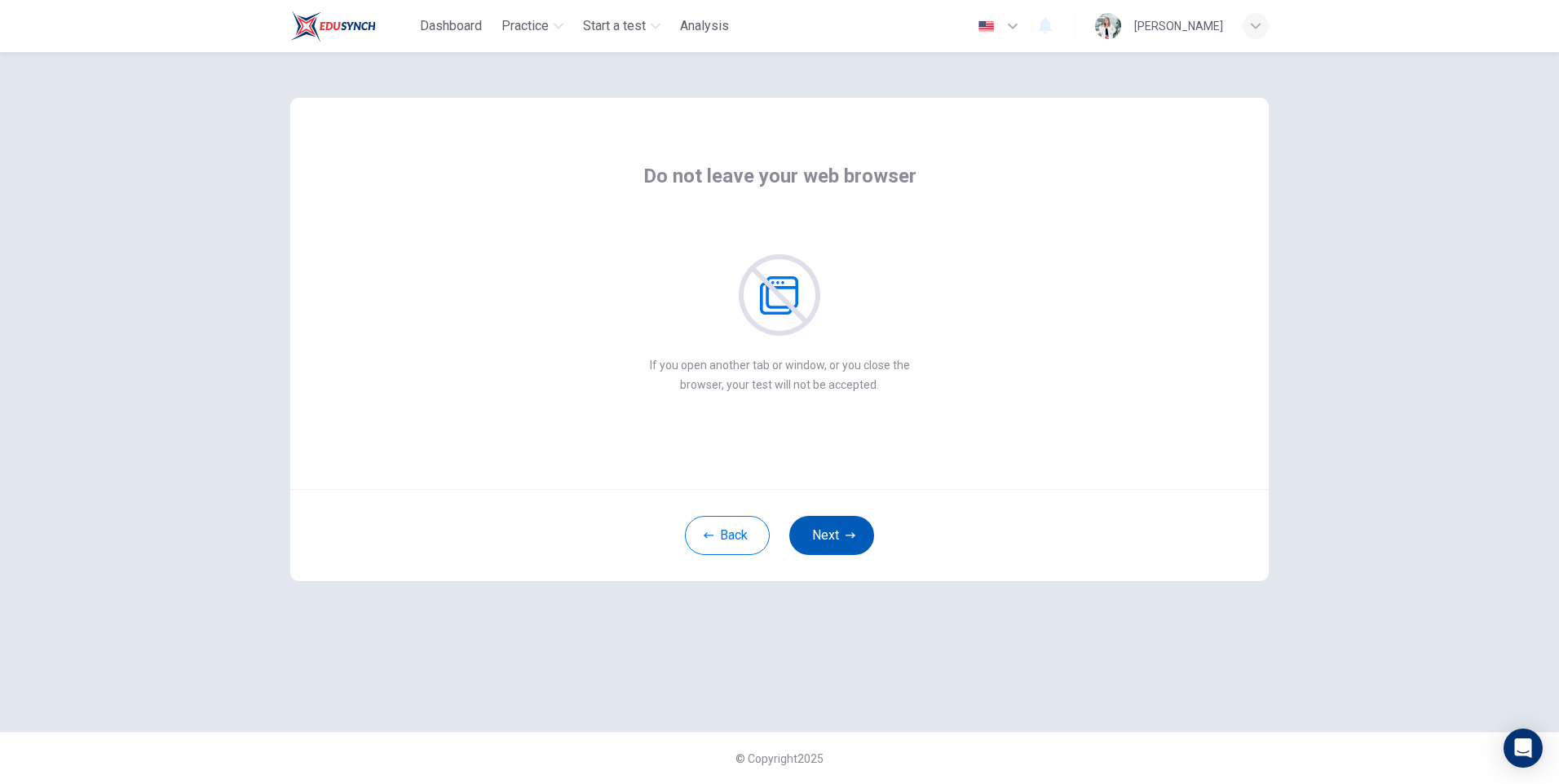
click at [843, 535] on button "Next" at bounding box center [832, 535] width 85 height 39
click at [818, 529] on button "Next" at bounding box center [832, 535] width 85 height 39
click at [842, 533] on button "Next" at bounding box center [832, 535] width 85 height 39
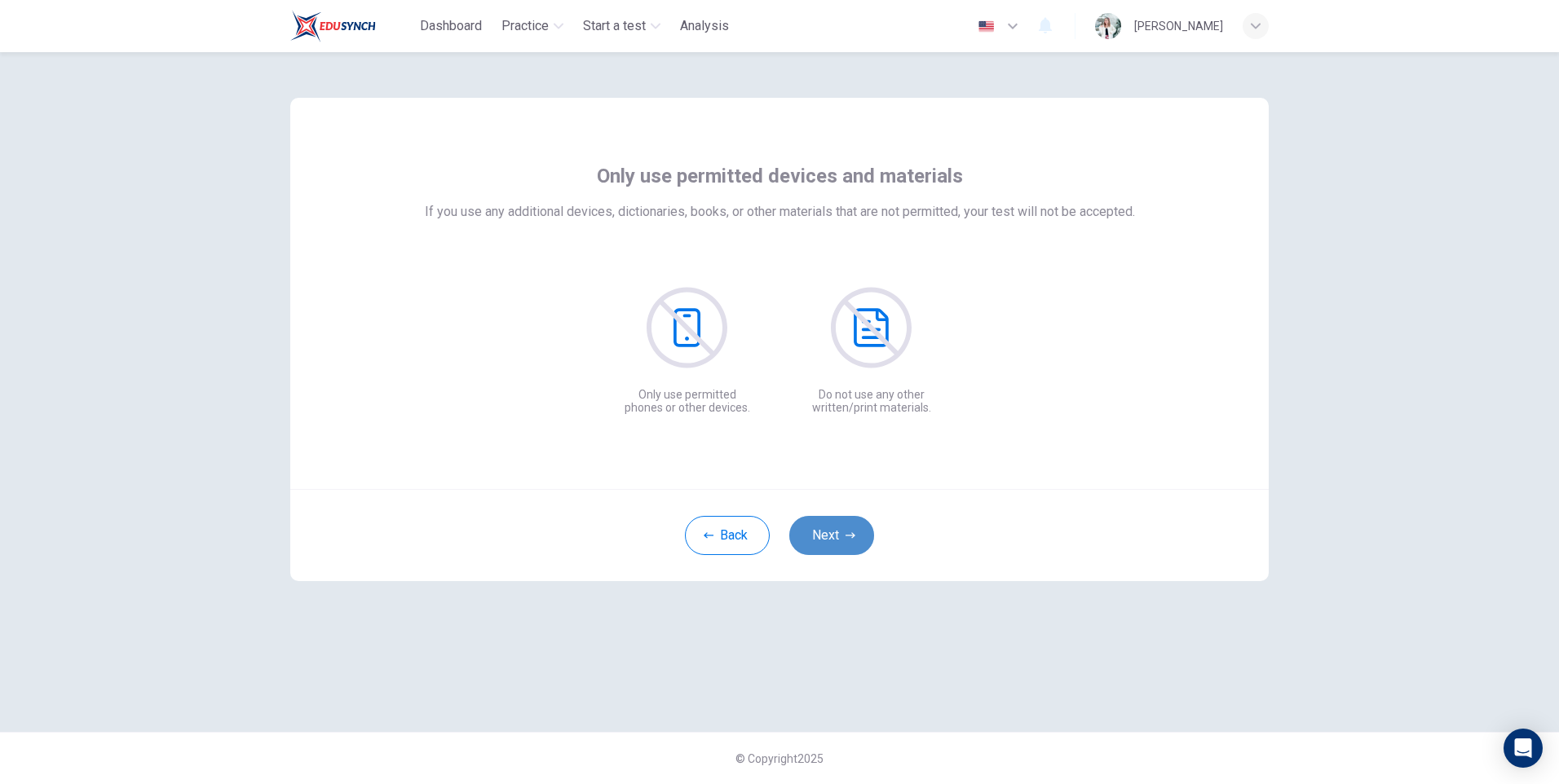
click at [842, 533] on button "Next" at bounding box center [832, 535] width 85 height 39
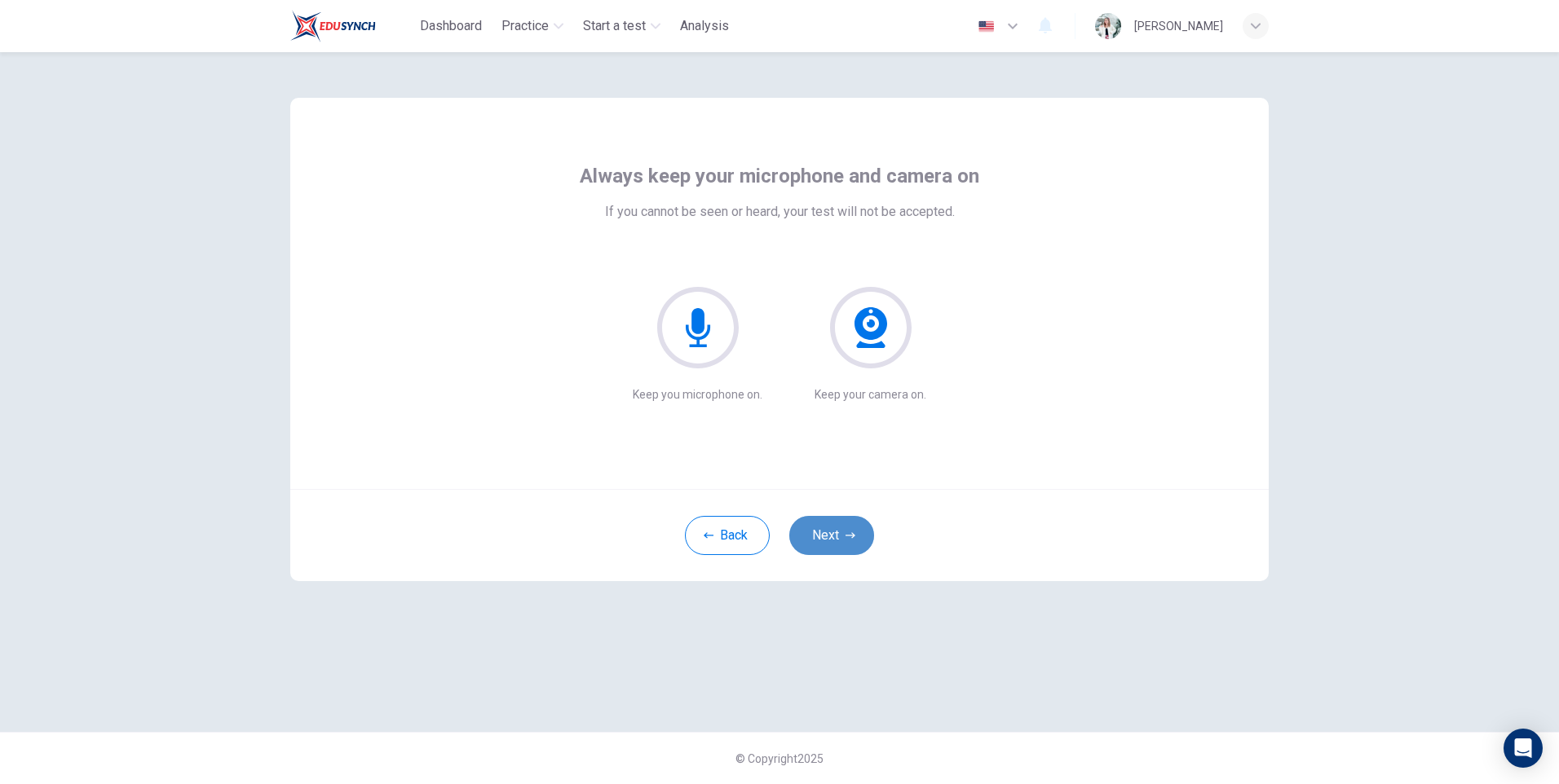
click at [842, 533] on button "Next" at bounding box center [832, 535] width 85 height 39
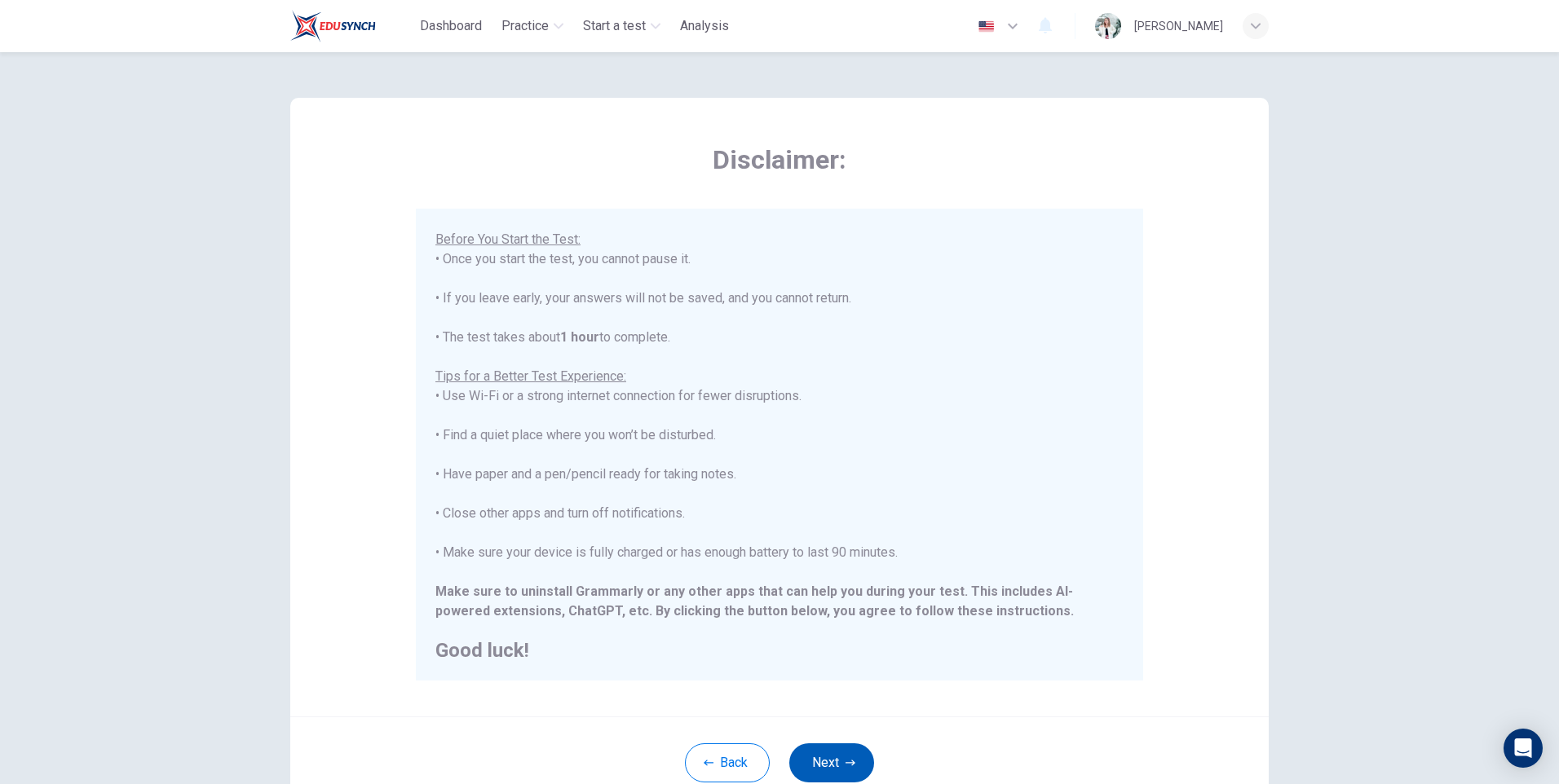
scroll to position [155, 0]
click at [808, 764] on button "Next" at bounding box center [832, 763] width 85 height 39
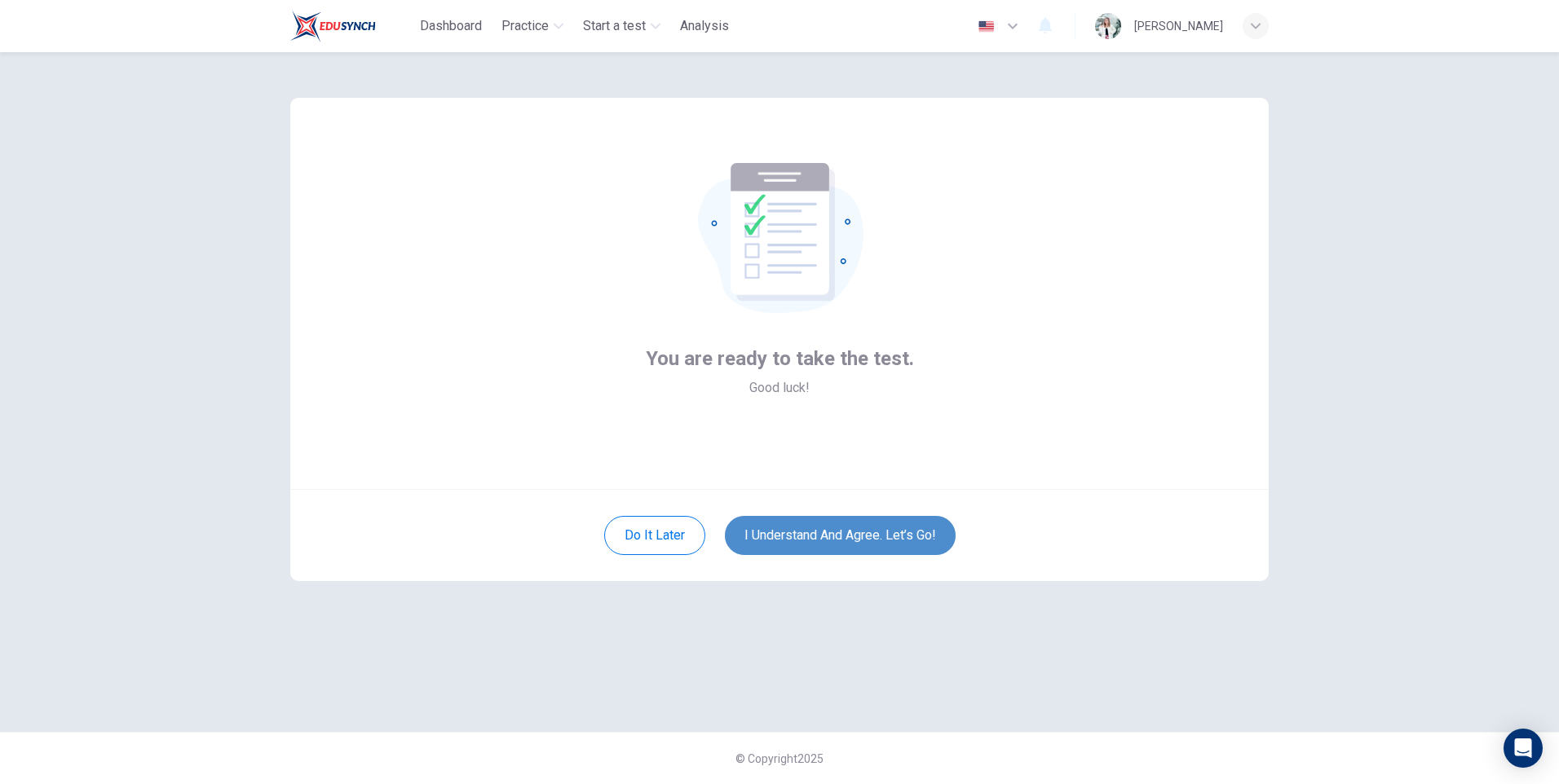
click at [879, 538] on button "I understand and agree. Let’s go!" at bounding box center [840, 535] width 231 height 39
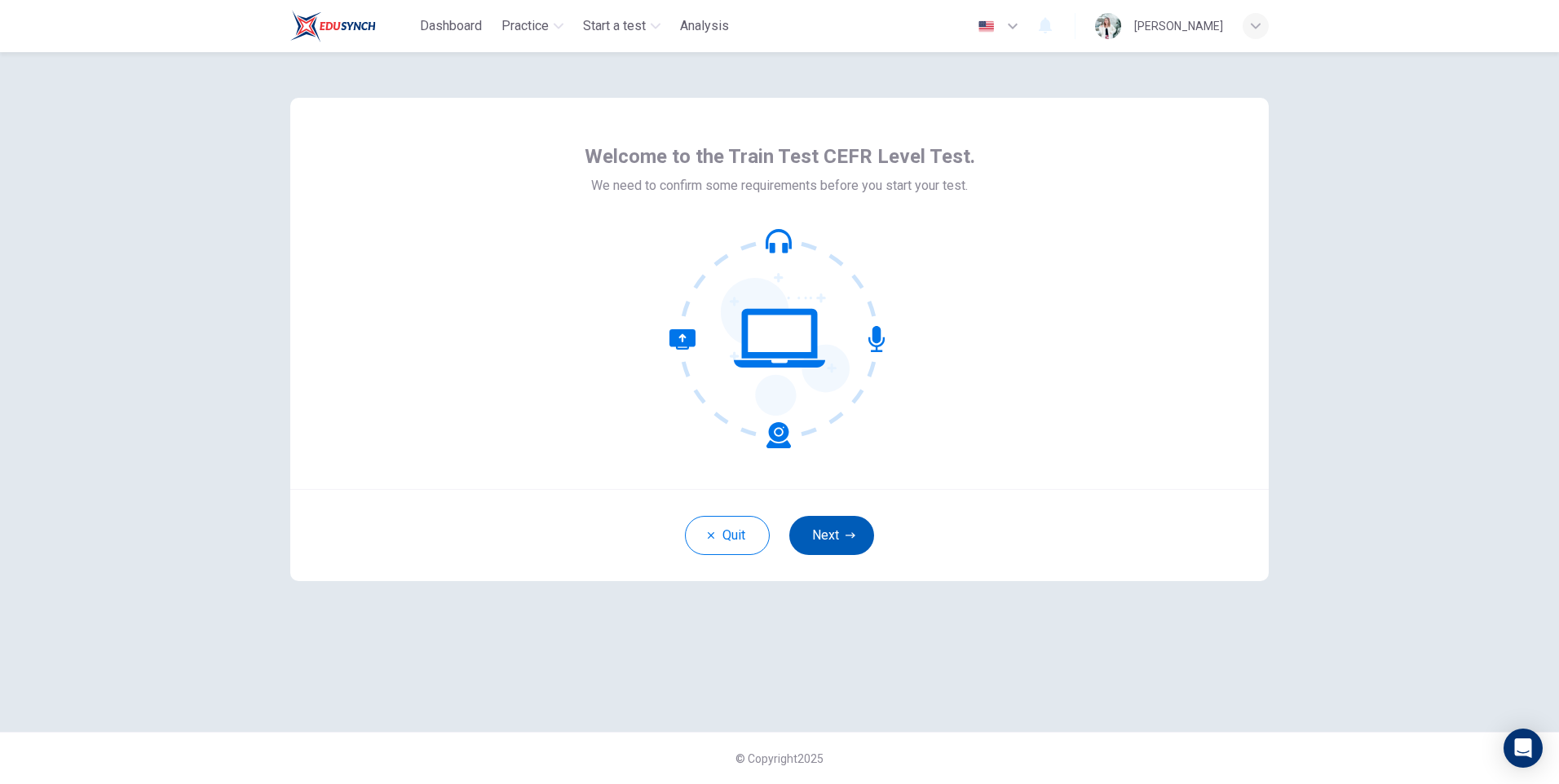
click at [854, 529] on button "Next" at bounding box center [832, 535] width 85 height 39
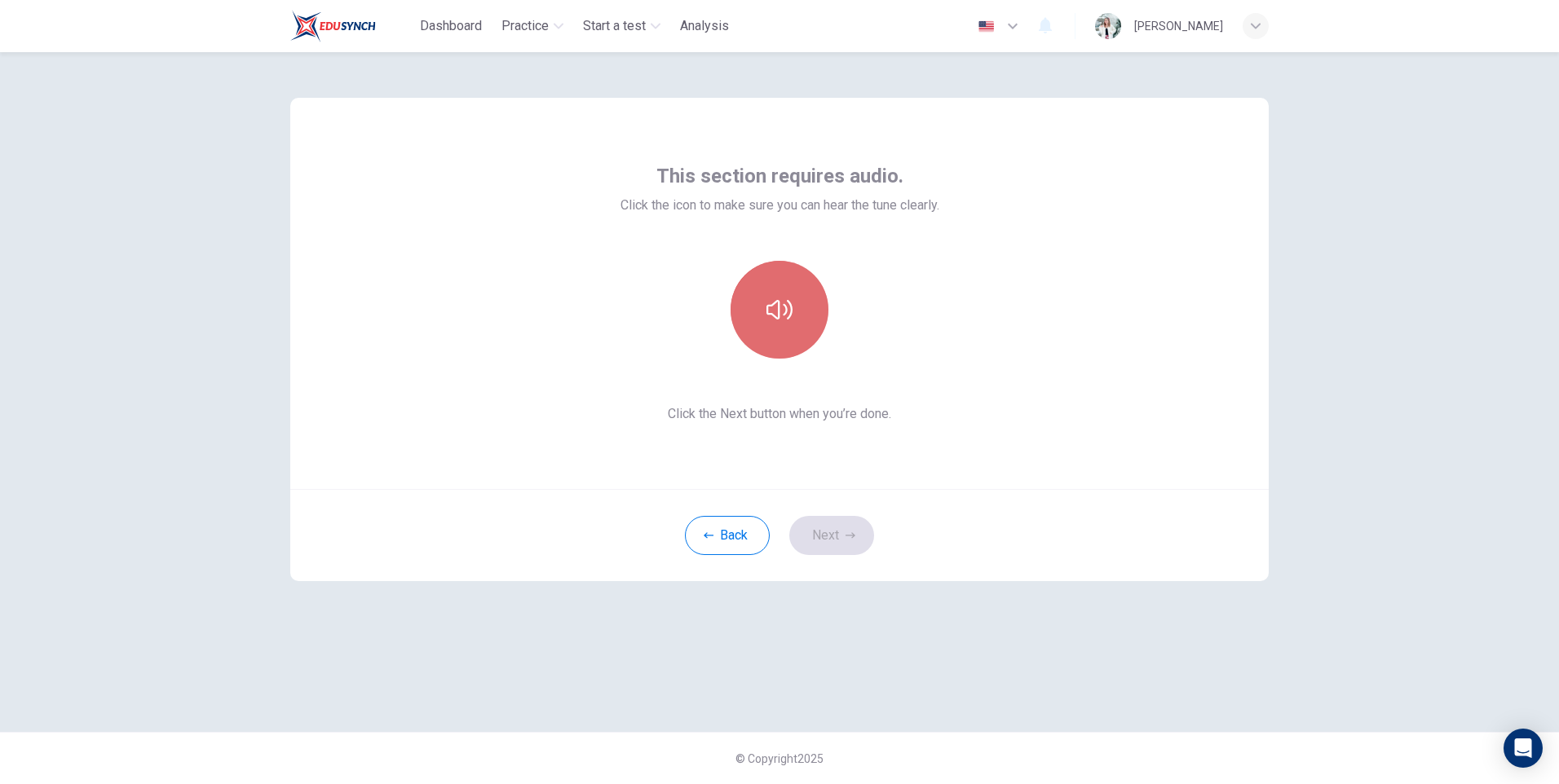
click at [799, 303] on button "button" at bounding box center [779, 309] width 98 height 98
click at [827, 532] on button "Next" at bounding box center [832, 535] width 85 height 39
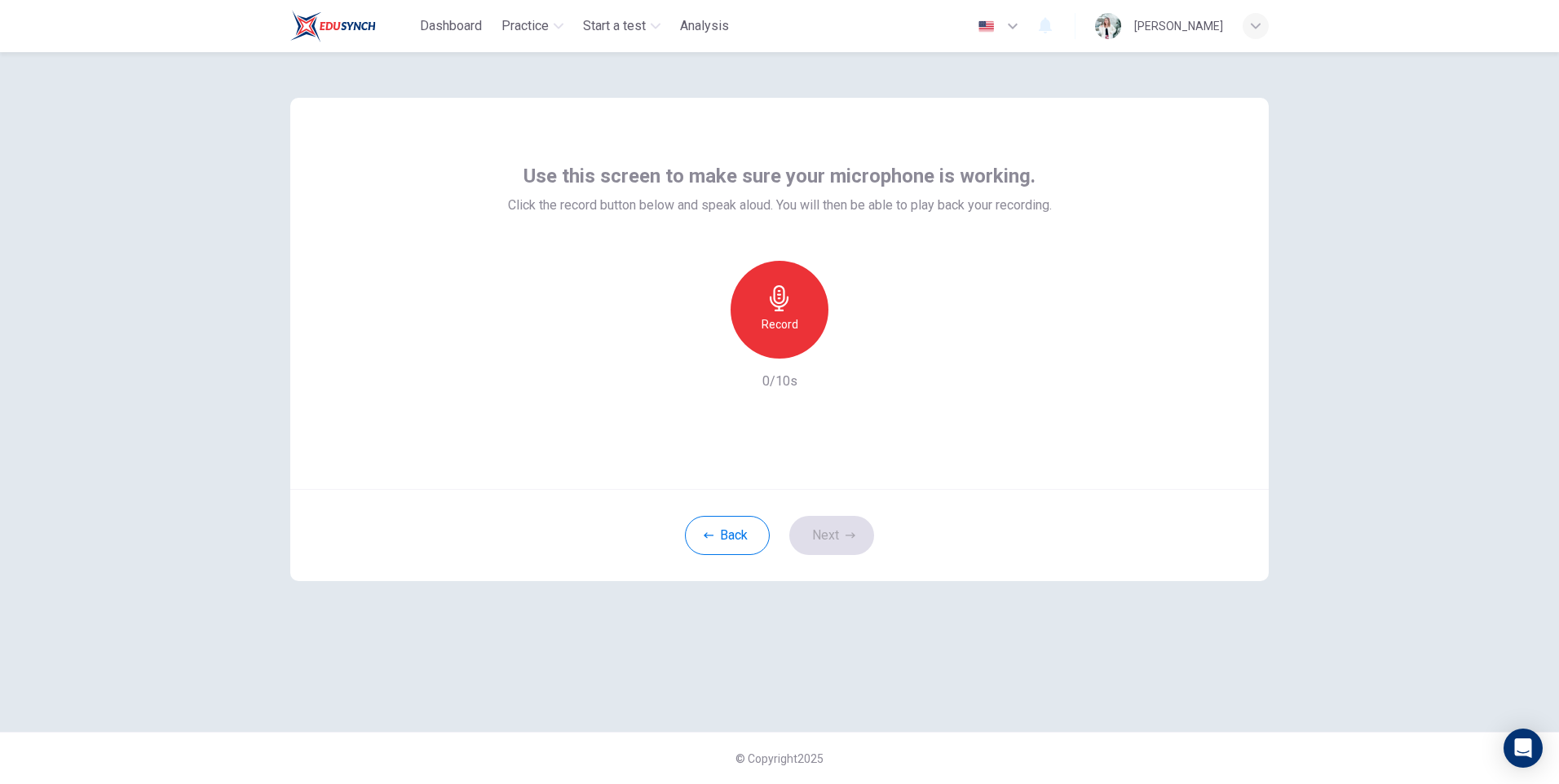
click at [778, 326] on h6 "Record" at bounding box center [779, 324] width 37 height 20
click at [782, 324] on h6 "Stop" at bounding box center [779, 324] width 25 height 20
click at [852, 352] on icon "button" at bounding box center [854, 345] width 16 height 16
click at [846, 533] on icon "button" at bounding box center [850, 536] width 10 height 10
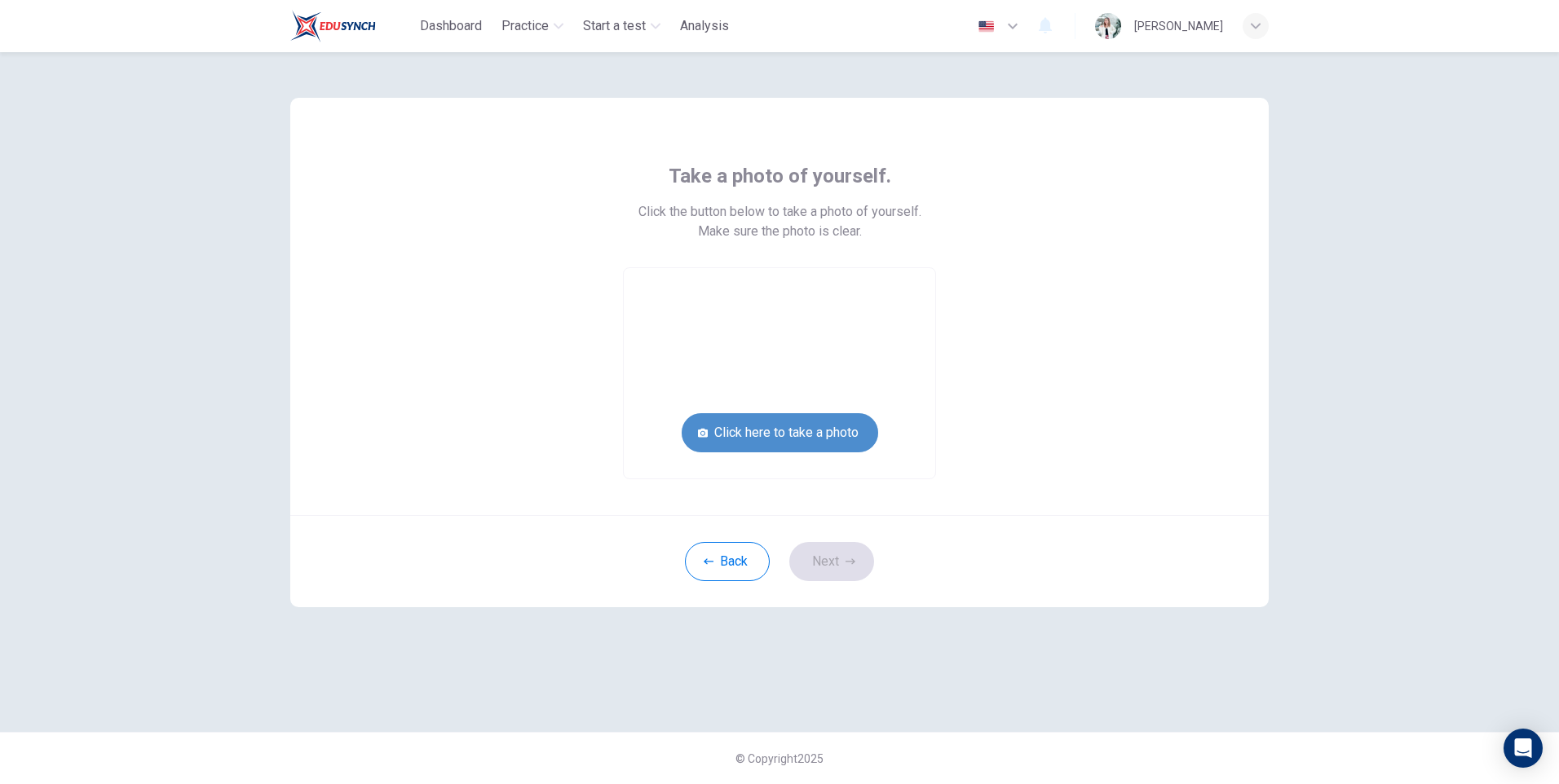
click at [853, 429] on button "Click here to take a photo" at bounding box center [779, 433] width 196 height 39
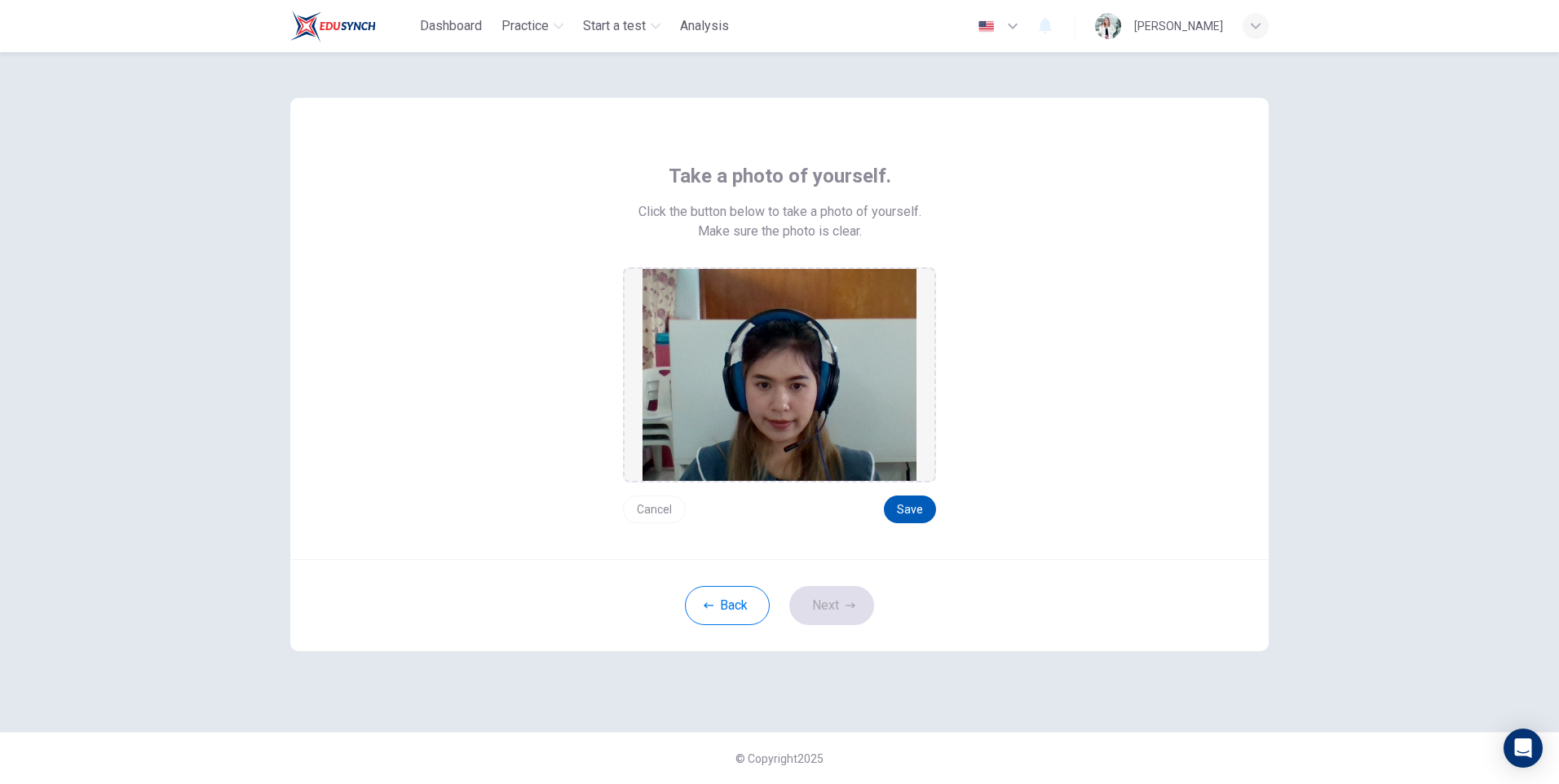
click at [916, 518] on button "Save" at bounding box center [909, 509] width 52 height 28
click at [845, 598] on button "Next" at bounding box center [832, 606] width 85 height 39
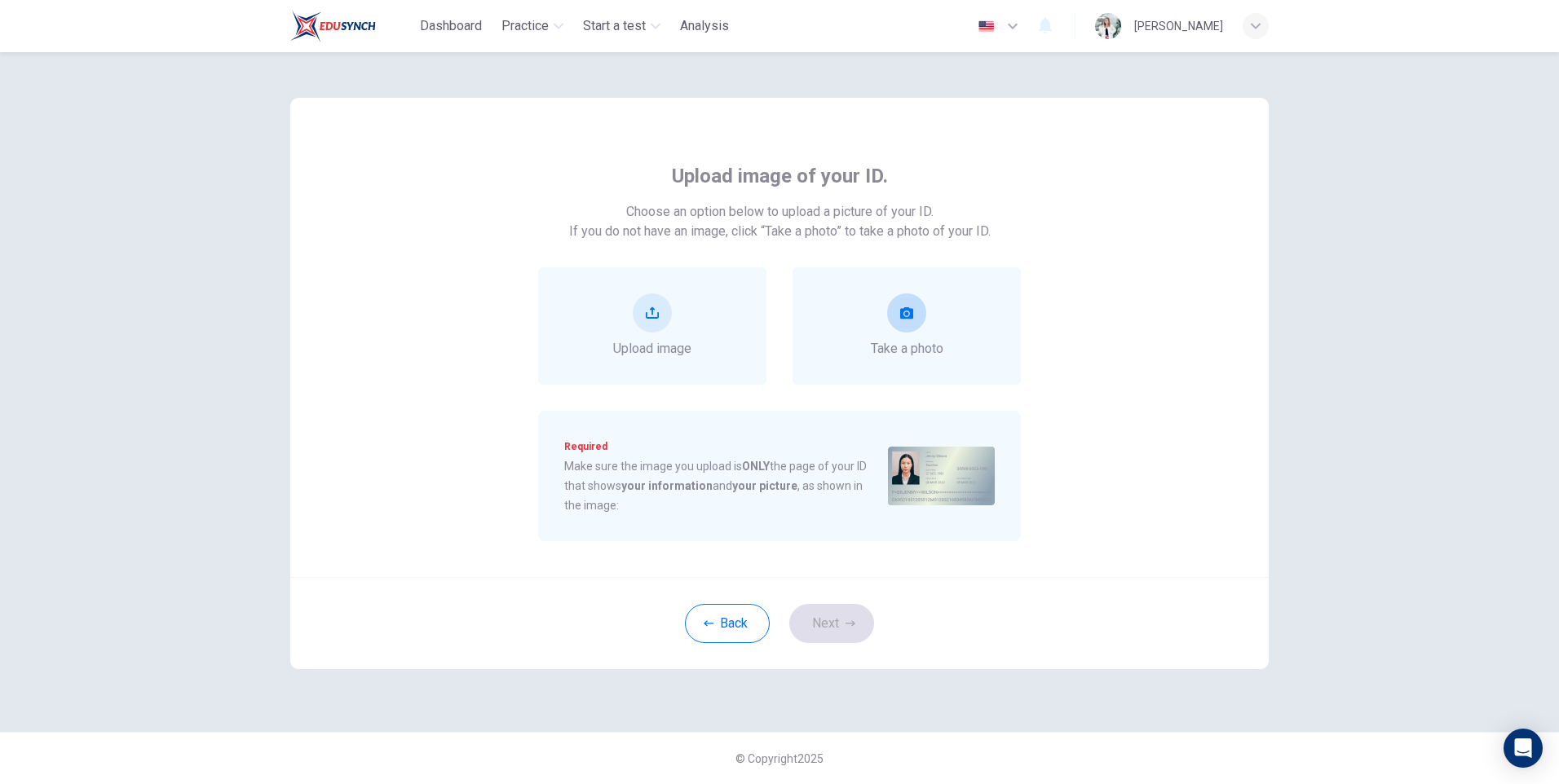
click at [885, 353] on span "Take a photo" at bounding box center [907, 348] width 72 height 20
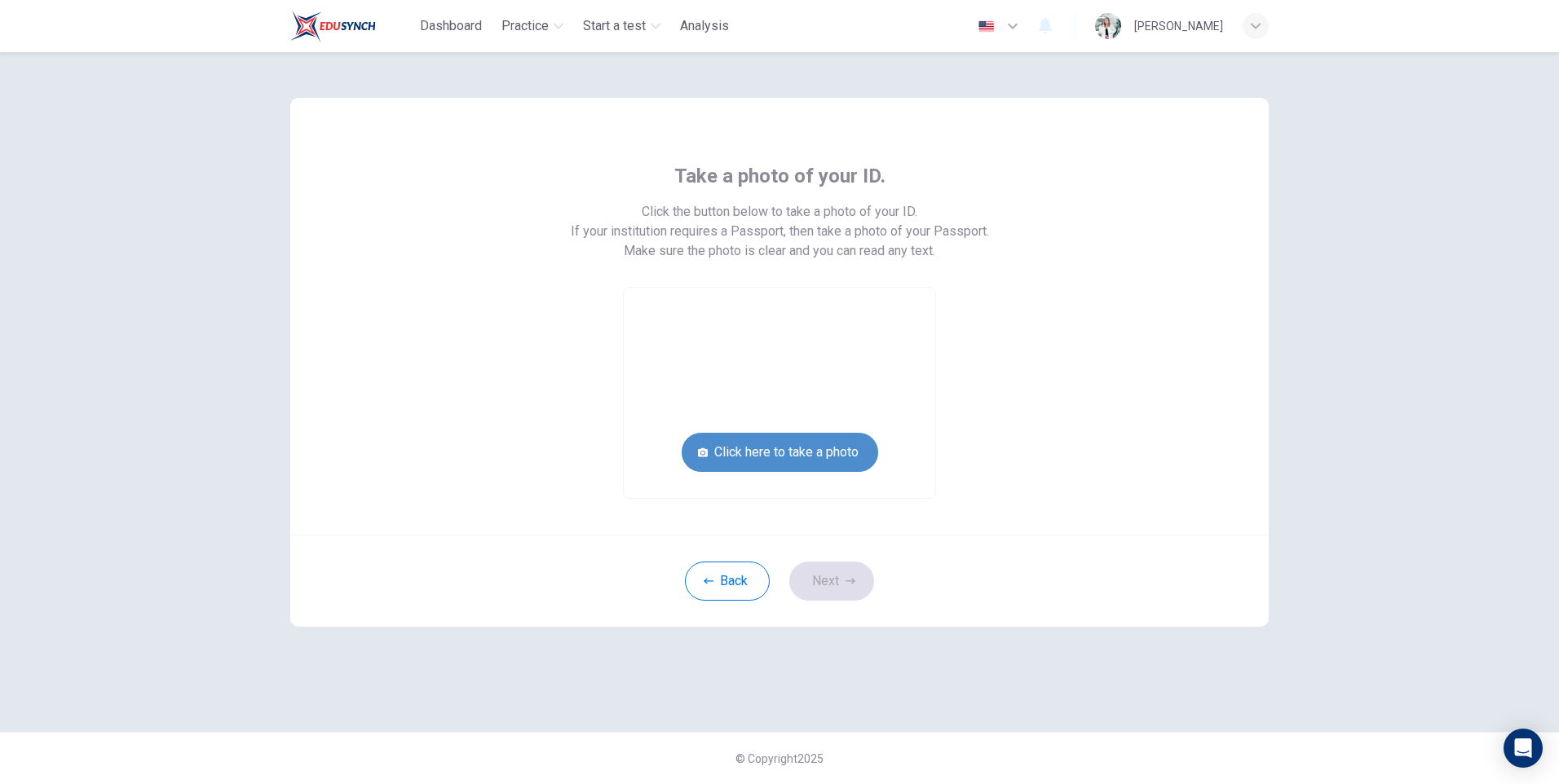
click at [836, 450] on button "Click here to take a photo" at bounding box center [779, 453] width 196 height 39
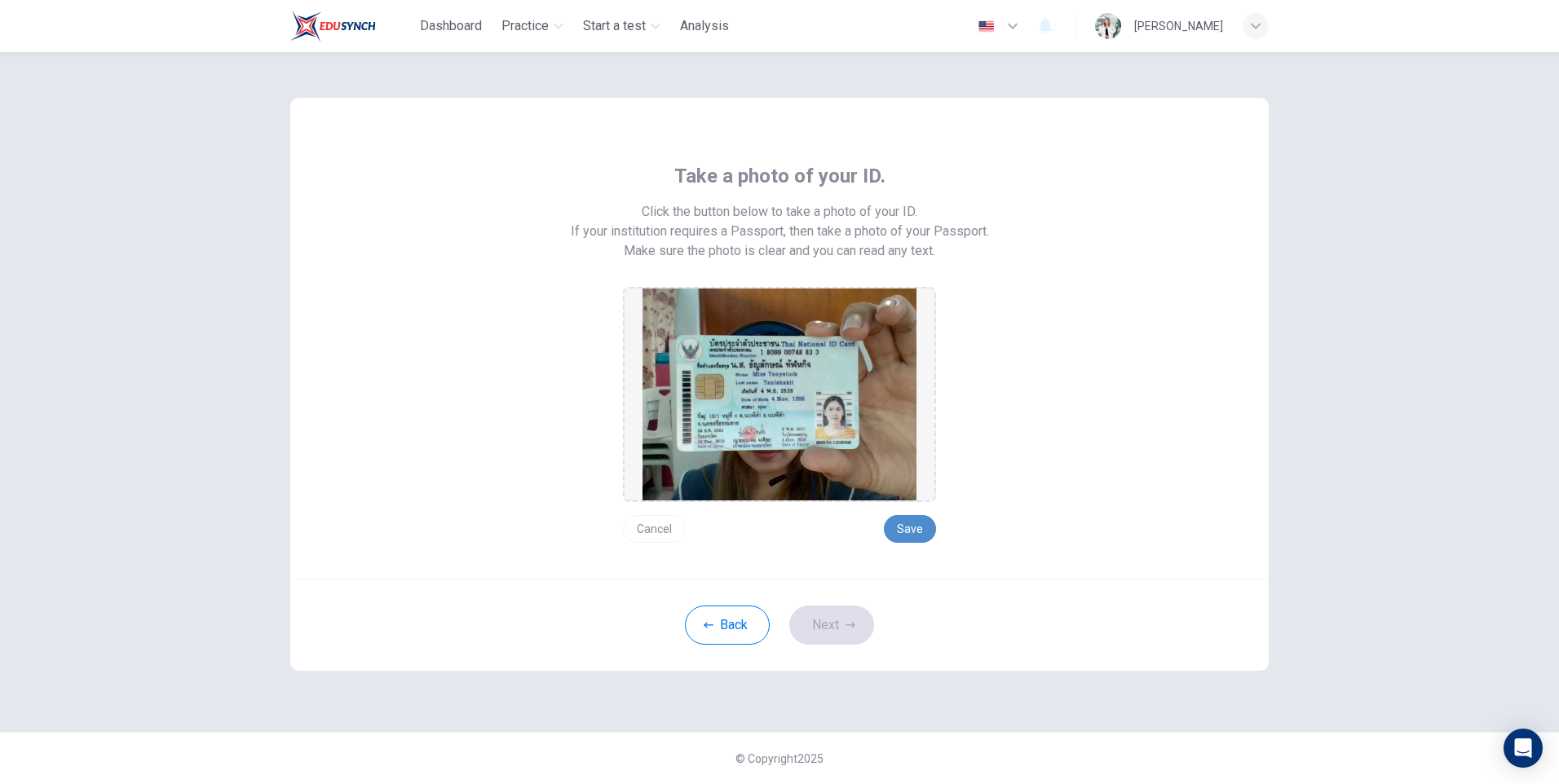
click at [902, 516] on button "Save" at bounding box center [909, 529] width 52 height 28
click at [841, 617] on button "Next" at bounding box center [832, 625] width 85 height 39
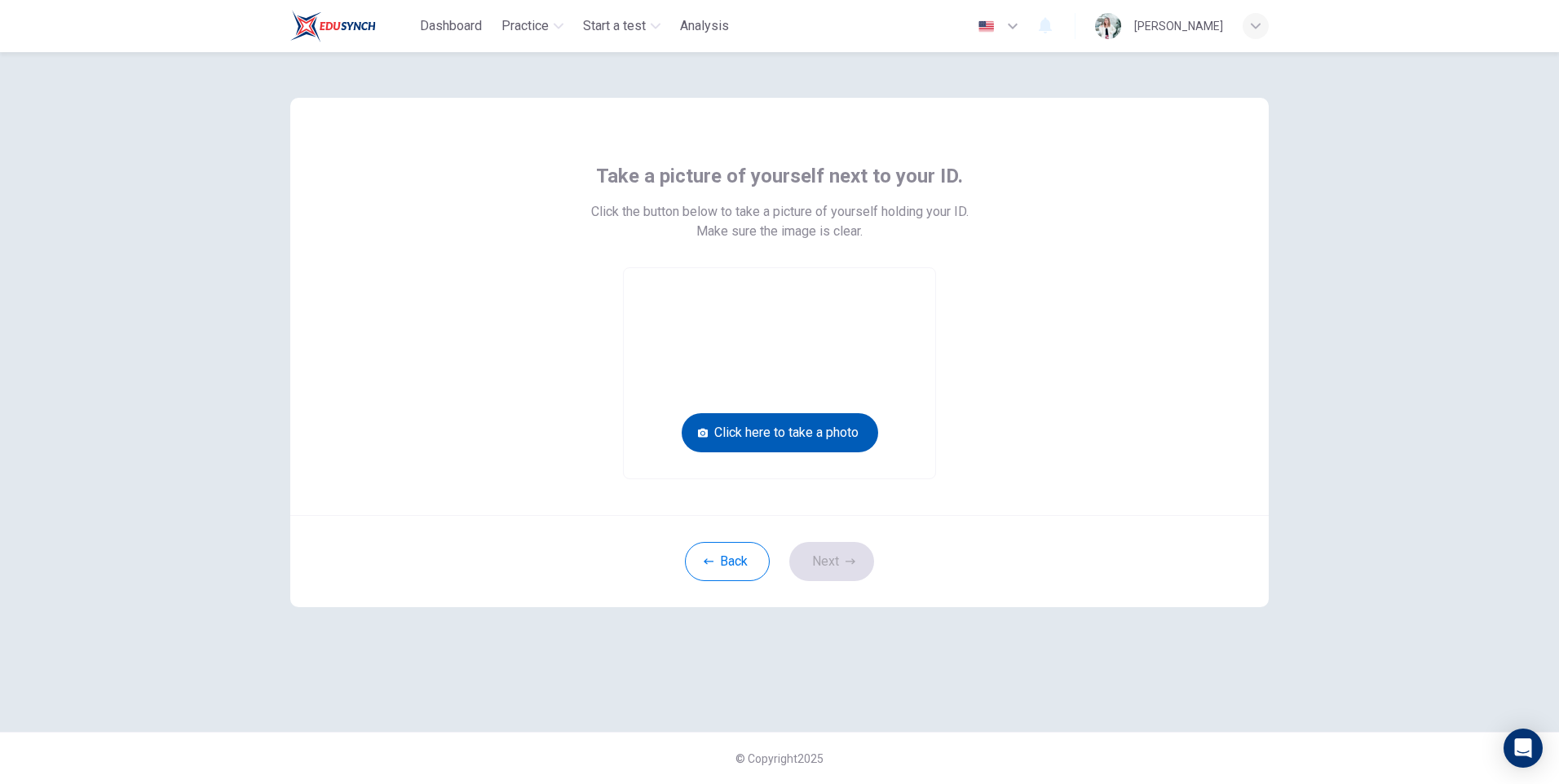
click at [837, 426] on button "Click here to take a photo" at bounding box center [779, 433] width 196 height 39
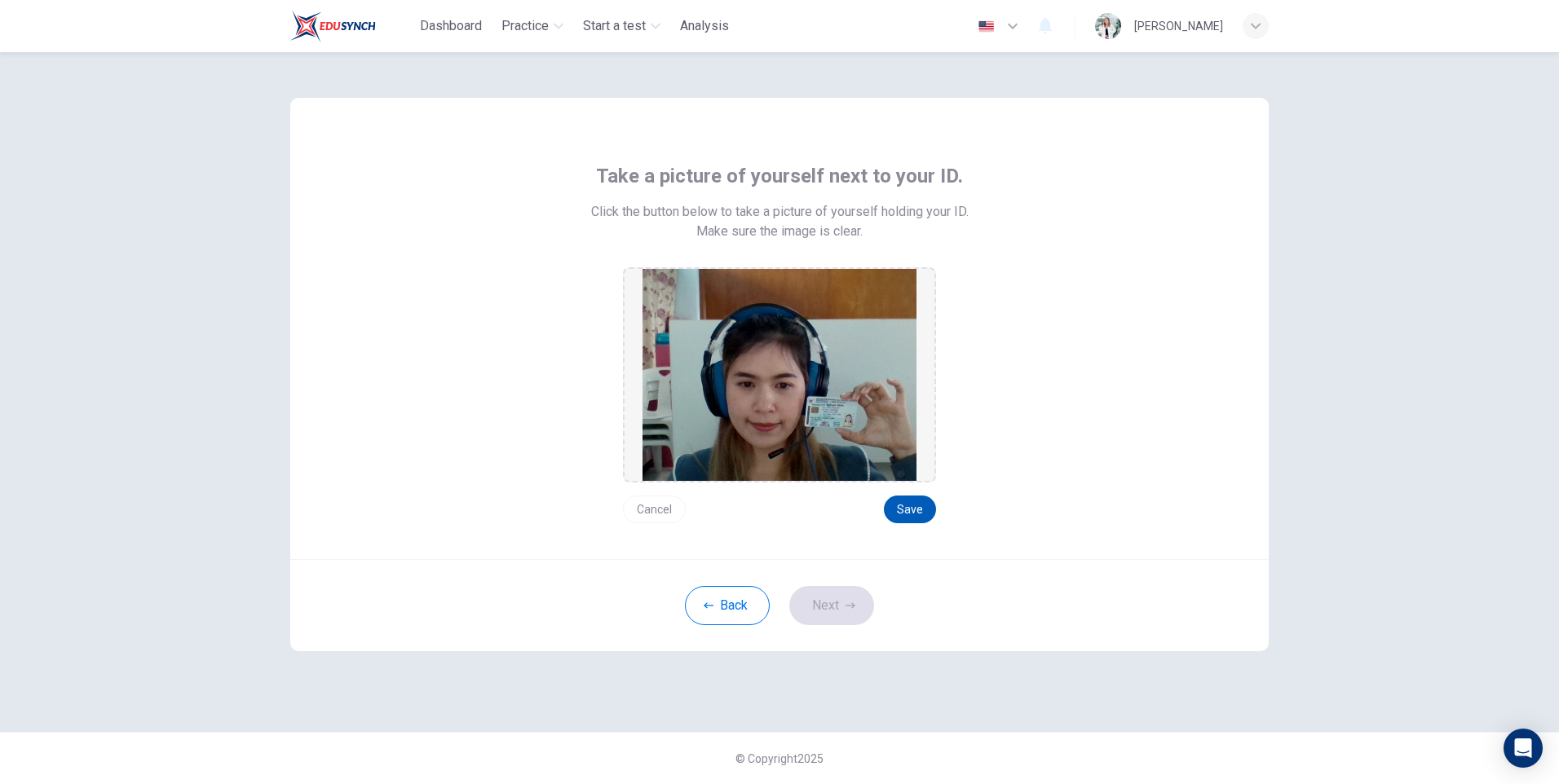
click at [924, 513] on button "Save" at bounding box center [909, 509] width 52 height 28
click at [856, 615] on button "Next" at bounding box center [832, 606] width 85 height 39
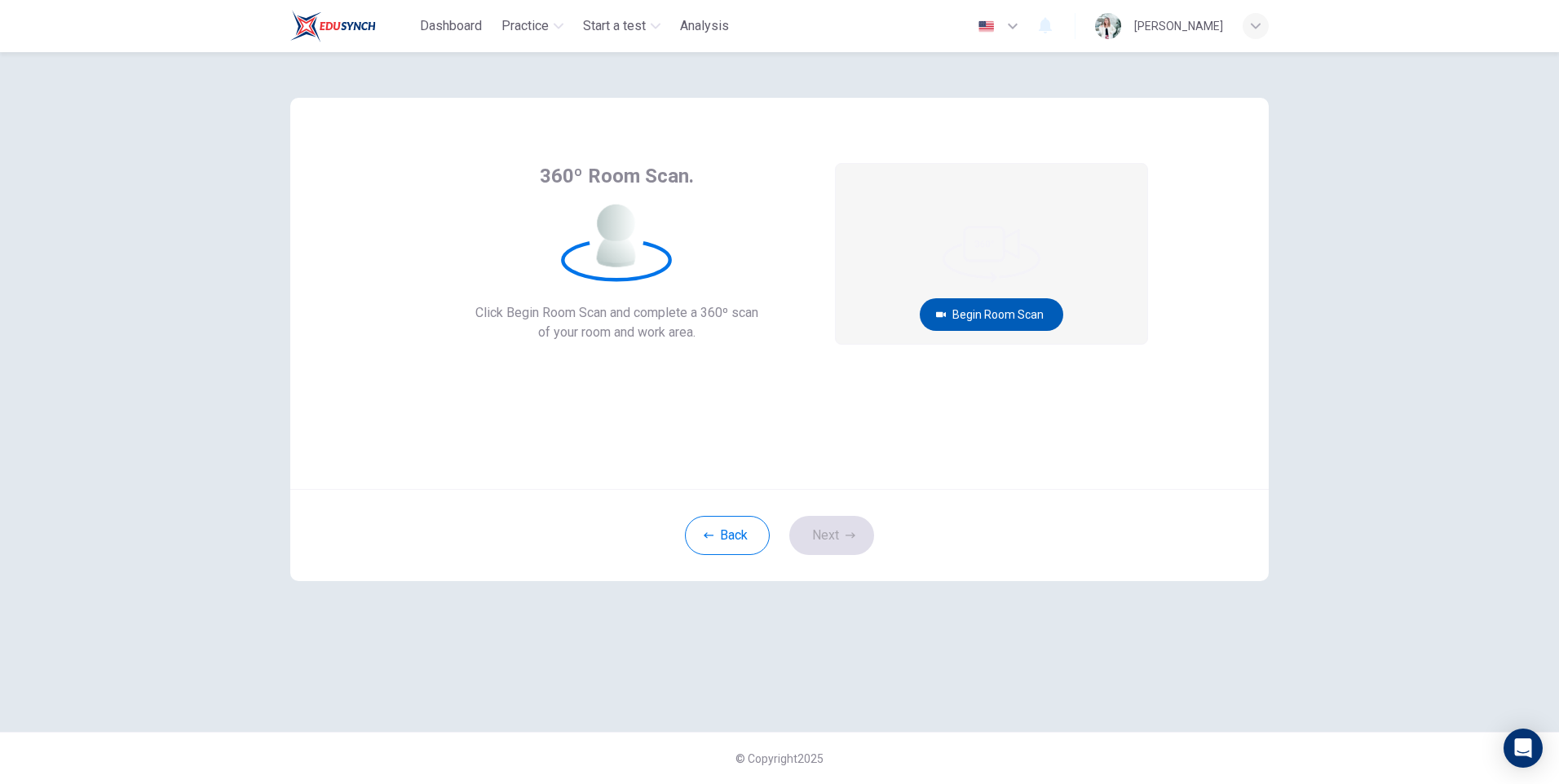
click at [975, 313] on button "Begin Room Scan" at bounding box center [991, 314] width 144 height 32
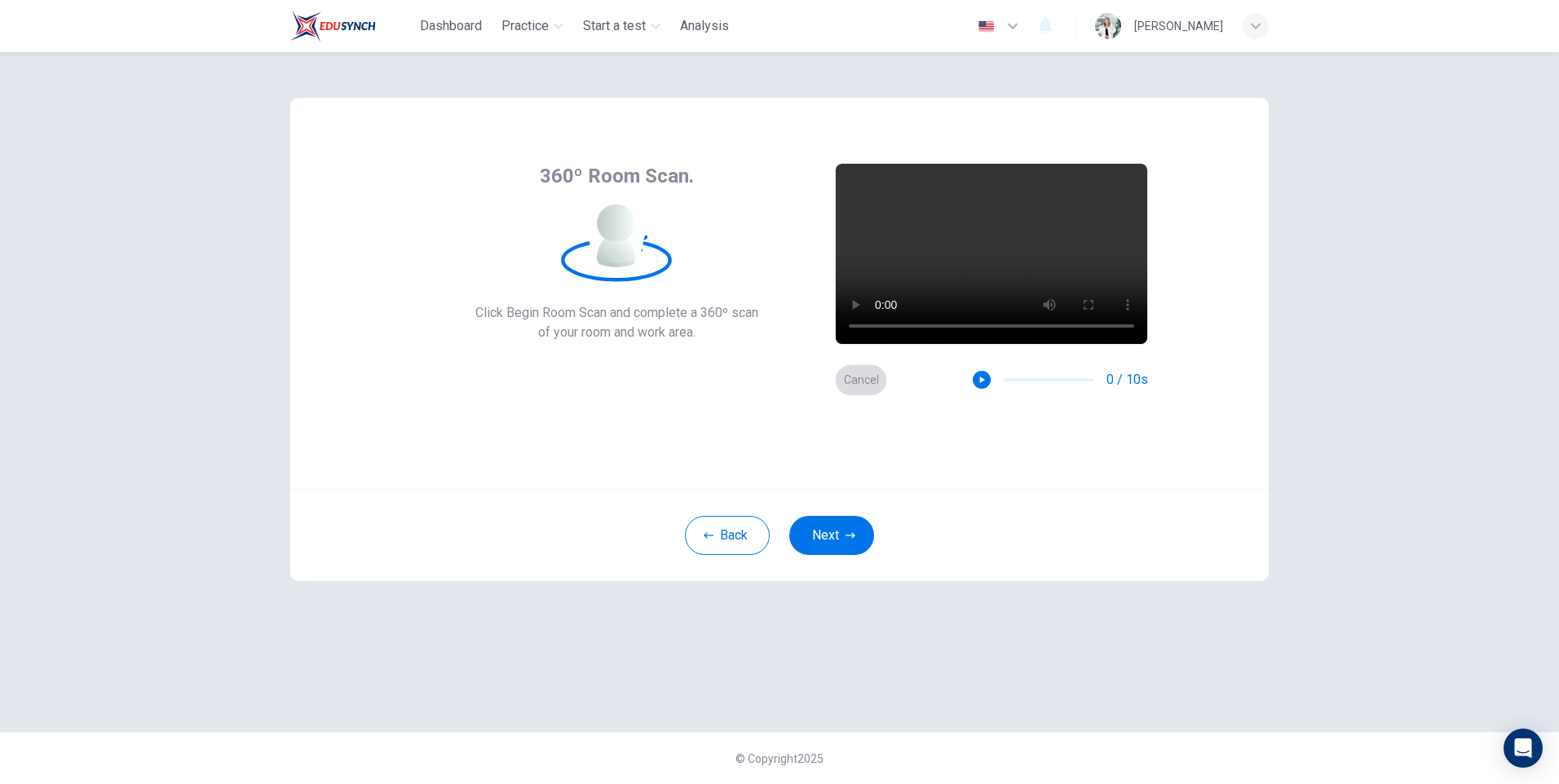
click at [869, 374] on button "Cancel" at bounding box center [861, 380] width 52 height 31
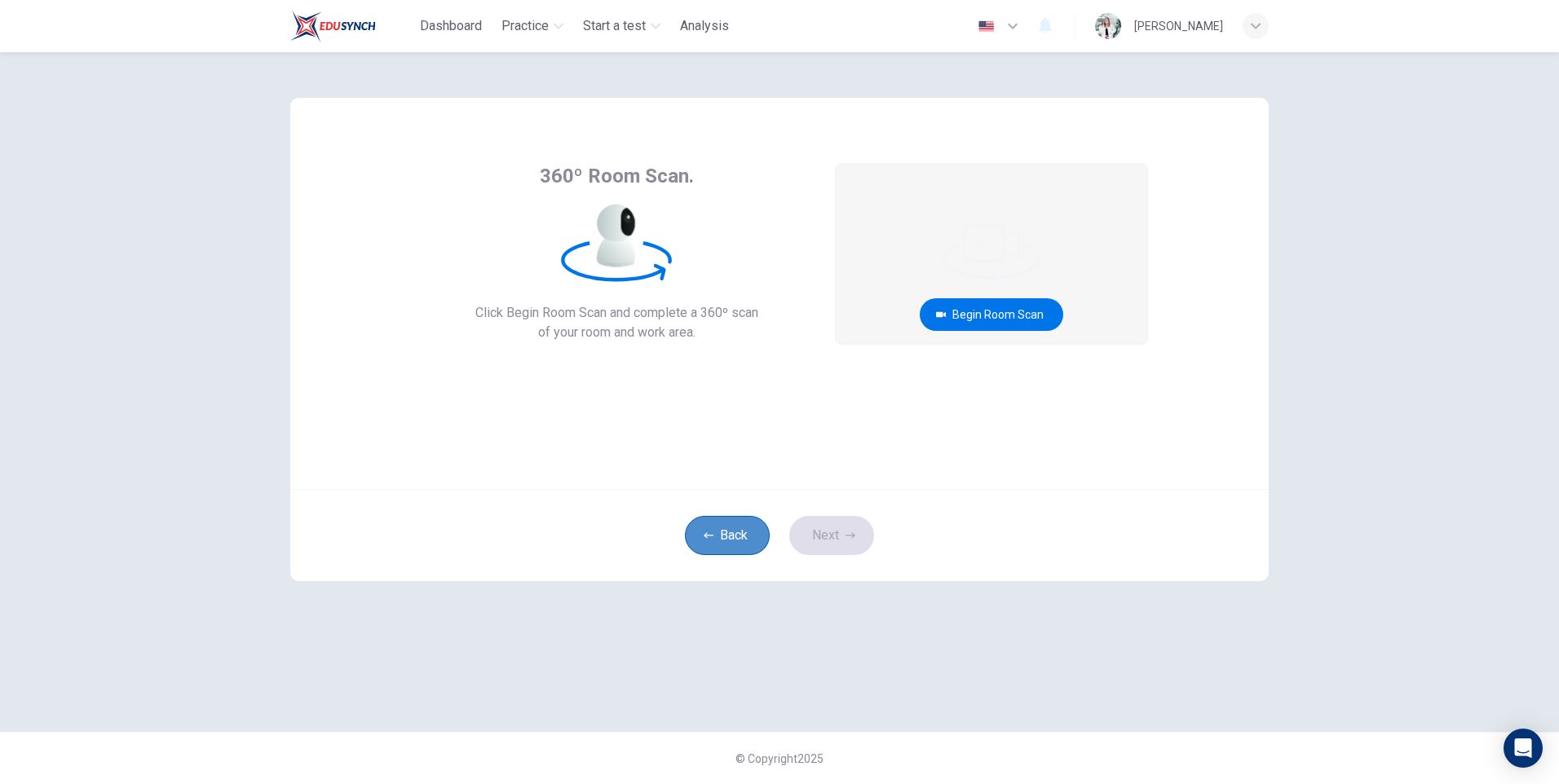
click at [721, 531] on button "Back" at bounding box center [727, 535] width 85 height 39
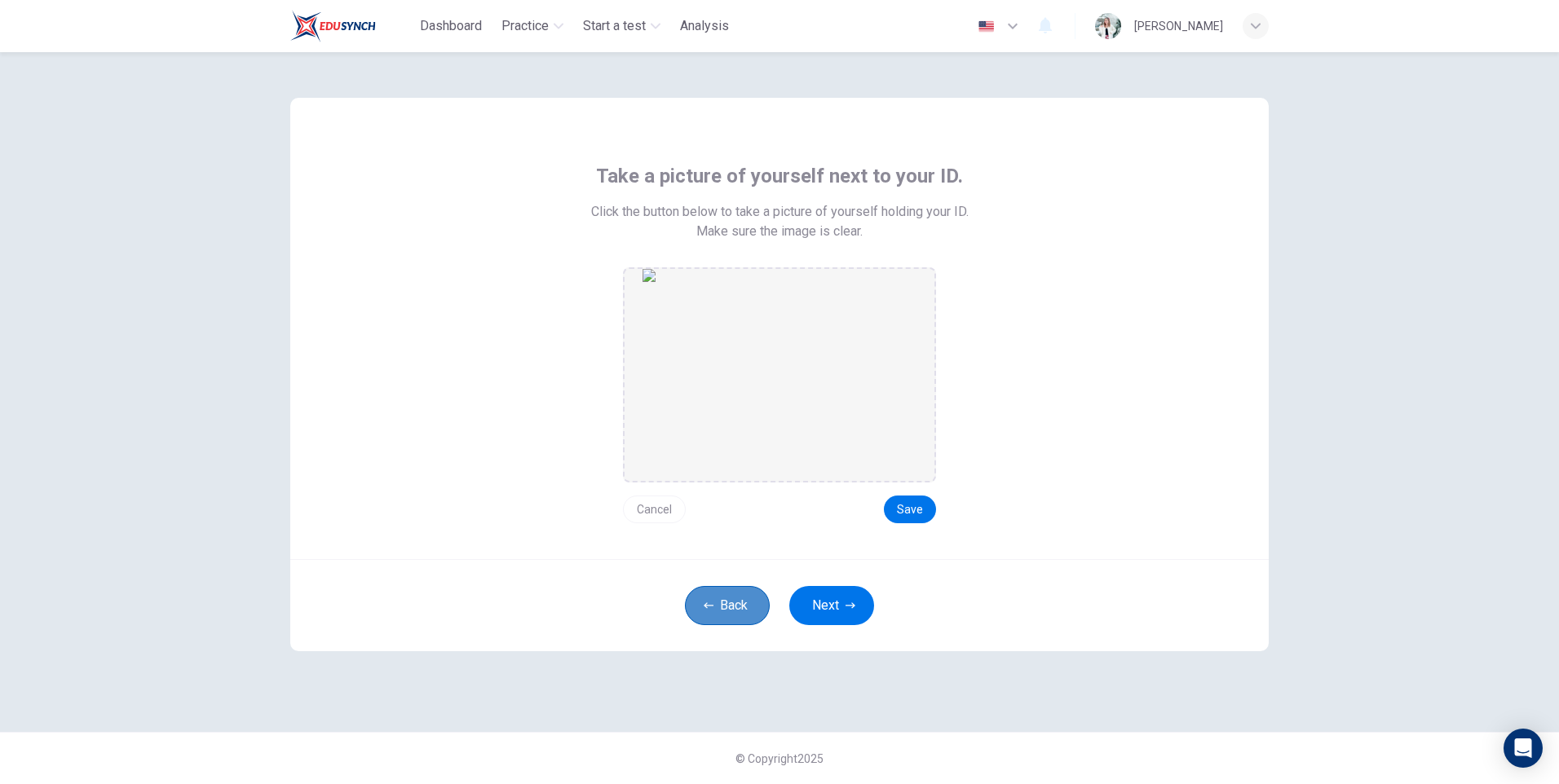
click at [720, 598] on button "Back" at bounding box center [727, 606] width 85 height 39
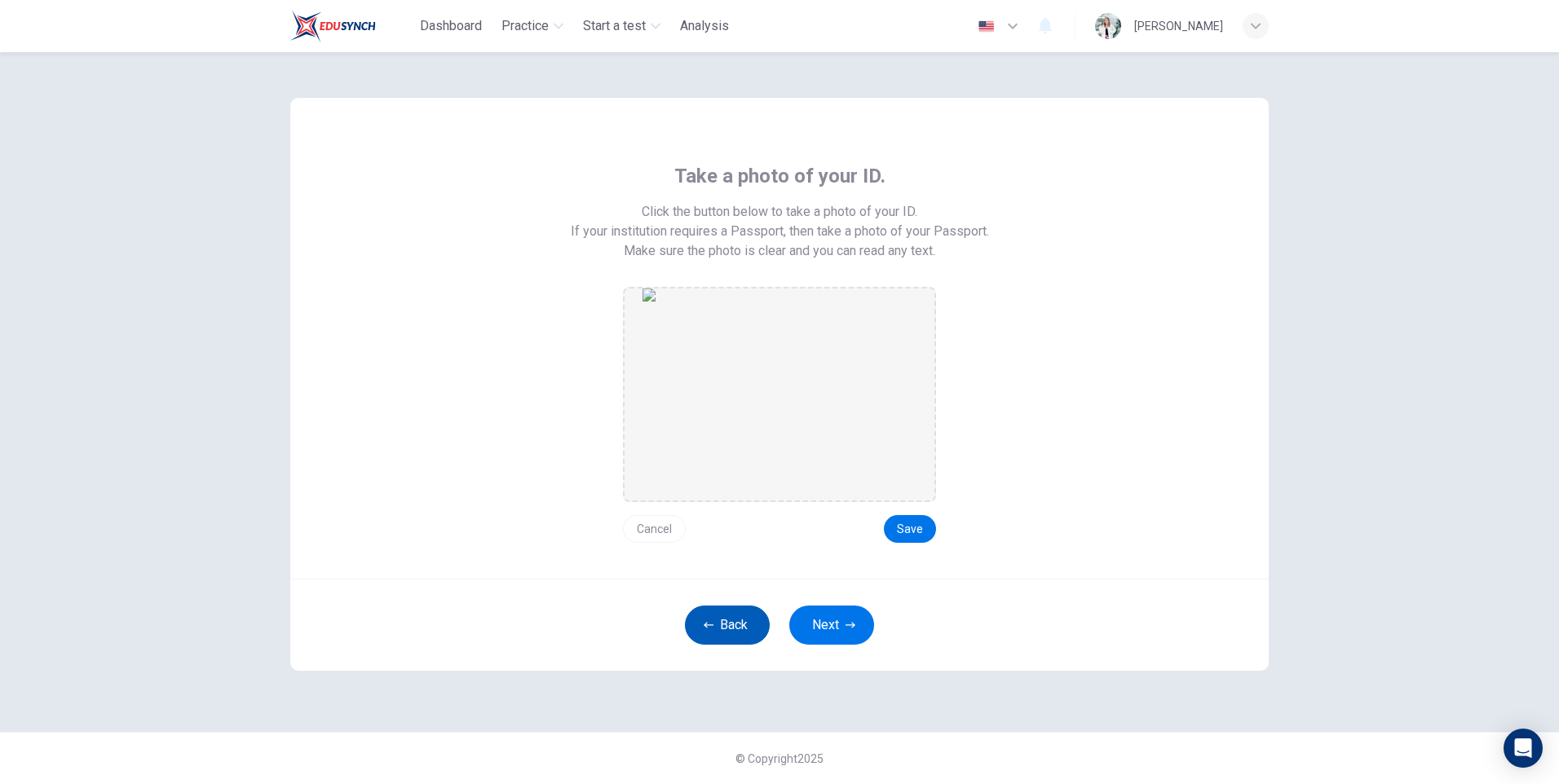
click at [731, 623] on button "Back" at bounding box center [727, 625] width 85 height 39
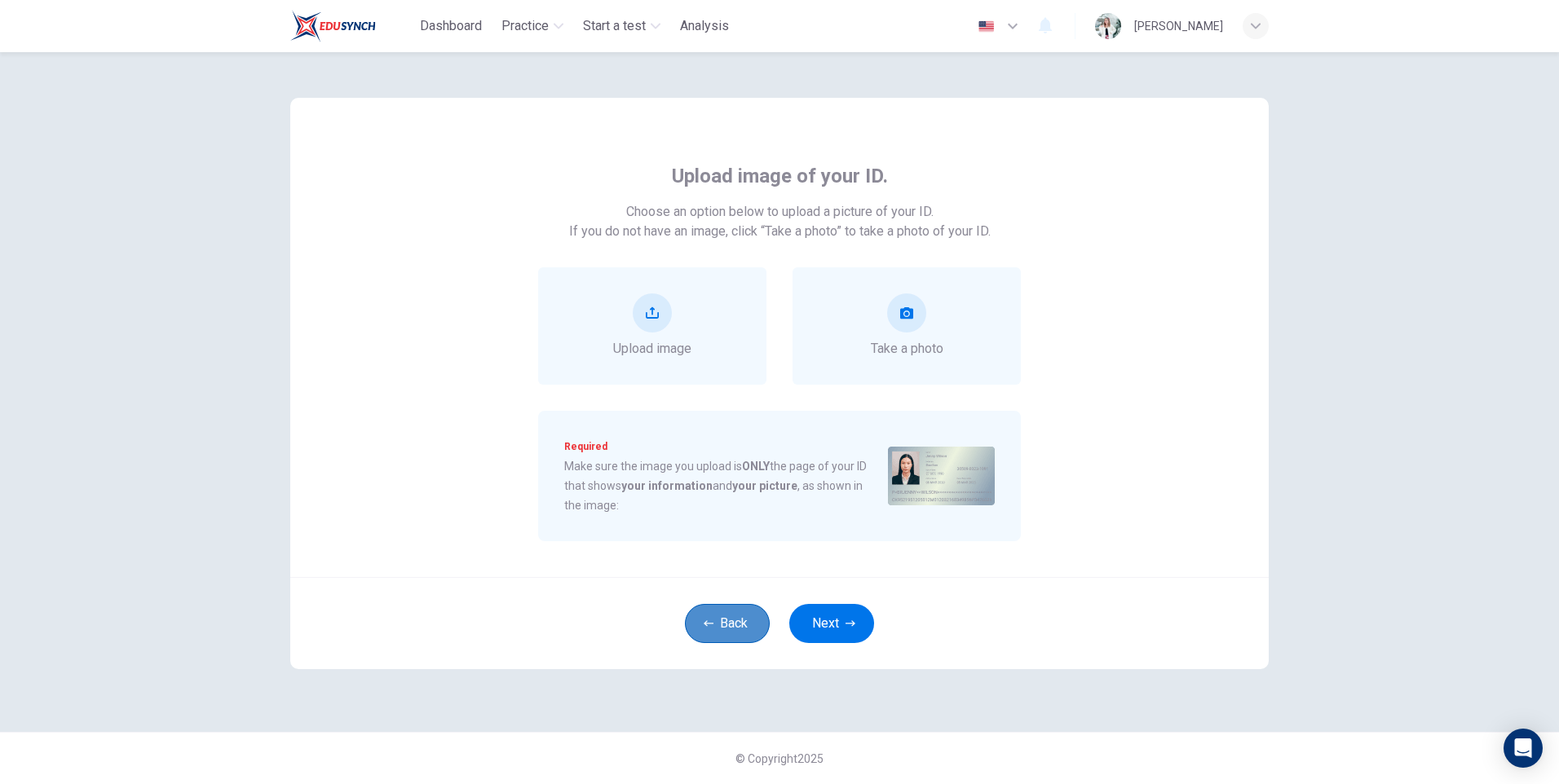
click at [737, 608] on button "Back" at bounding box center [727, 623] width 85 height 39
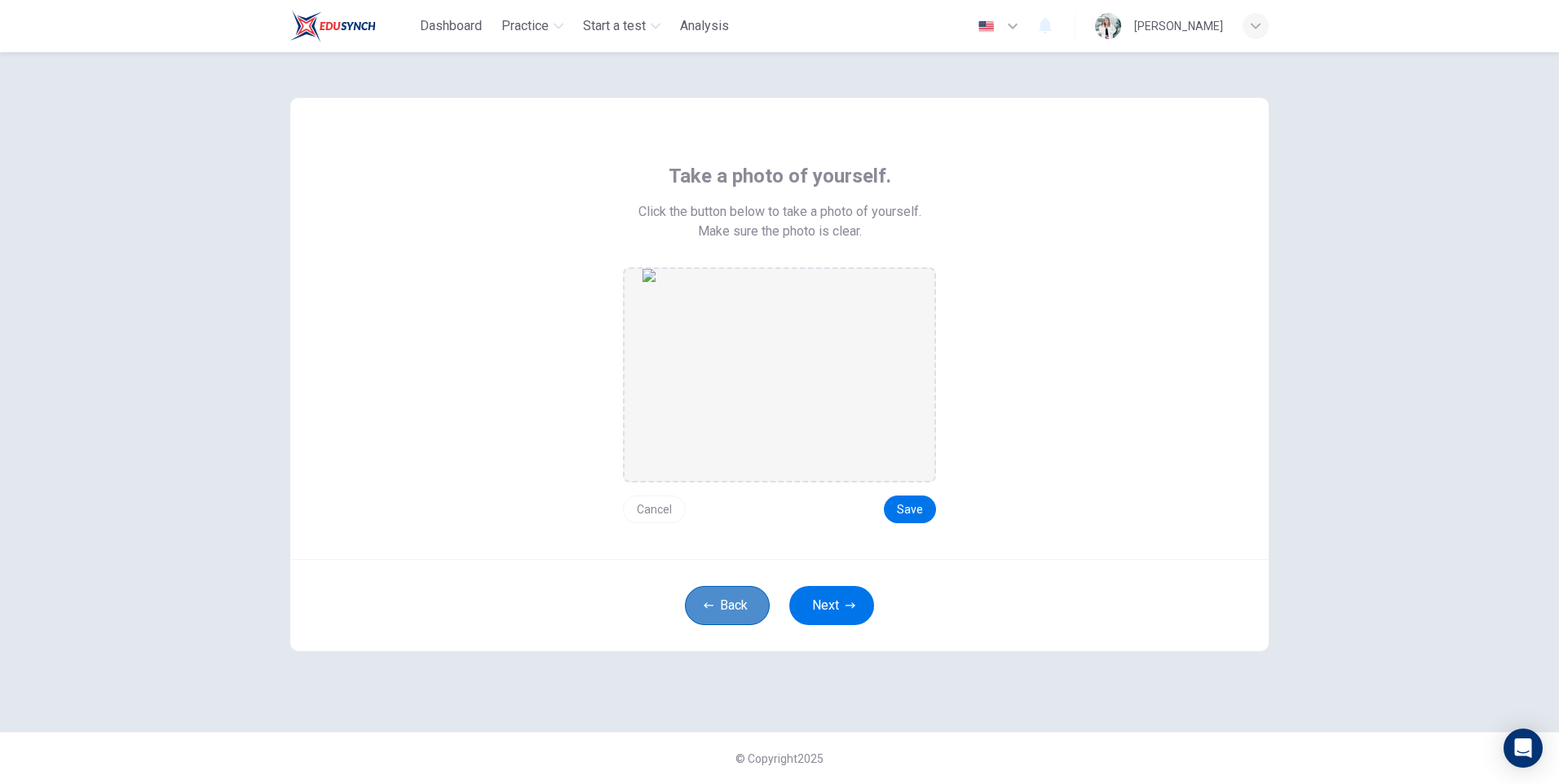
click at [709, 602] on icon "button" at bounding box center [709, 606] width 10 height 10
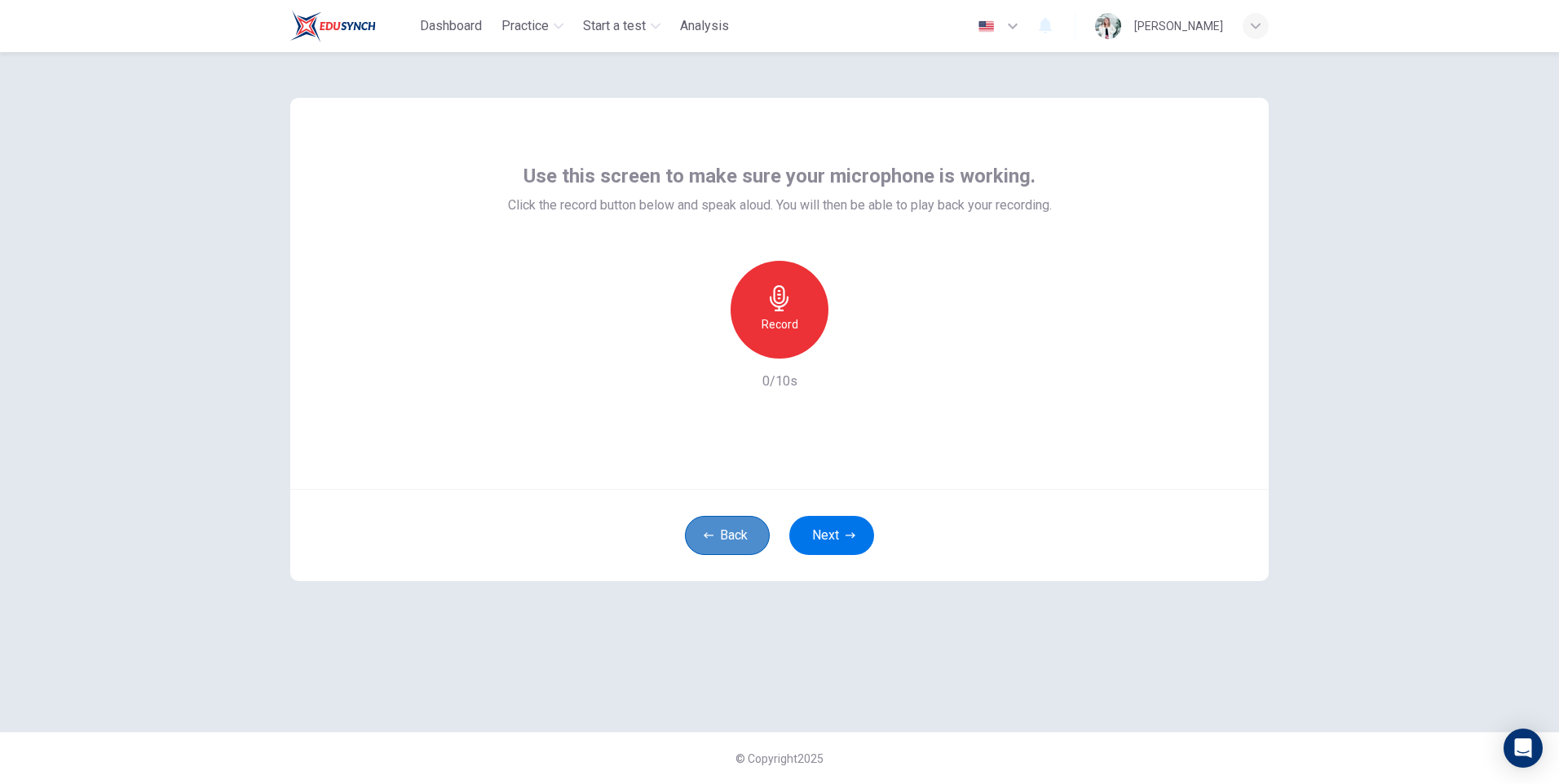
click at [746, 533] on button "Back" at bounding box center [727, 535] width 85 height 39
click at [711, 540] on button "Back" at bounding box center [727, 535] width 85 height 39
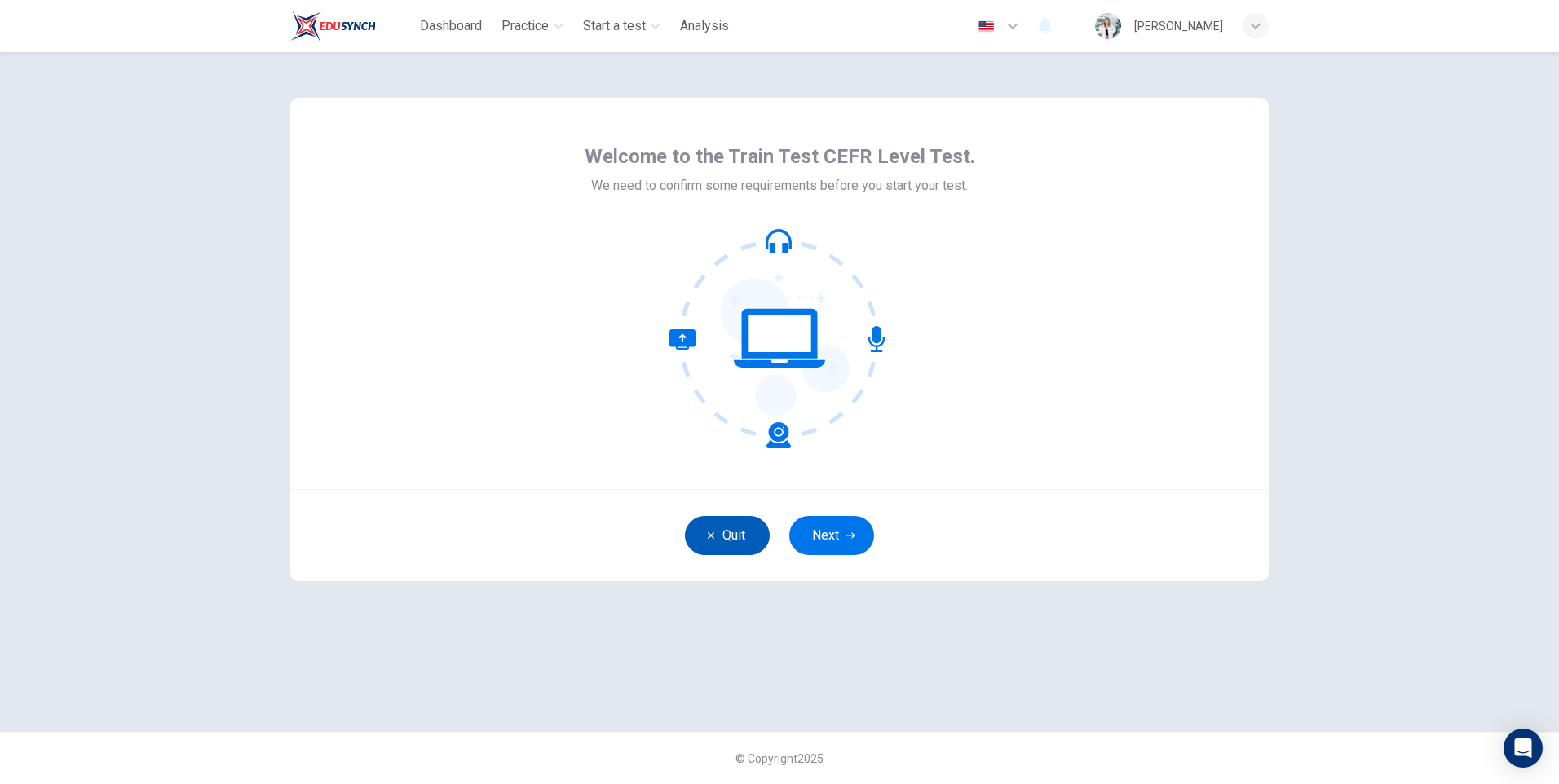
click at [711, 540] on button "Quit" at bounding box center [727, 535] width 85 height 39
click at [845, 537] on icon "button" at bounding box center [850, 536] width 10 height 10
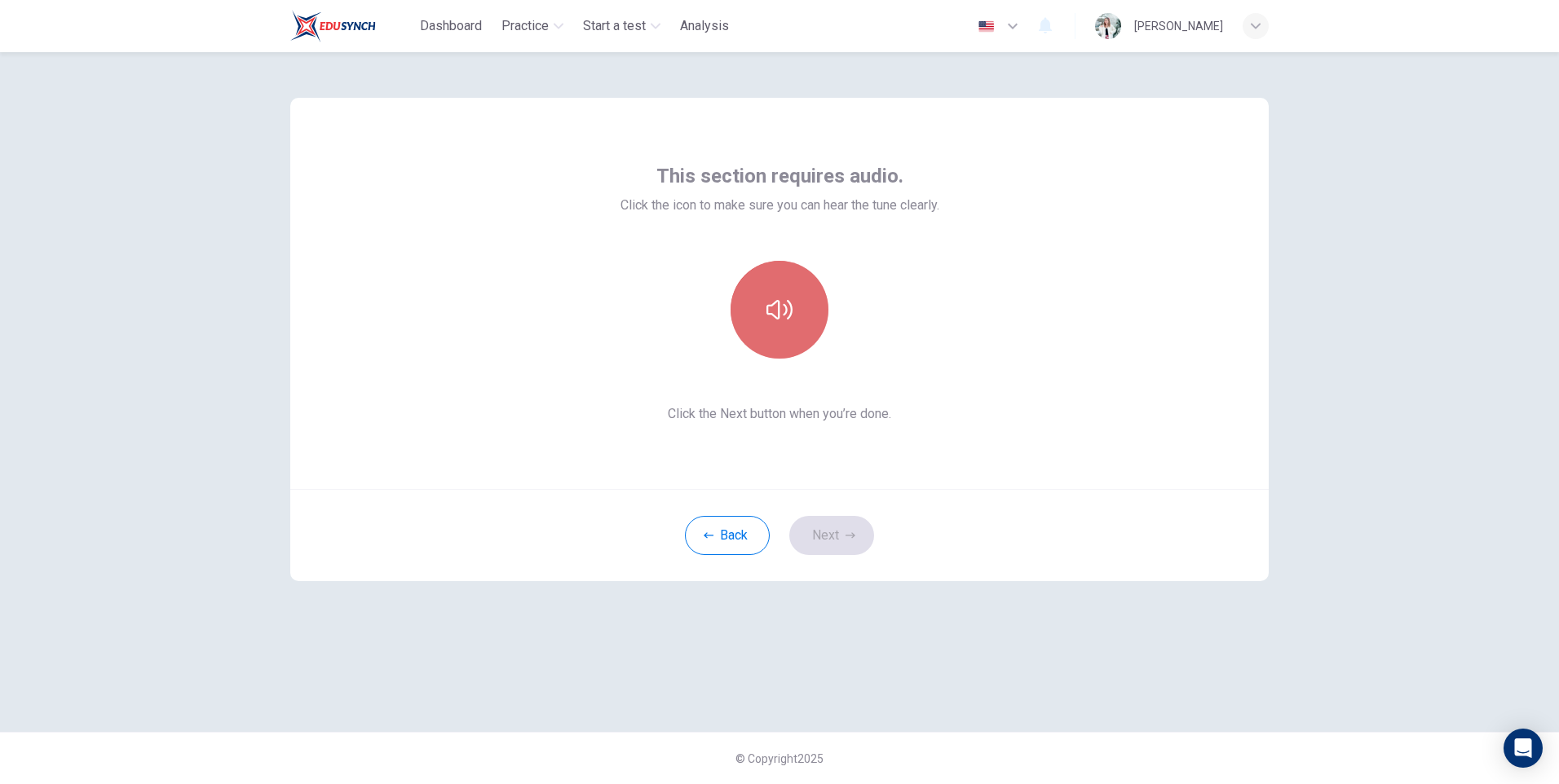
click at [785, 290] on button "button" at bounding box center [779, 309] width 98 height 98
click at [810, 528] on button "Next" at bounding box center [832, 535] width 85 height 39
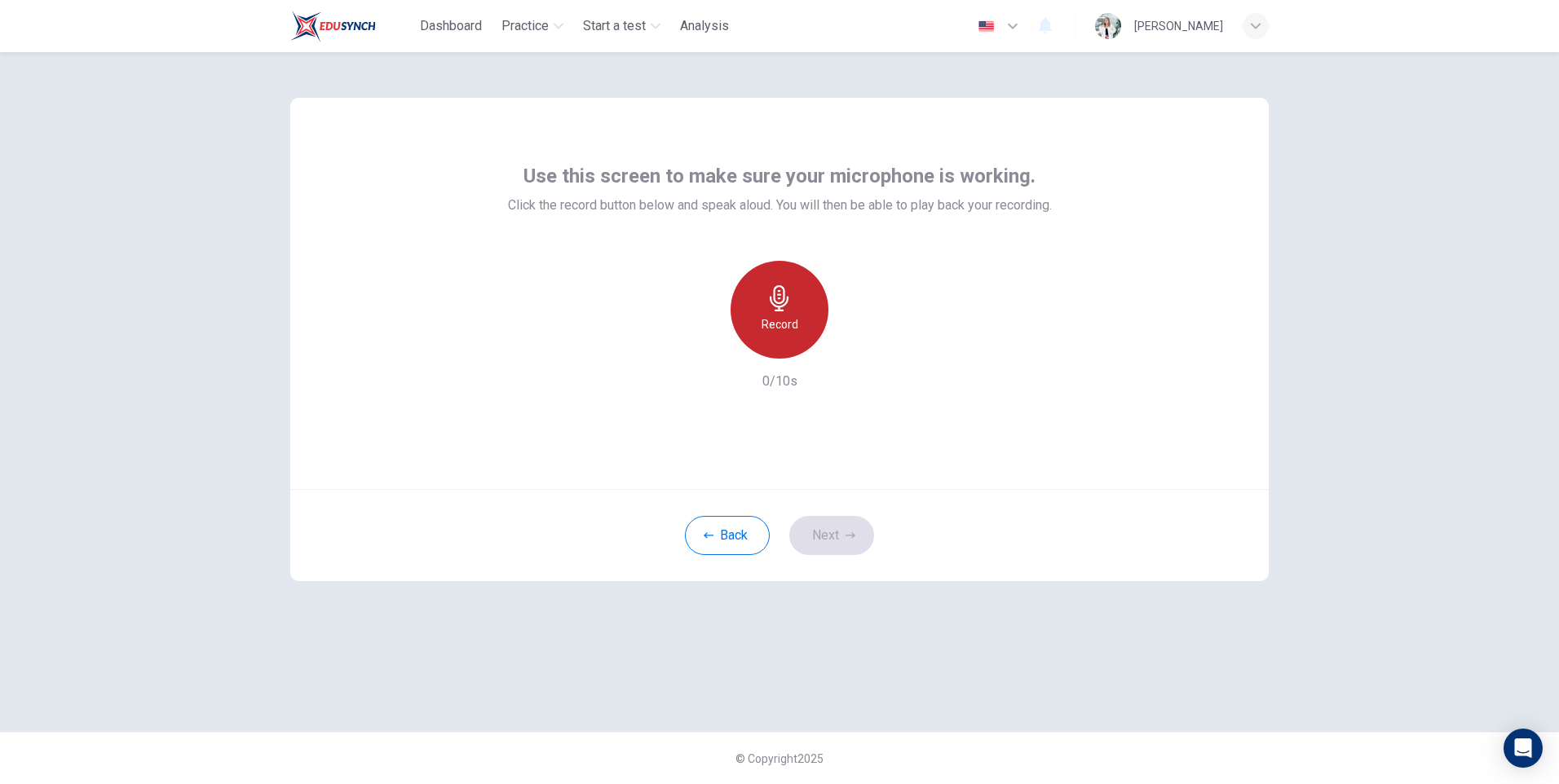
click at [800, 327] on div "Record" at bounding box center [779, 309] width 98 height 98
click at [790, 332] on h6 "Stop" at bounding box center [779, 324] width 25 height 20
click at [857, 352] on icon "button" at bounding box center [854, 345] width 16 height 16
click at [698, 348] on icon "button" at bounding box center [704, 345] width 14 height 14
click at [765, 324] on h6 "Record" at bounding box center [779, 324] width 37 height 20
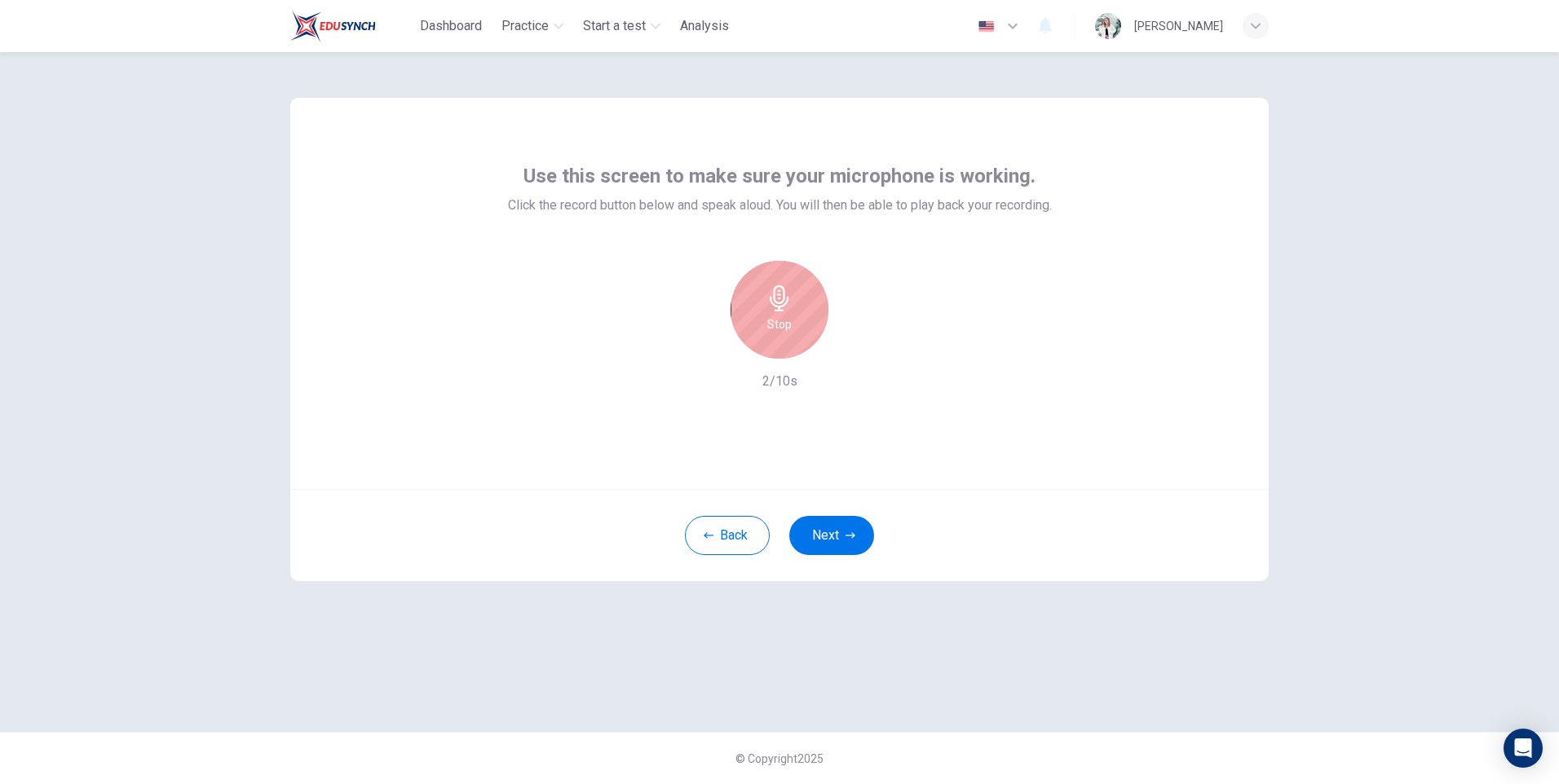
click at [794, 313] on div "Stop" at bounding box center [779, 309] width 98 height 98
click at [856, 347] on icon "button" at bounding box center [856, 346] width 8 height 10
click at [833, 531] on button "Next" at bounding box center [832, 535] width 85 height 39
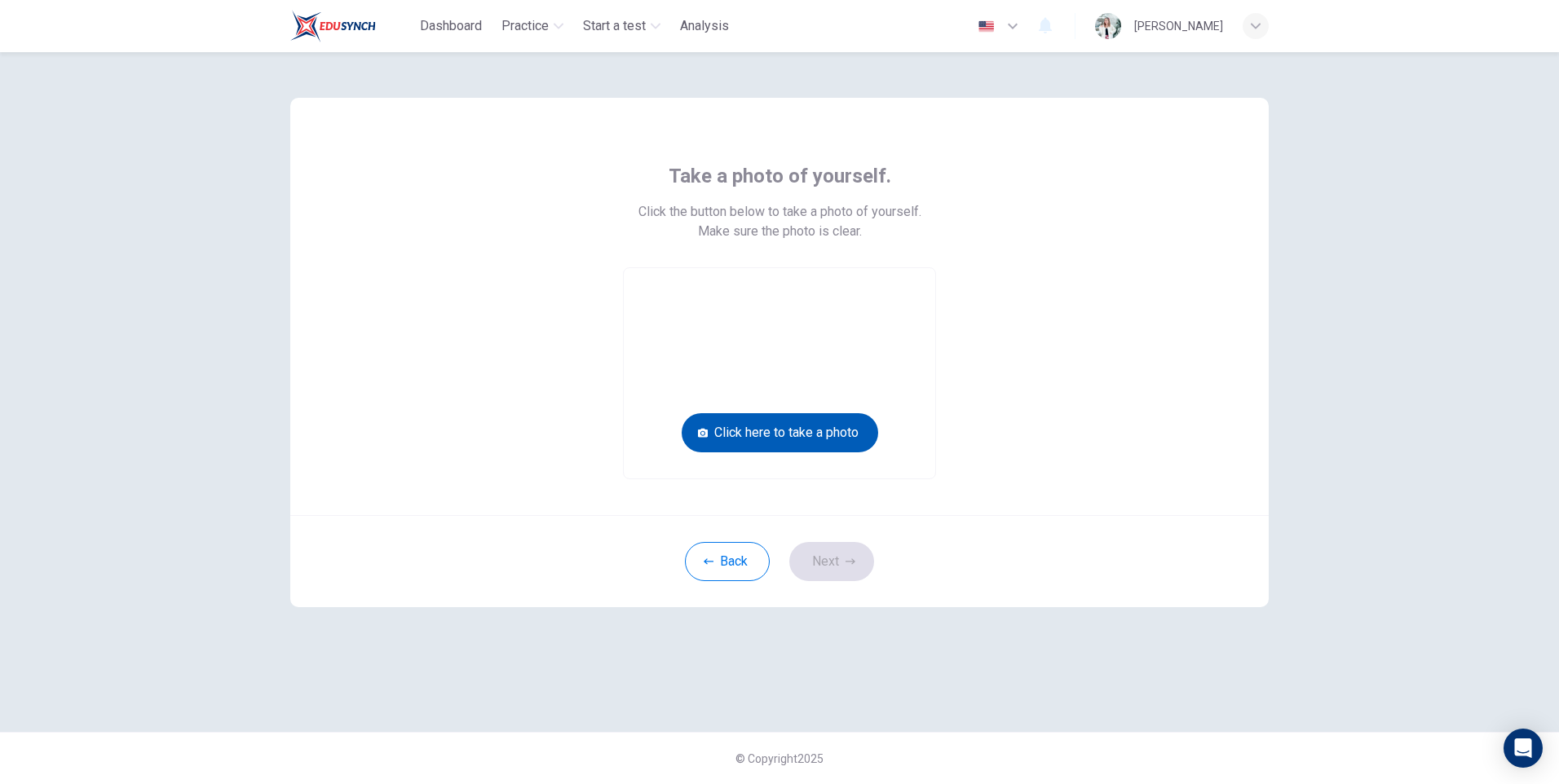
click at [858, 436] on button "Click here to take a photo" at bounding box center [779, 433] width 196 height 39
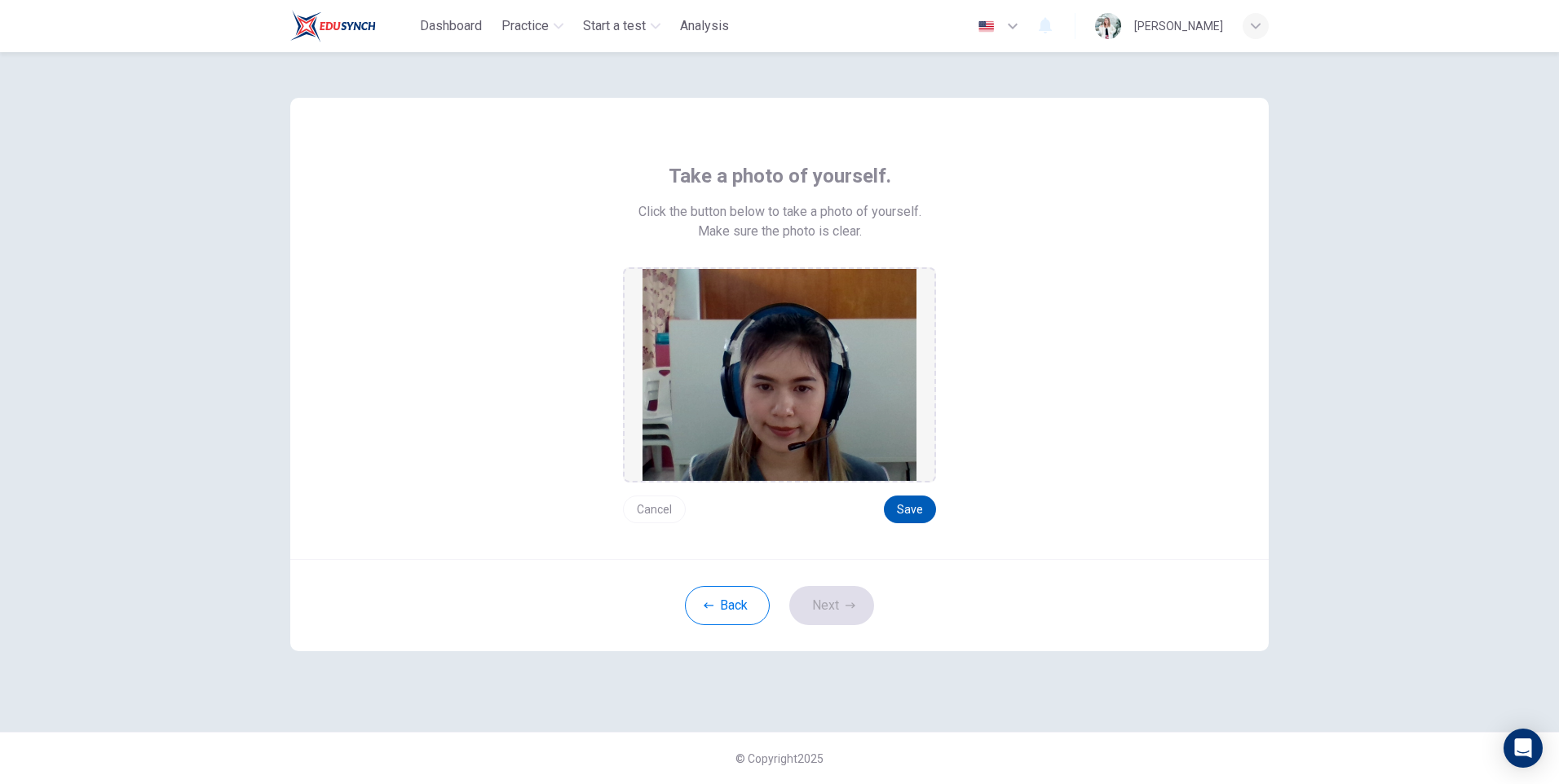
click at [916, 517] on button "Save" at bounding box center [909, 509] width 52 height 28
click at [826, 611] on button "Next" at bounding box center [832, 606] width 85 height 39
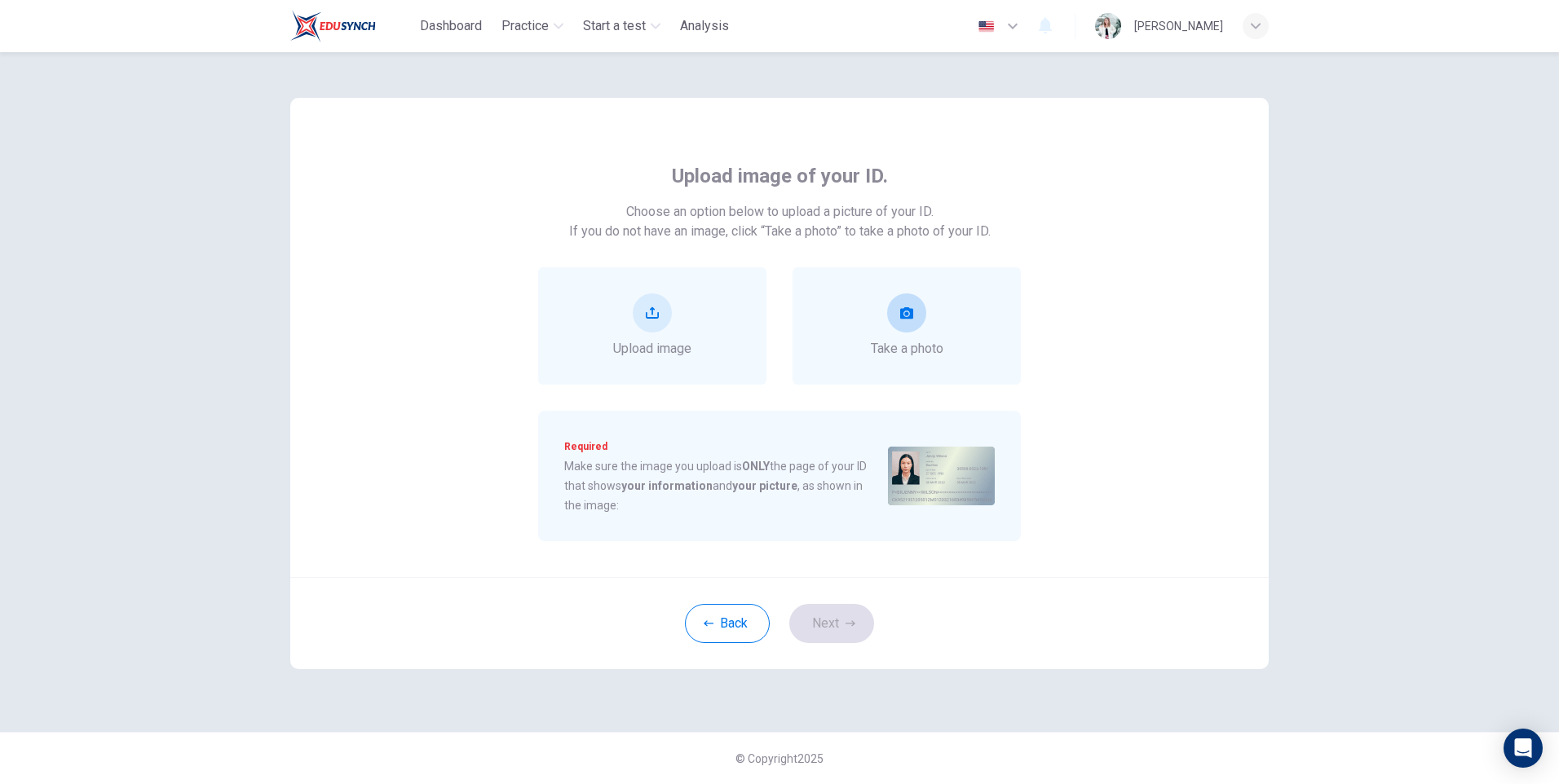
click at [942, 345] on span "Take a photo" at bounding box center [907, 348] width 72 height 20
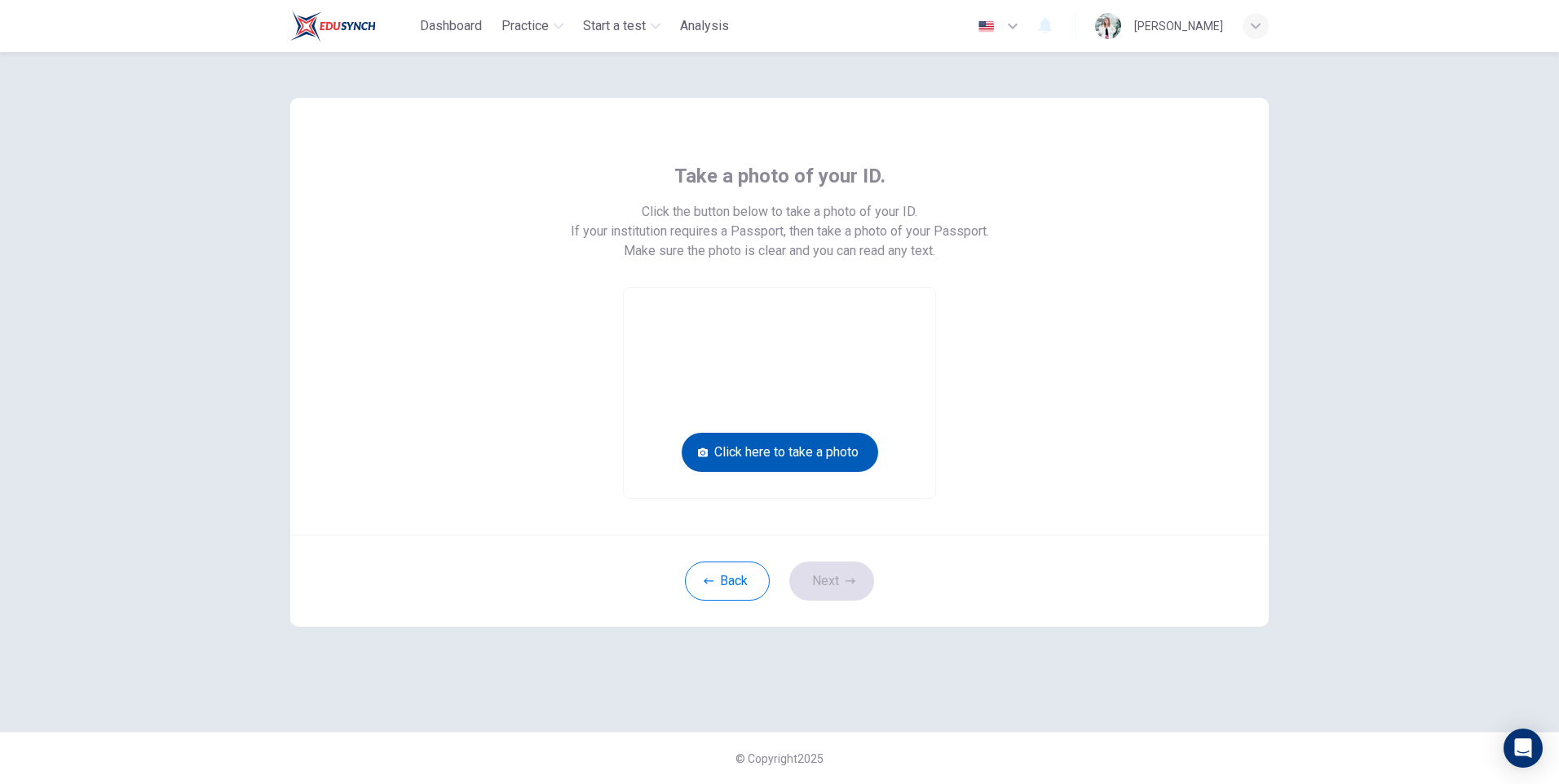
click at [783, 458] on button "Click here to take a photo" at bounding box center [779, 453] width 196 height 39
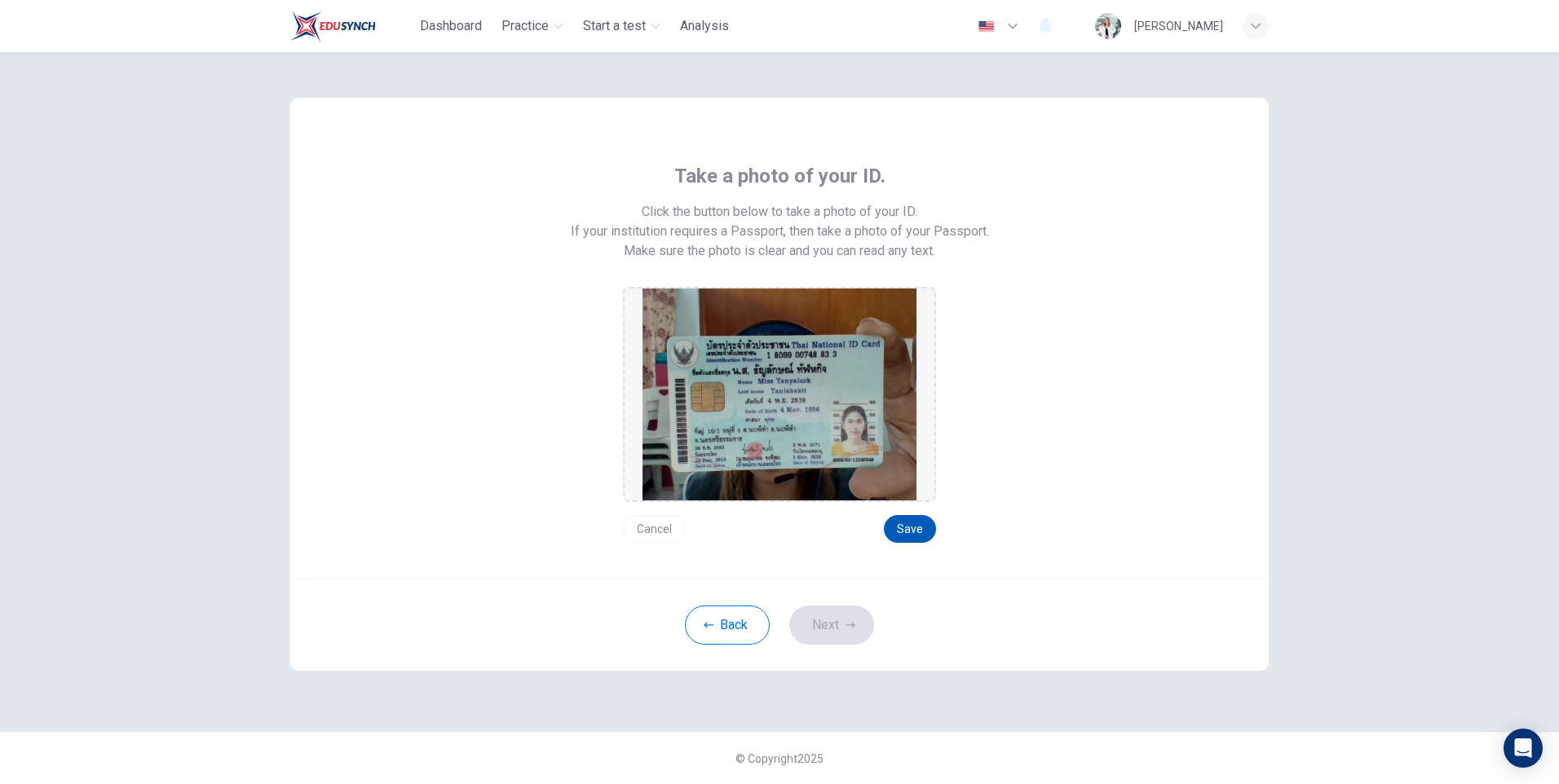
click at [899, 522] on button "Save" at bounding box center [909, 529] width 52 height 28
click at [828, 621] on button "Next" at bounding box center [832, 625] width 85 height 39
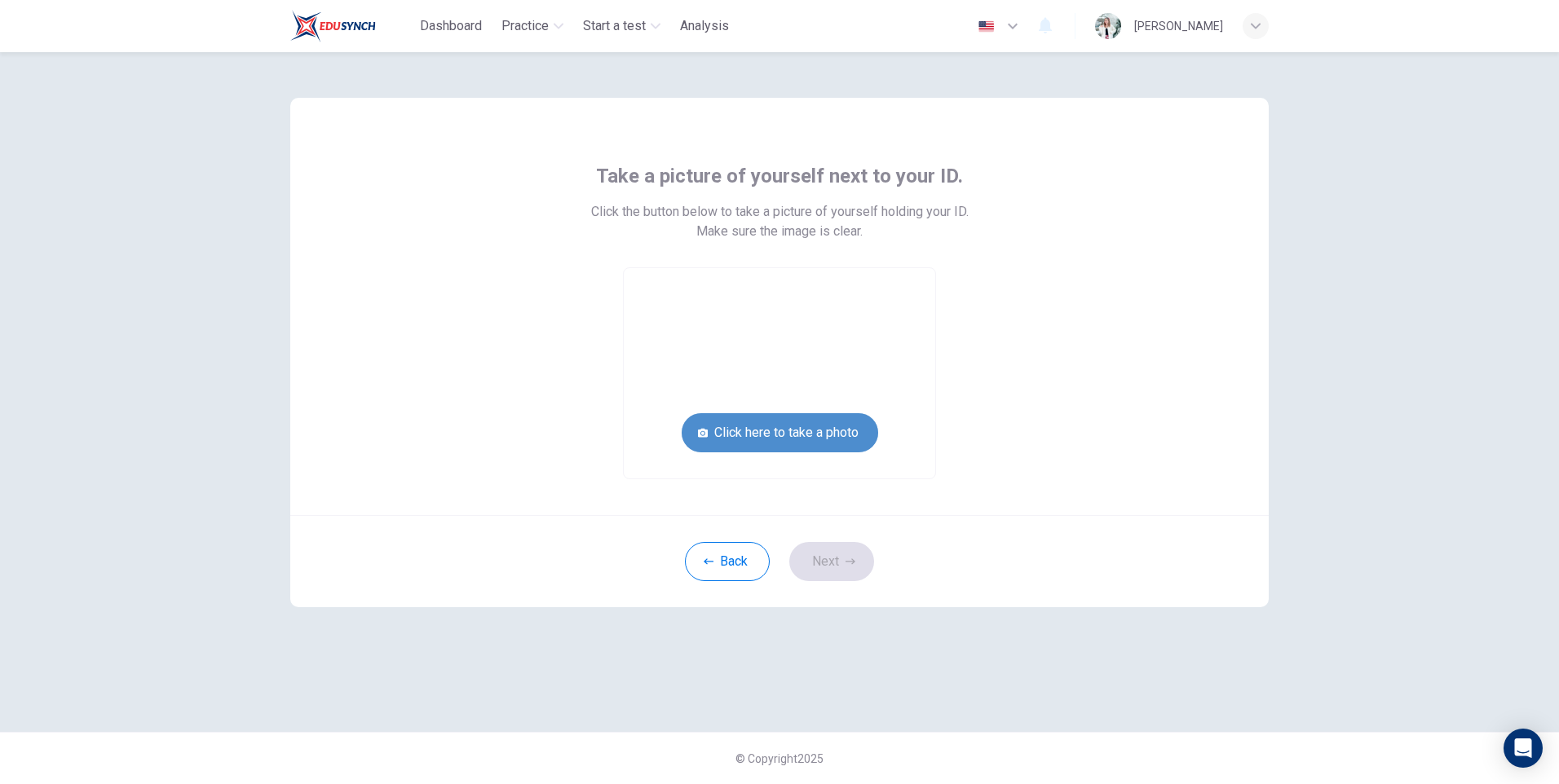
click at [833, 428] on button "Click here to take a photo" at bounding box center [779, 433] width 196 height 39
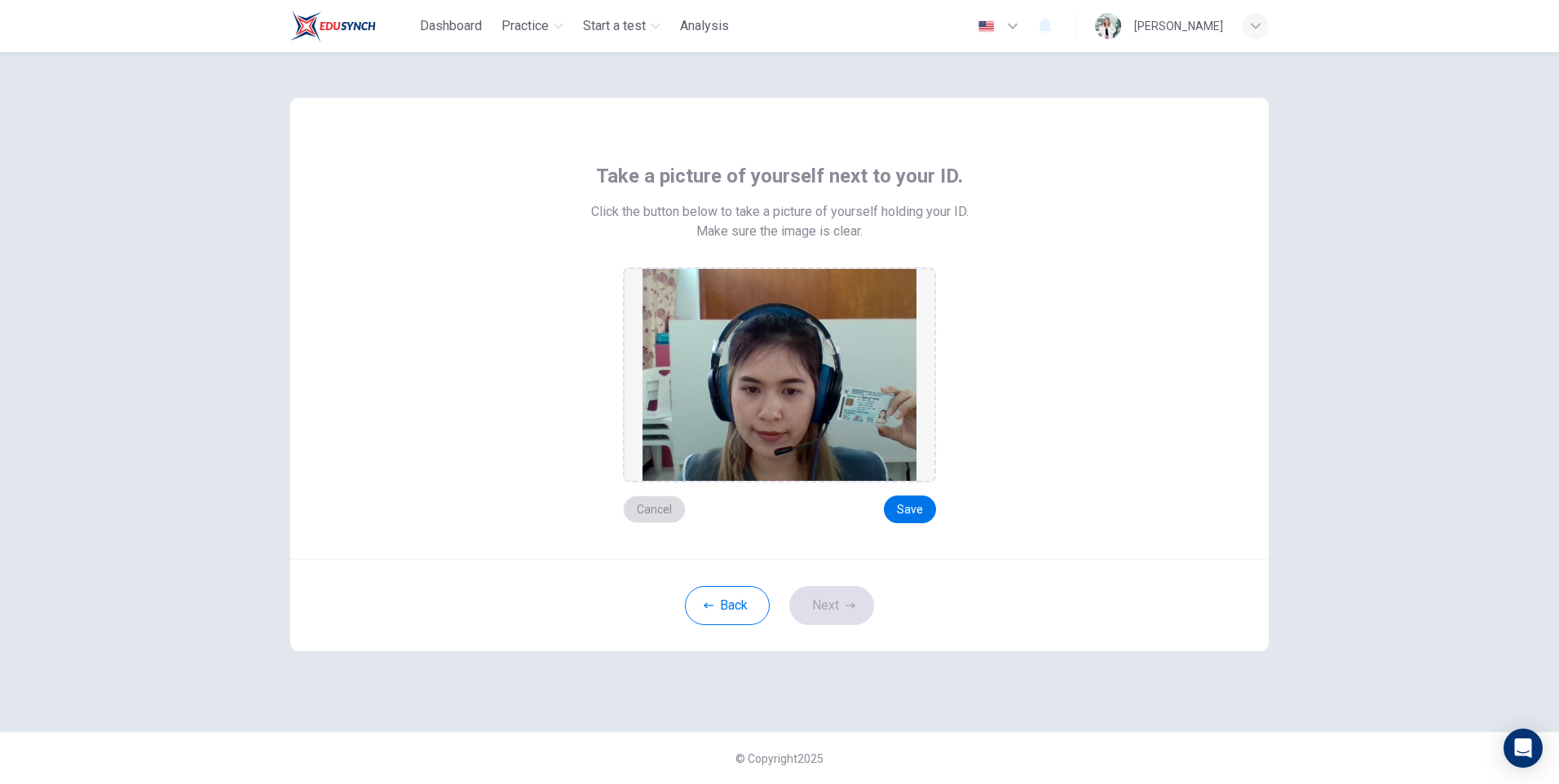
click at [655, 505] on button "Cancel" at bounding box center [654, 509] width 63 height 28
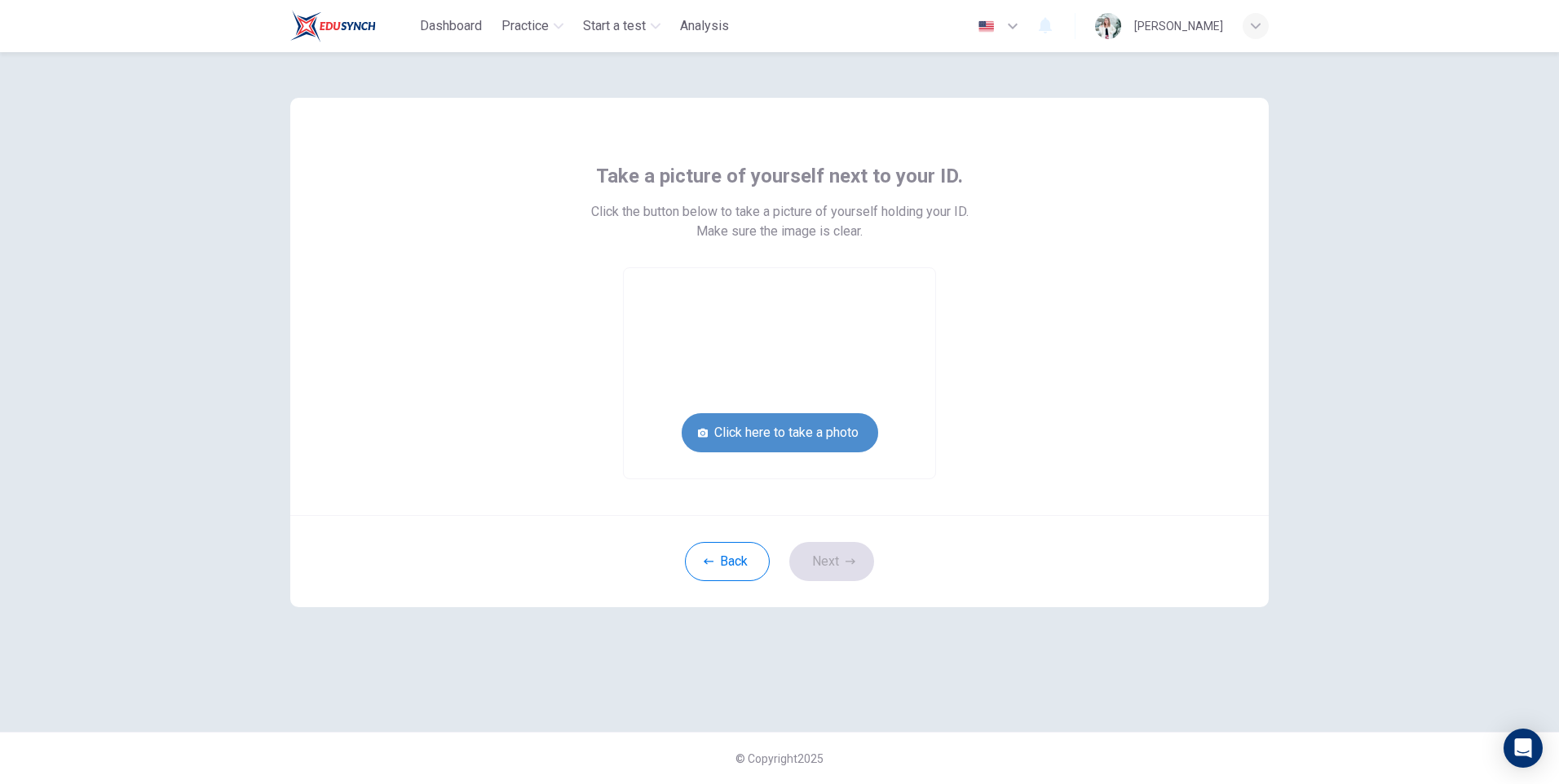
click at [782, 427] on button "Click here to take a photo" at bounding box center [779, 433] width 196 height 39
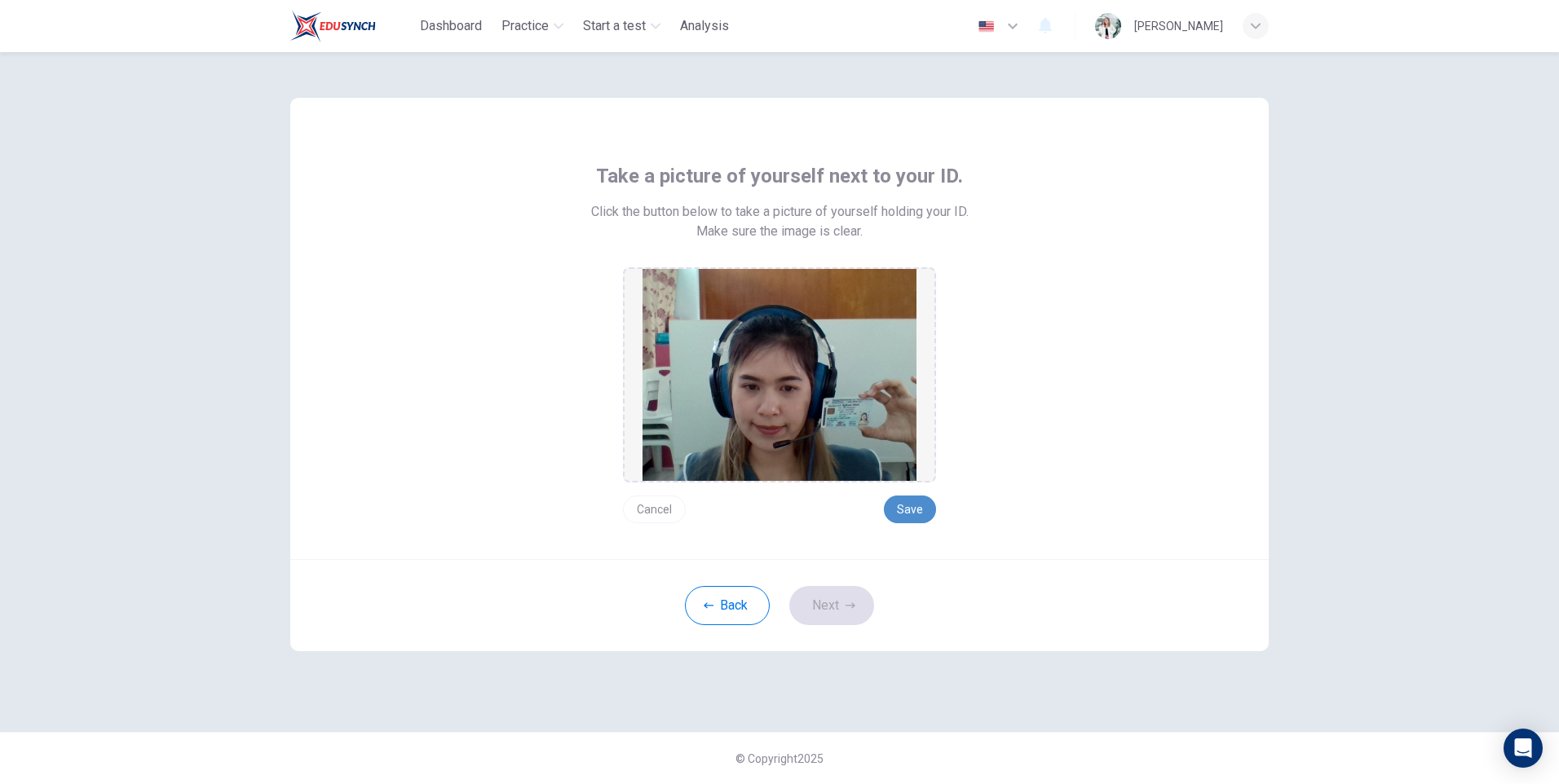
click at [914, 509] on button "Save" at bounding box center [909, 509] width 52 height 28
click at [843, 601] on button "Next" at bounding box center [832, 606] width 85 height 39
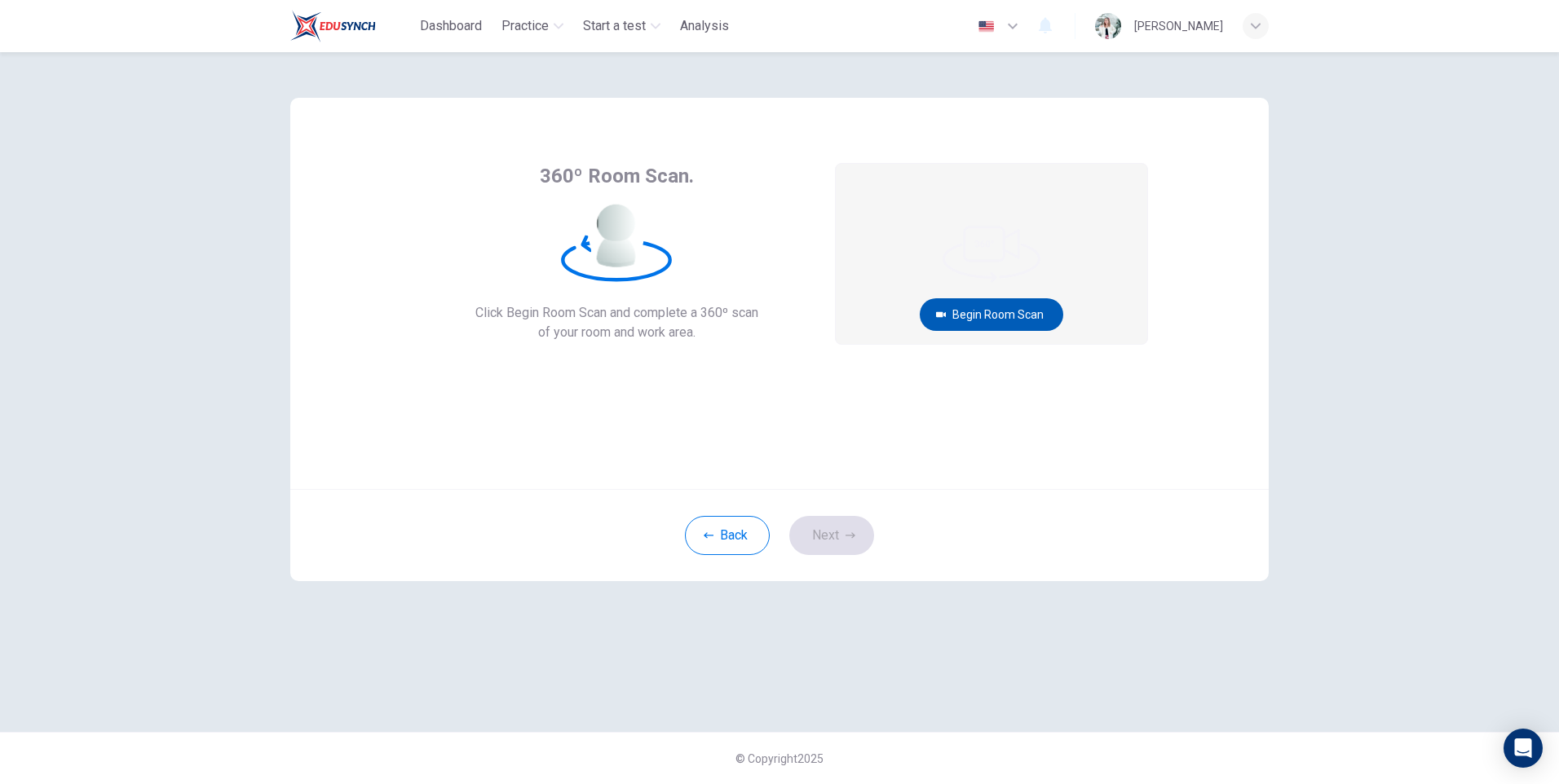
click at [1050, 323] on button "Begin Room Scan" at bounding box center [991, 314] width 144 height 32
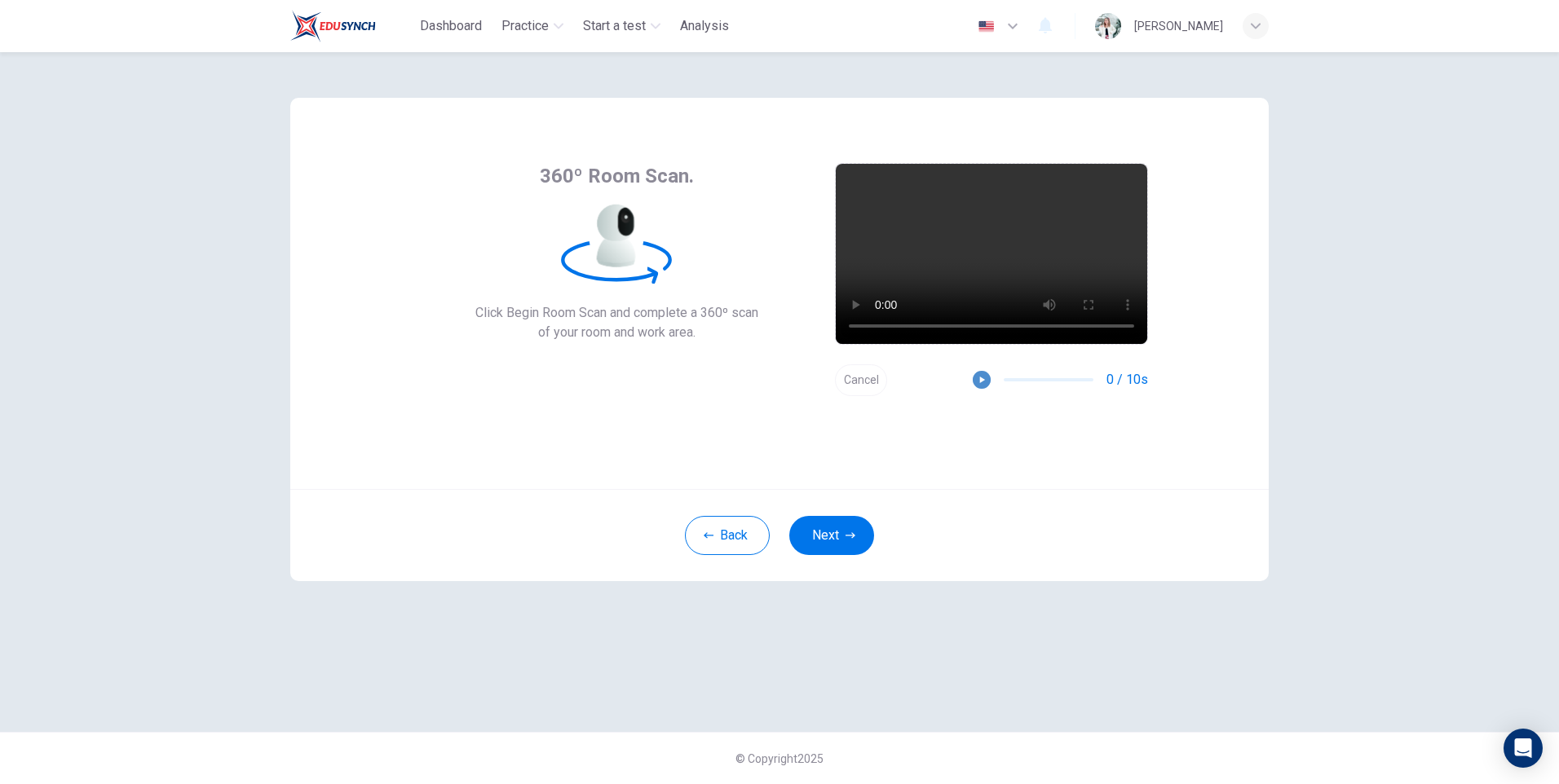
click at [981, 375] on icon "button" at bounding box center [981, 379] width 11 height 11
click at [835, 526] on button "Next" at bounding box center [832, 535] width 85 height 39
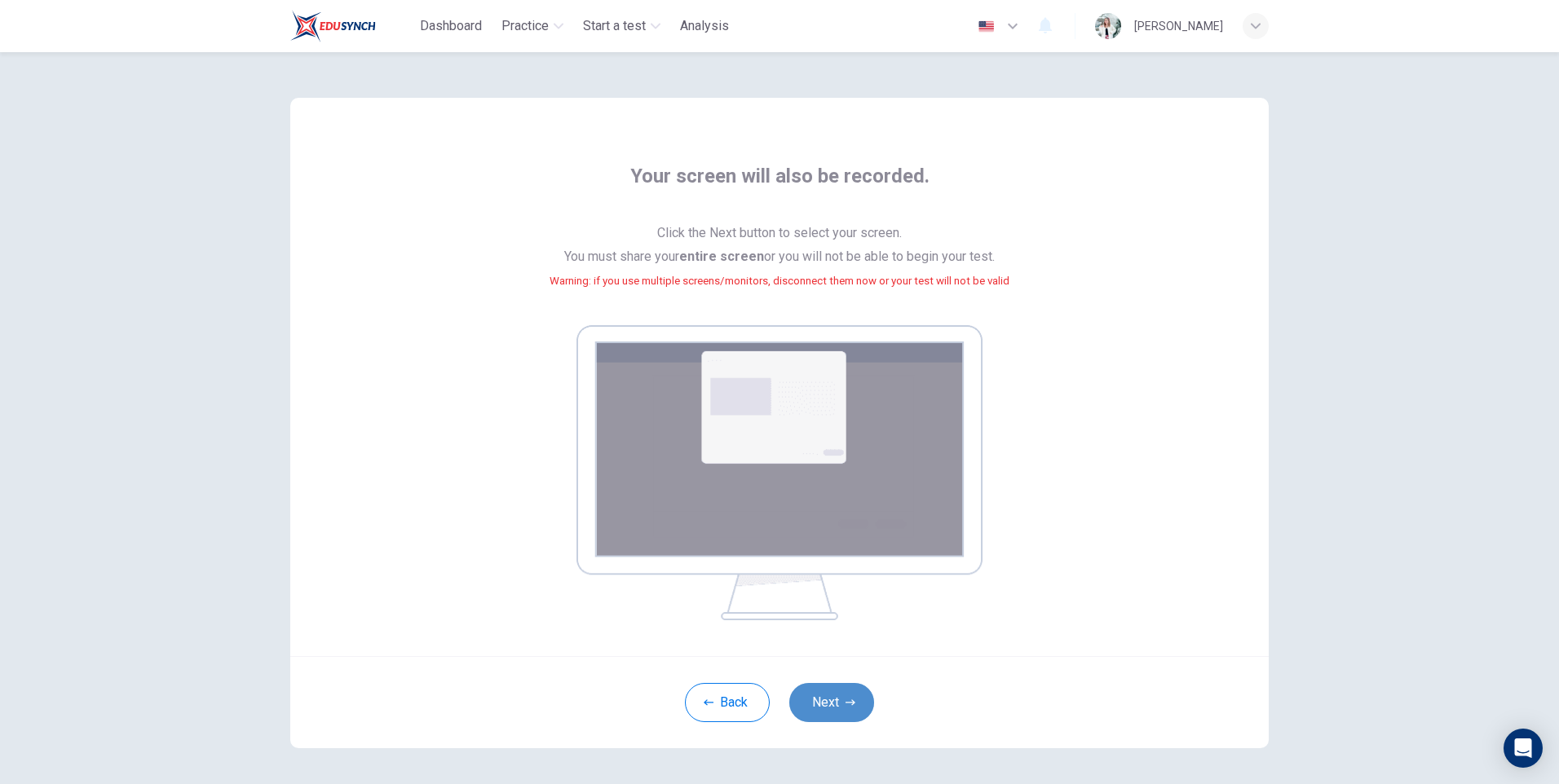
click at [827, 699] on button "Next" at bounding box center [832, 702] width 85 height 39
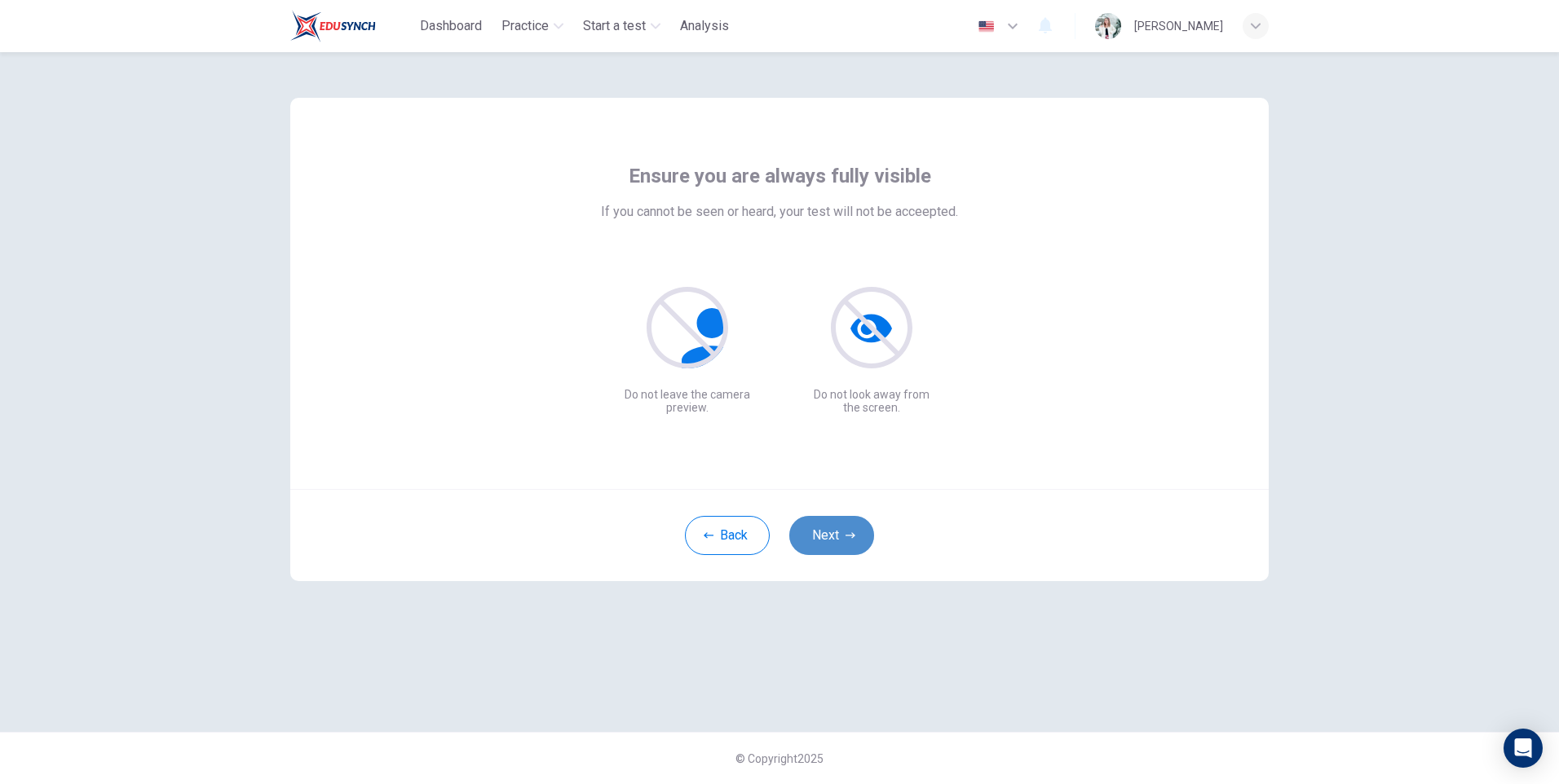
click at [851, 547] on button "Next" at bounding box center [832, 535] width 85 height 39
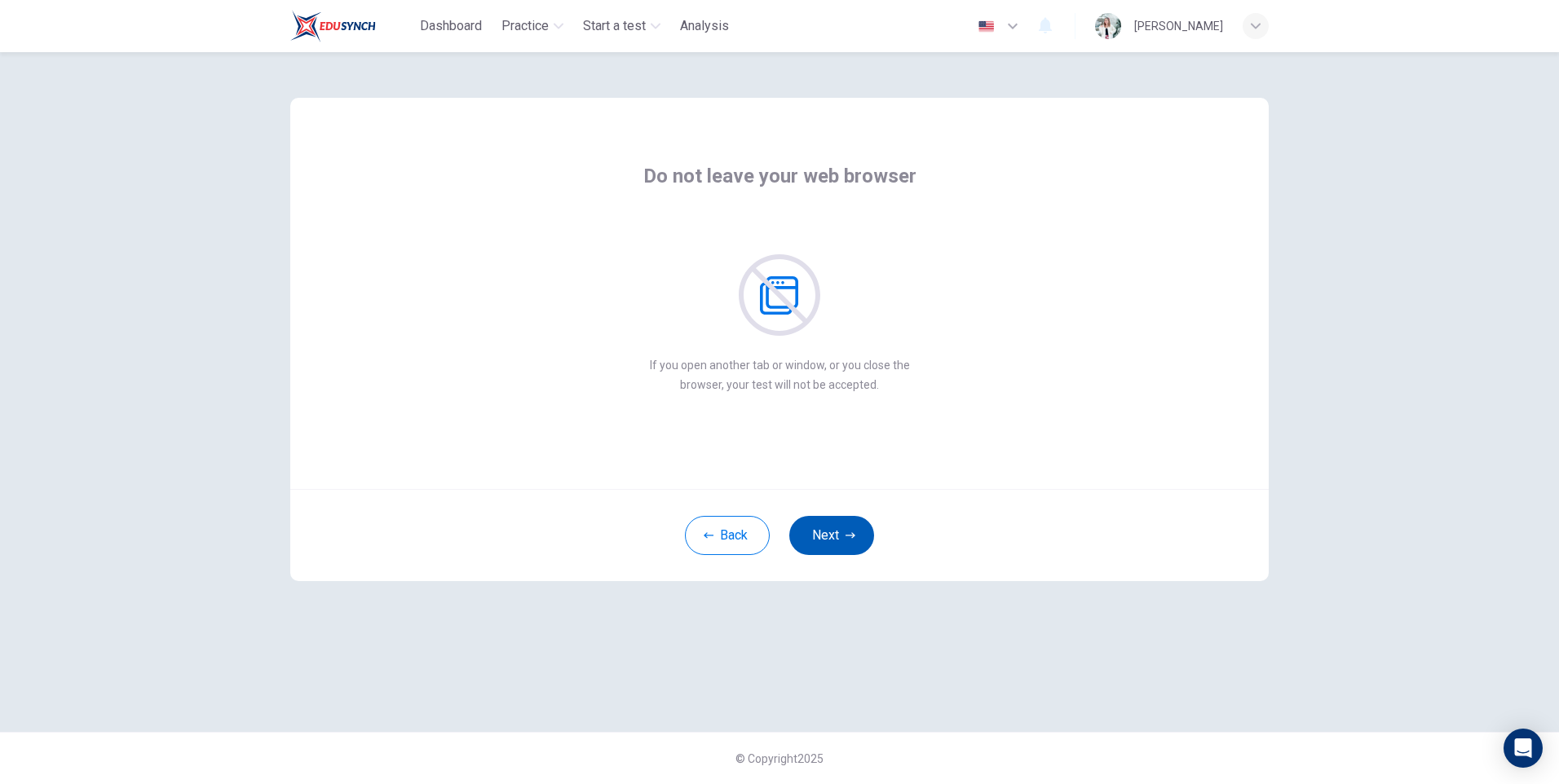
click at [838, 529] on button "Next" at bounding box center [832, 535] width 85 height 39
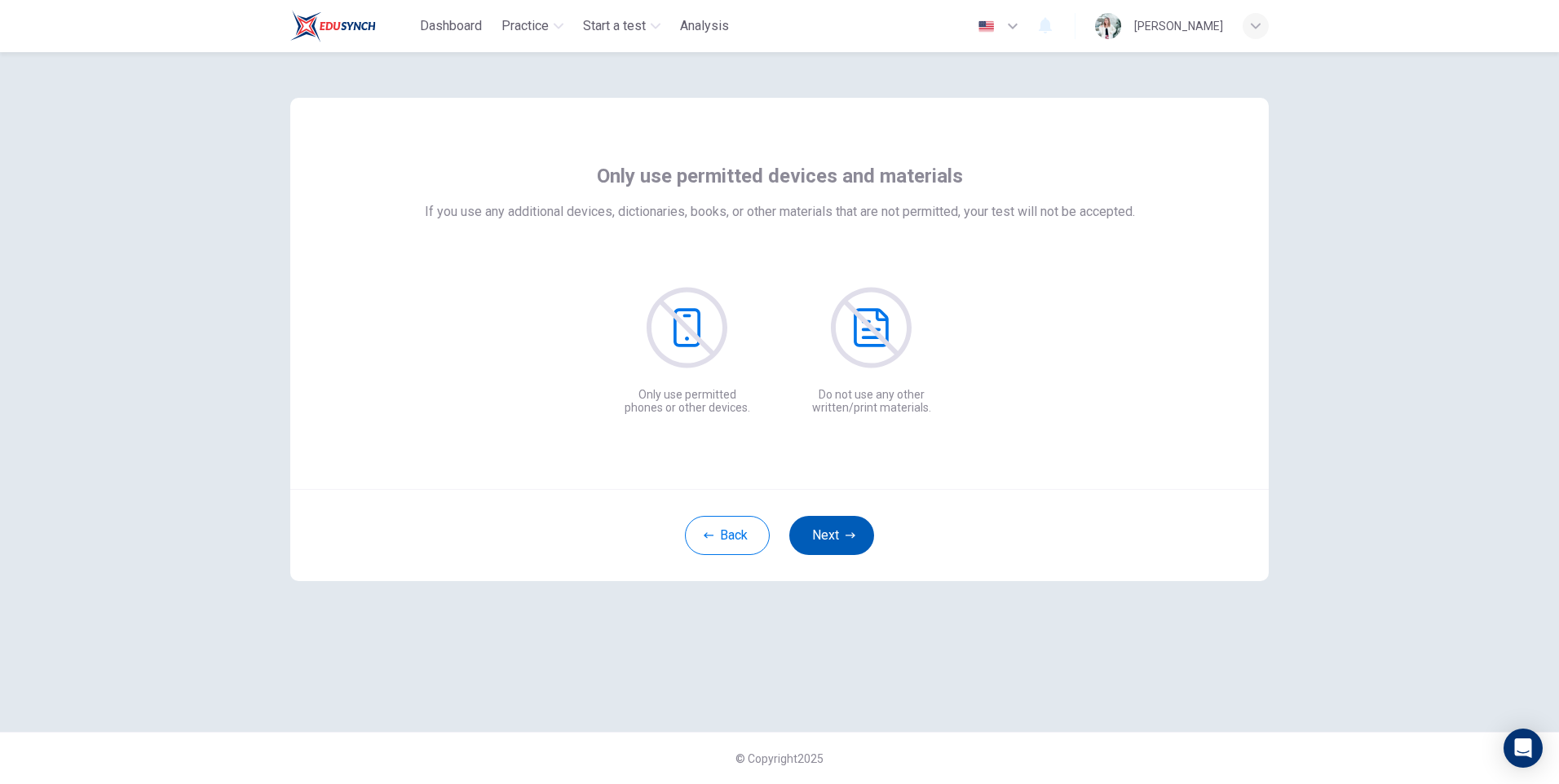
click at [838, 529] on button "Next" at bounding box center [832, 535] width 85 height 39
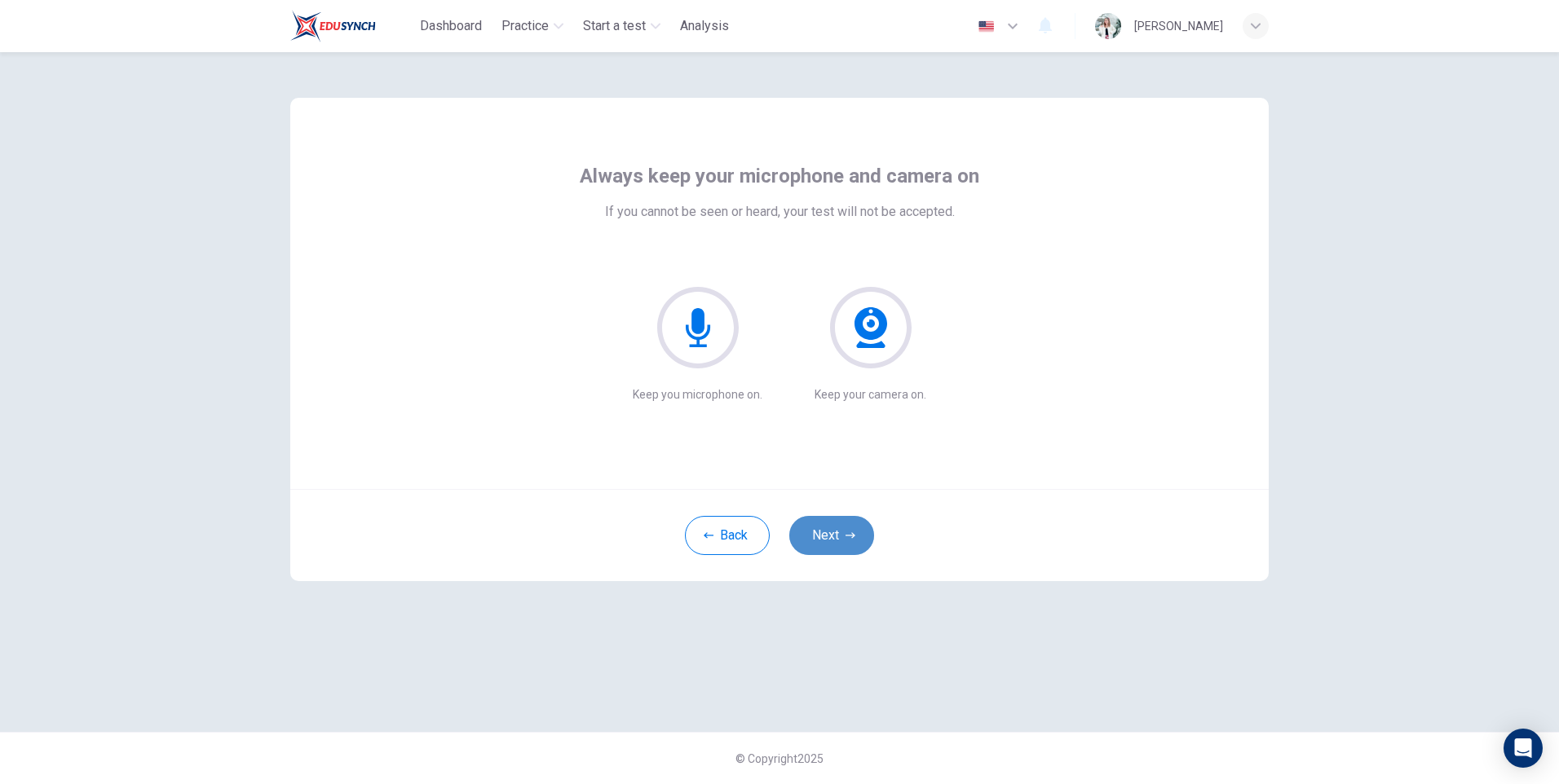
click at [838, 529] on button "Next" at bounding box center [832, 535] width 85 height 39
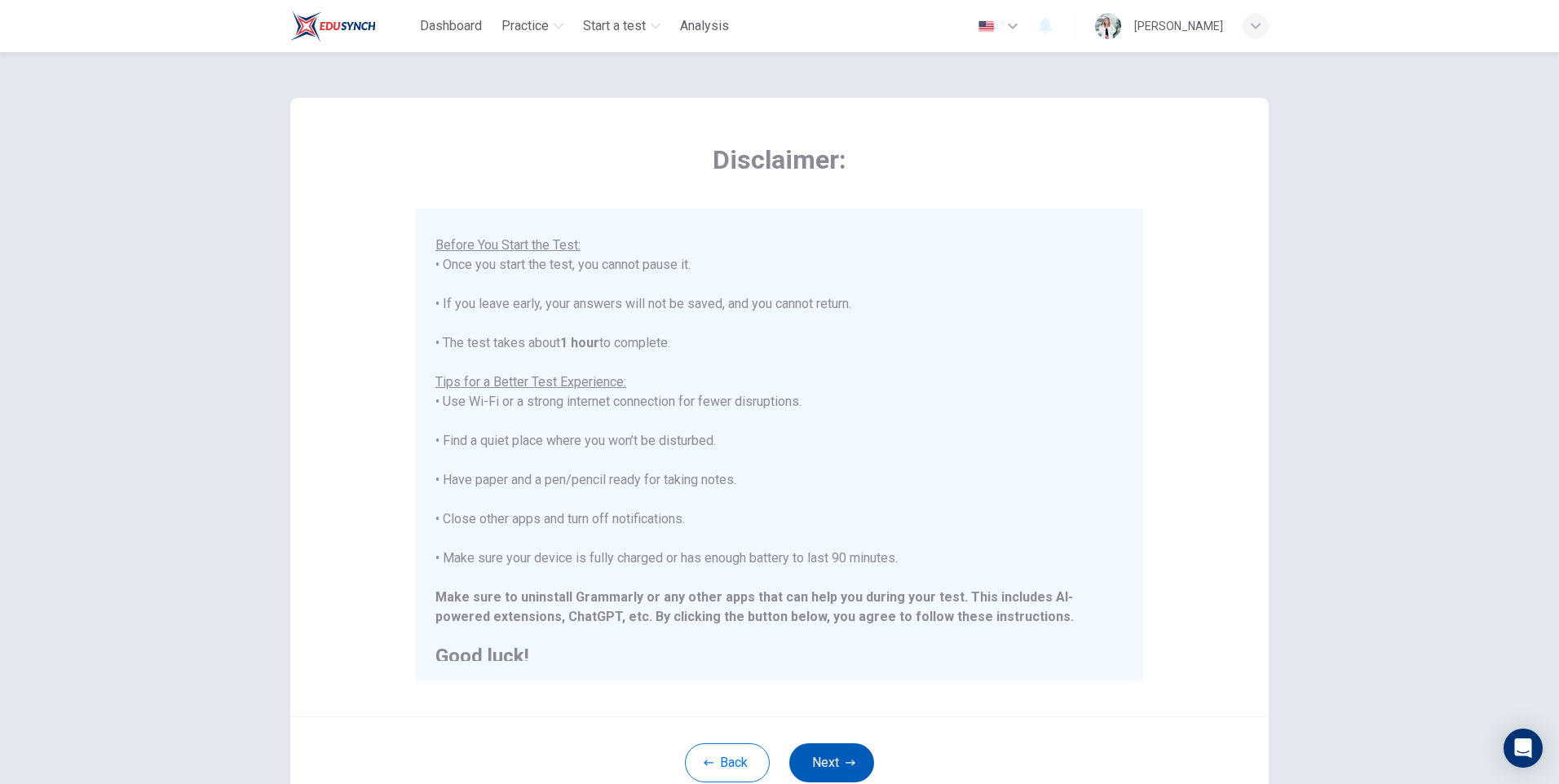
scroll to position [155, 0]
click at [845, 763] on icon "button" at bounding box center [850, 762] width 10 height 6
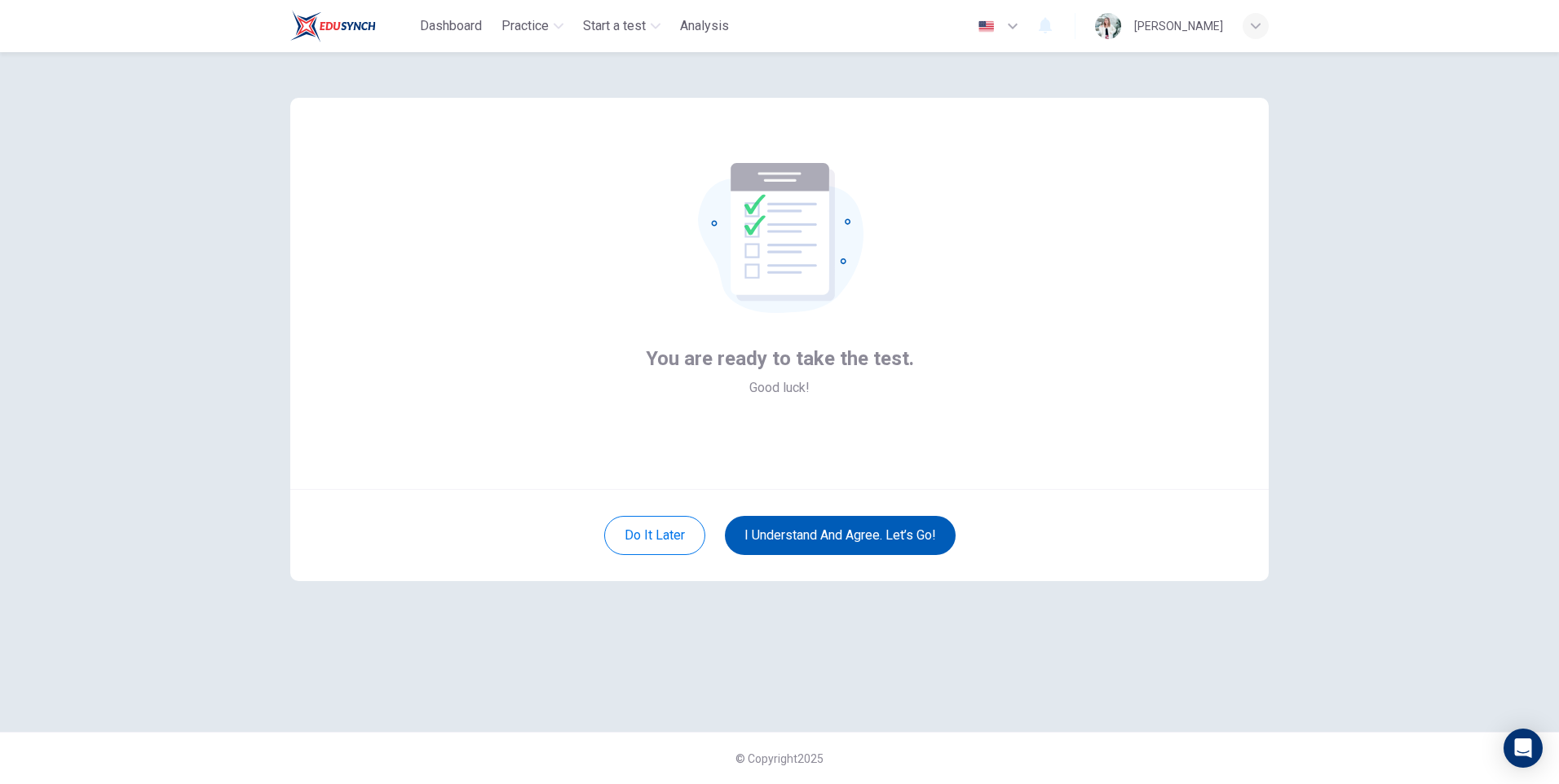
click at [849, 540] on button "I understand and agree. Let’s go!" at bounding box center [840, 535] width 231 height 39
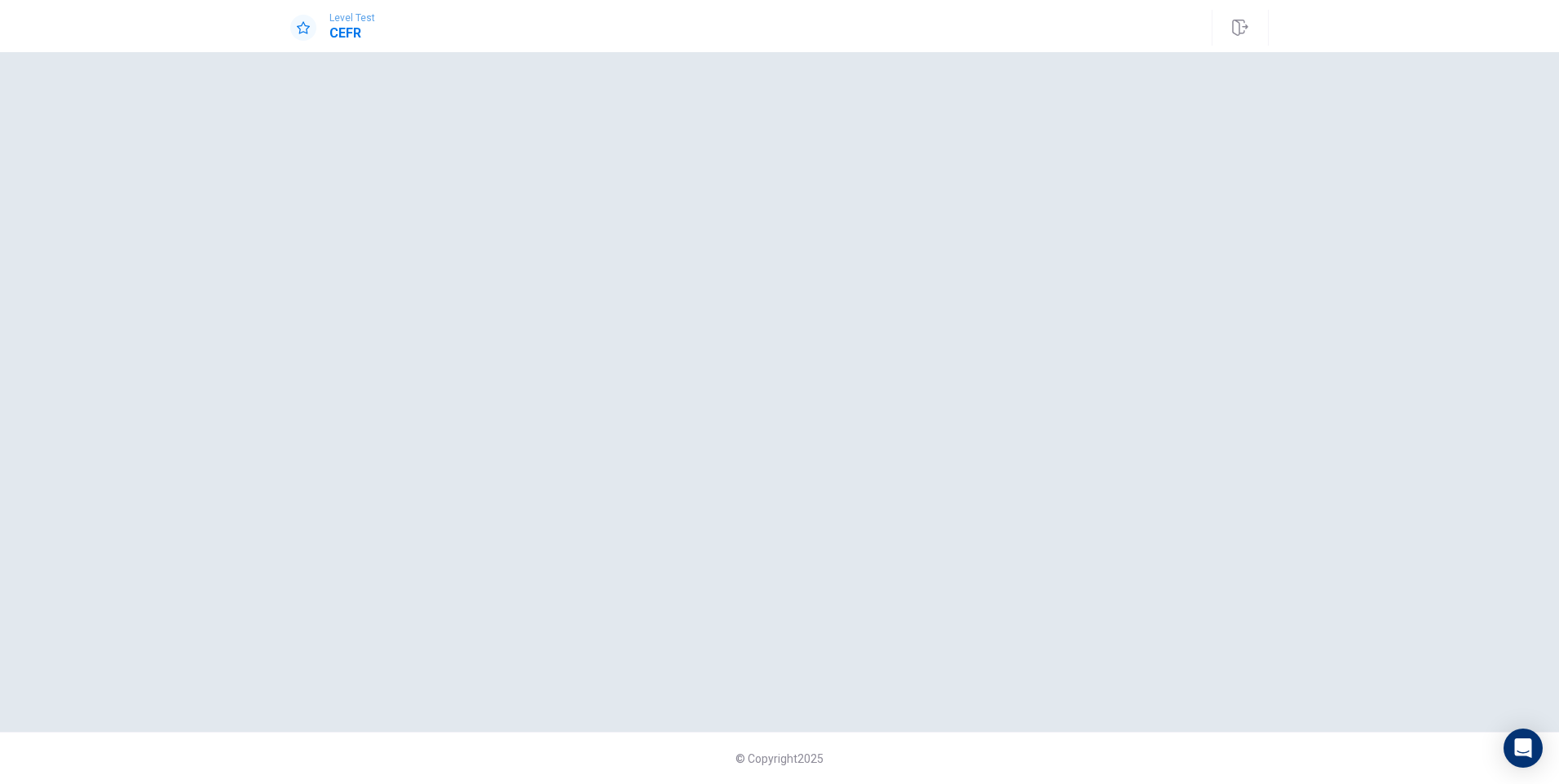
click at [631, 218] on div at bounding box center [780, 392] width 979 height 615
click at [1310, 287] on div "© Copyright 2025" at bounding box center [779, 418] width 1559 height 732
click at [811, 443] on div at bounding box center [780, 392] width 979 height 615
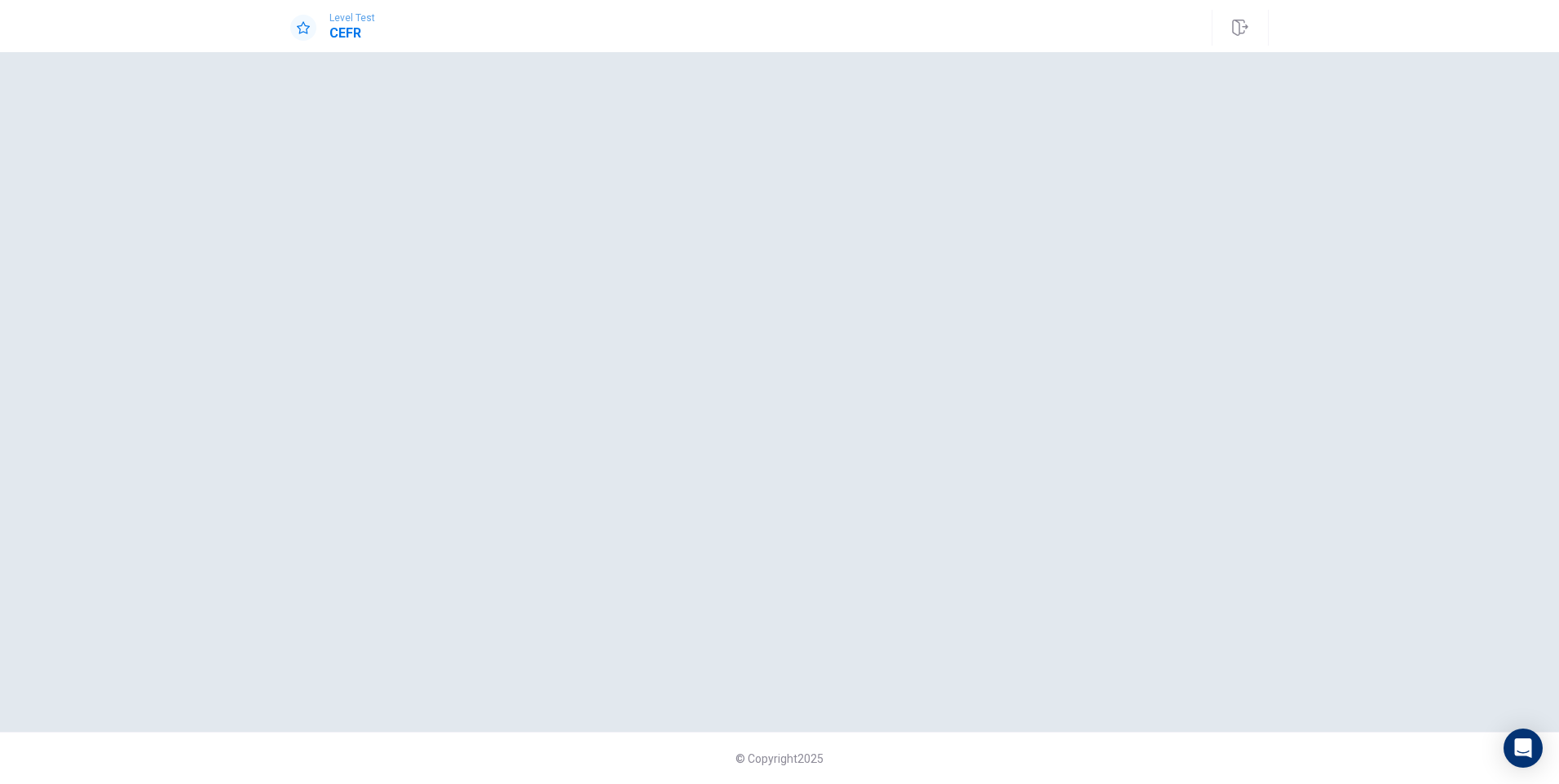
click at [811, 443] on div at bounding box center [780, 392] width 979 height 615
drag, startPoint x: 355, startPoint y: 212, endPoint x: 353, endPoint y: 199, distance: 13.2
click at [353, 212] on div at bounding box center [780, 392] width 979 height 615
click at [353, 197] on div at bounding box center [780, 392] width 979 height 615
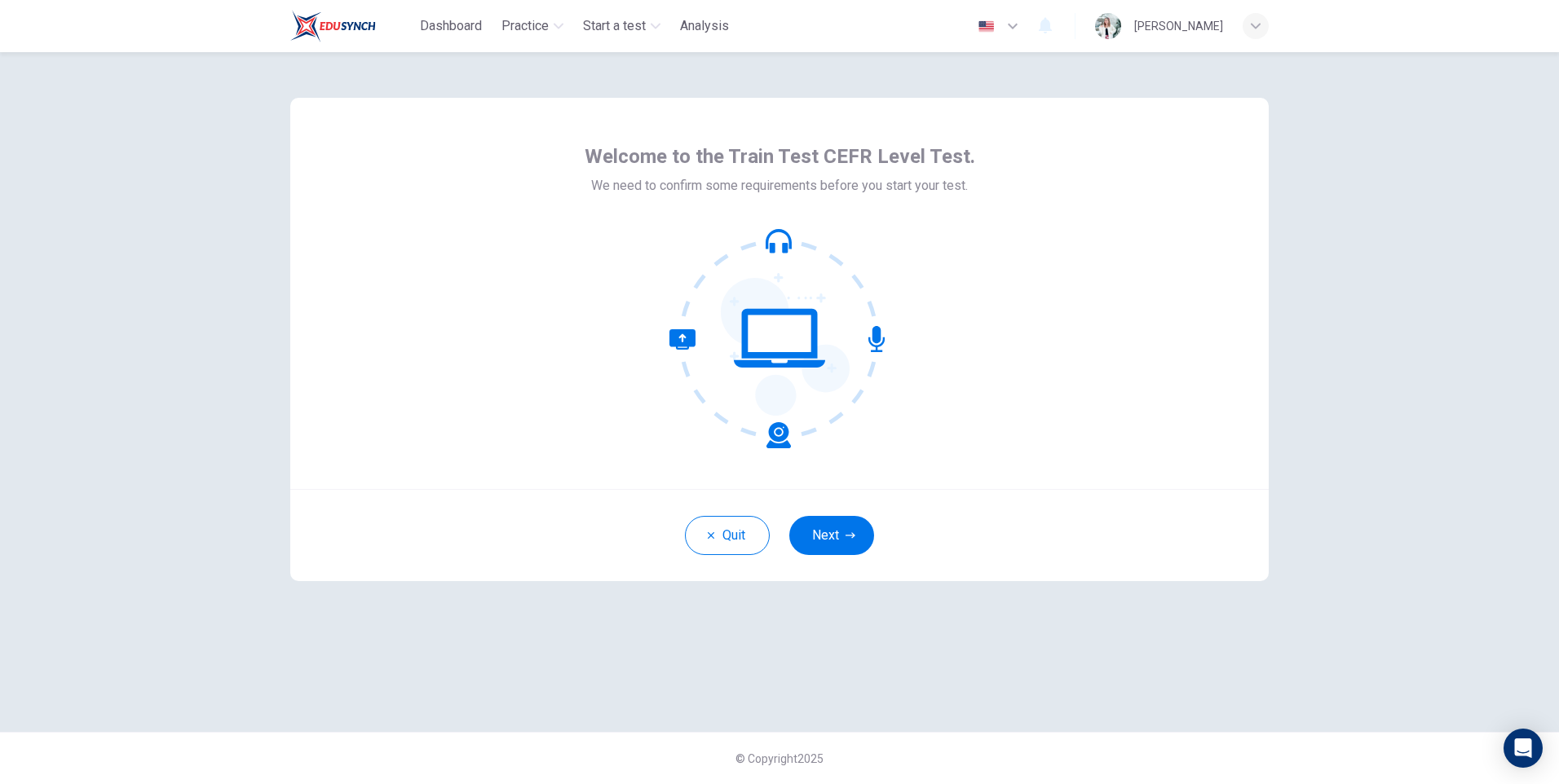
click at [1240, 29] on div "[PERSON_NAME]" at bounding box center [1182, 25] width 173 height 26
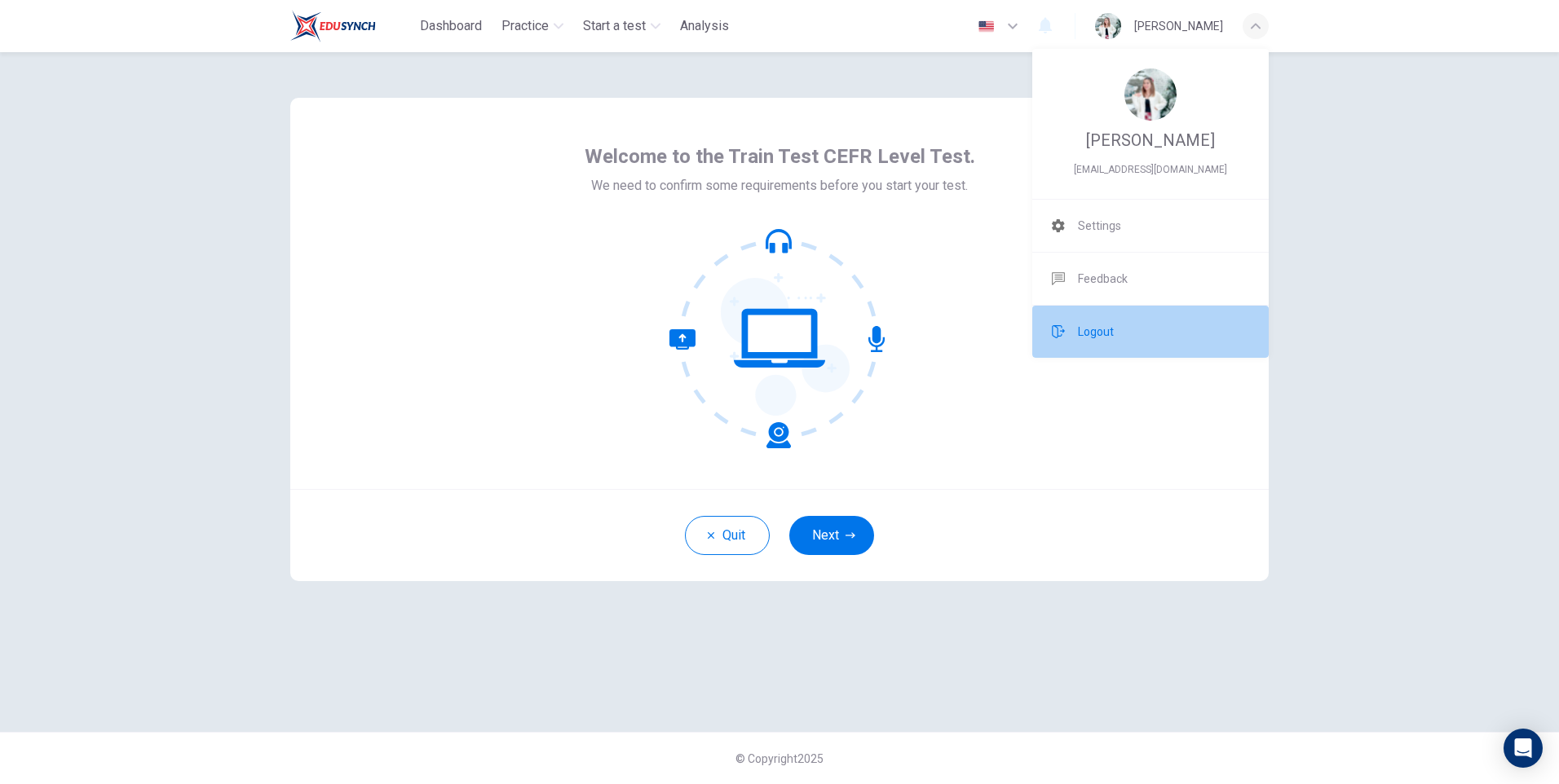
click at [1122, 337] on li "Logout" at bounding box center [1150, 331] width 236 height 52
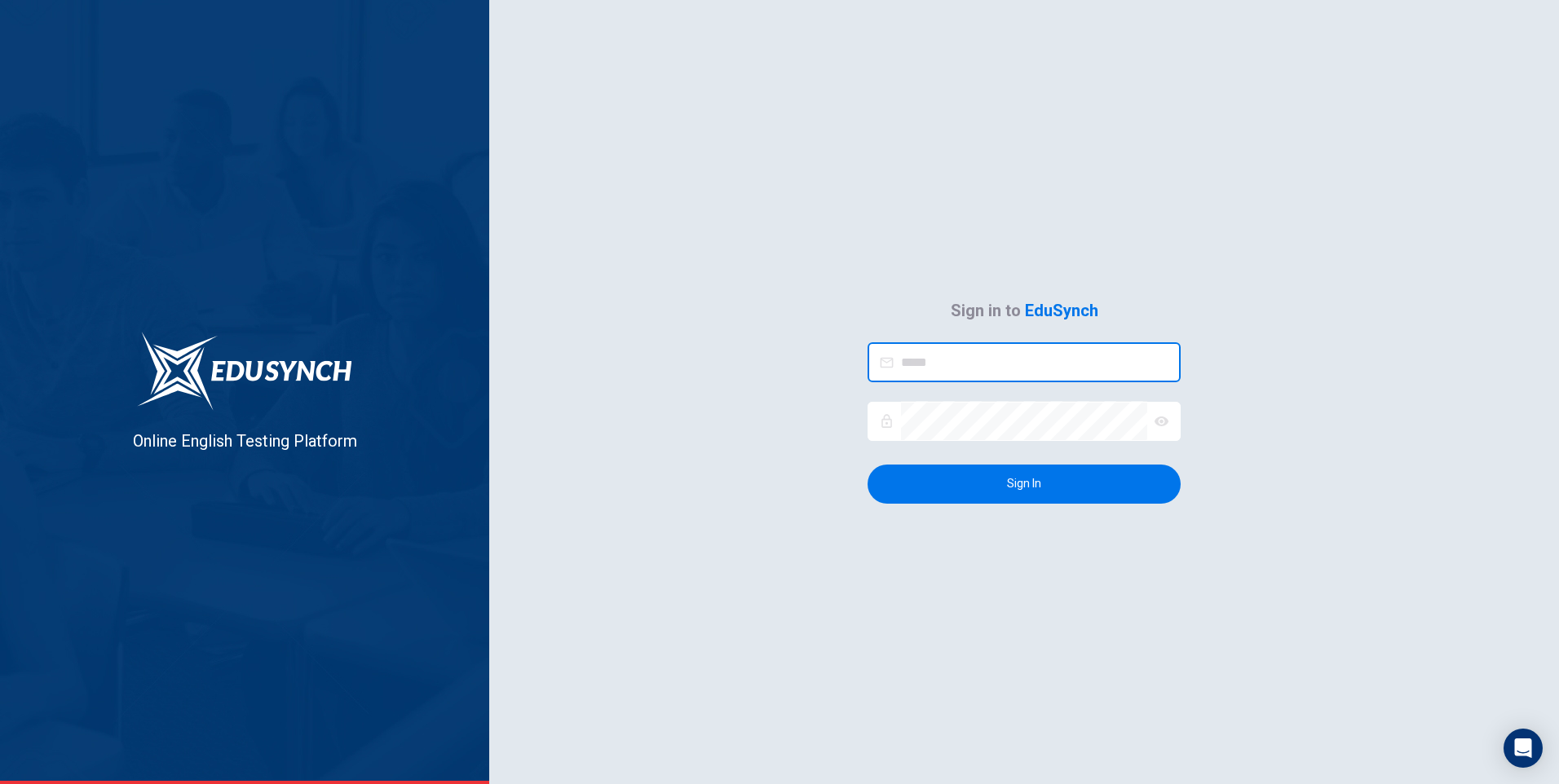
click at [1008, 358] on input "email" at bounding box center [1040, 362] width 280 height 40
